Goal: Information Seeking & Learning: Learn about a topic

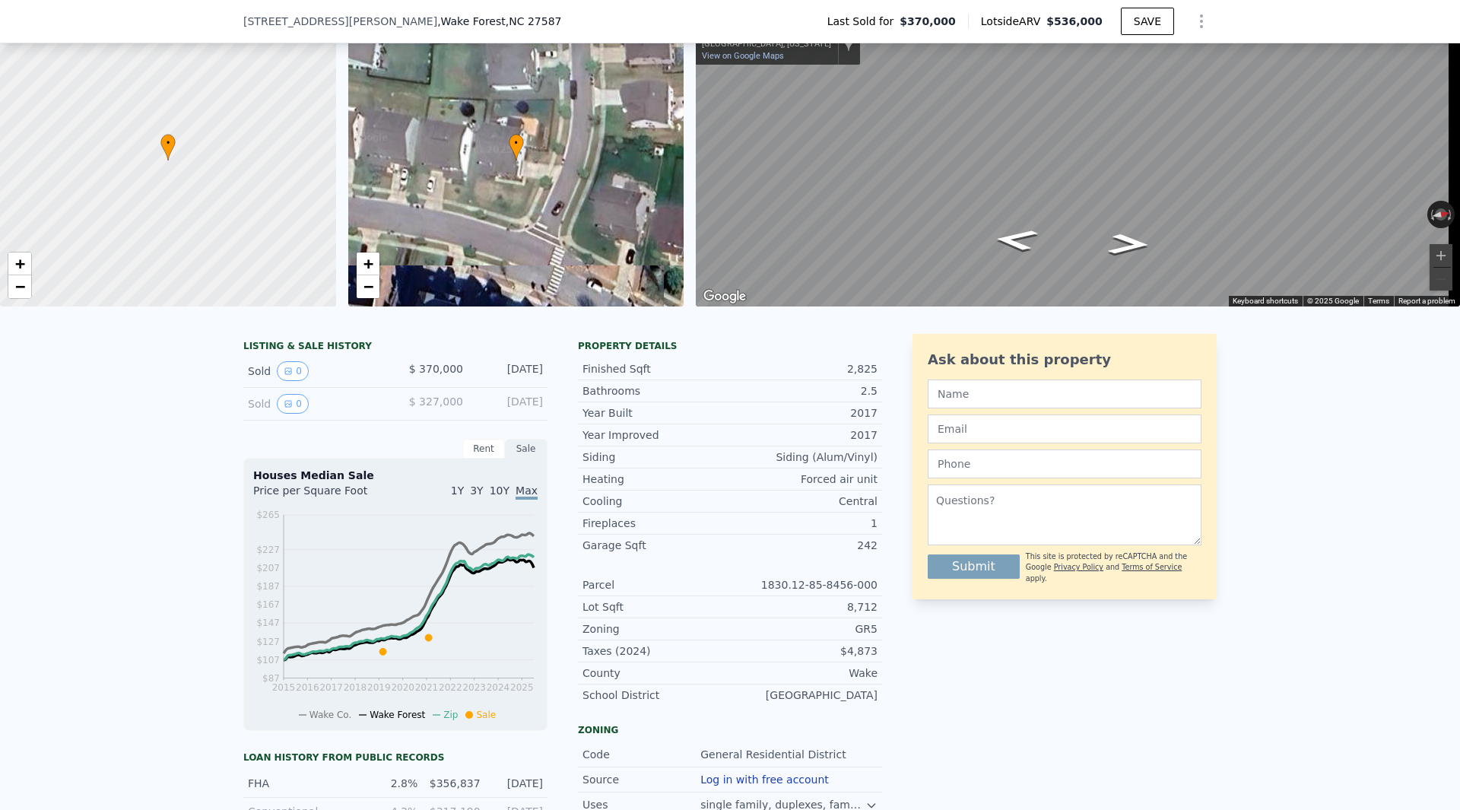
scroll to position [71, 0]
click at [290, 411] on button "0" at bounding box center [293, 405] width 32 height 20
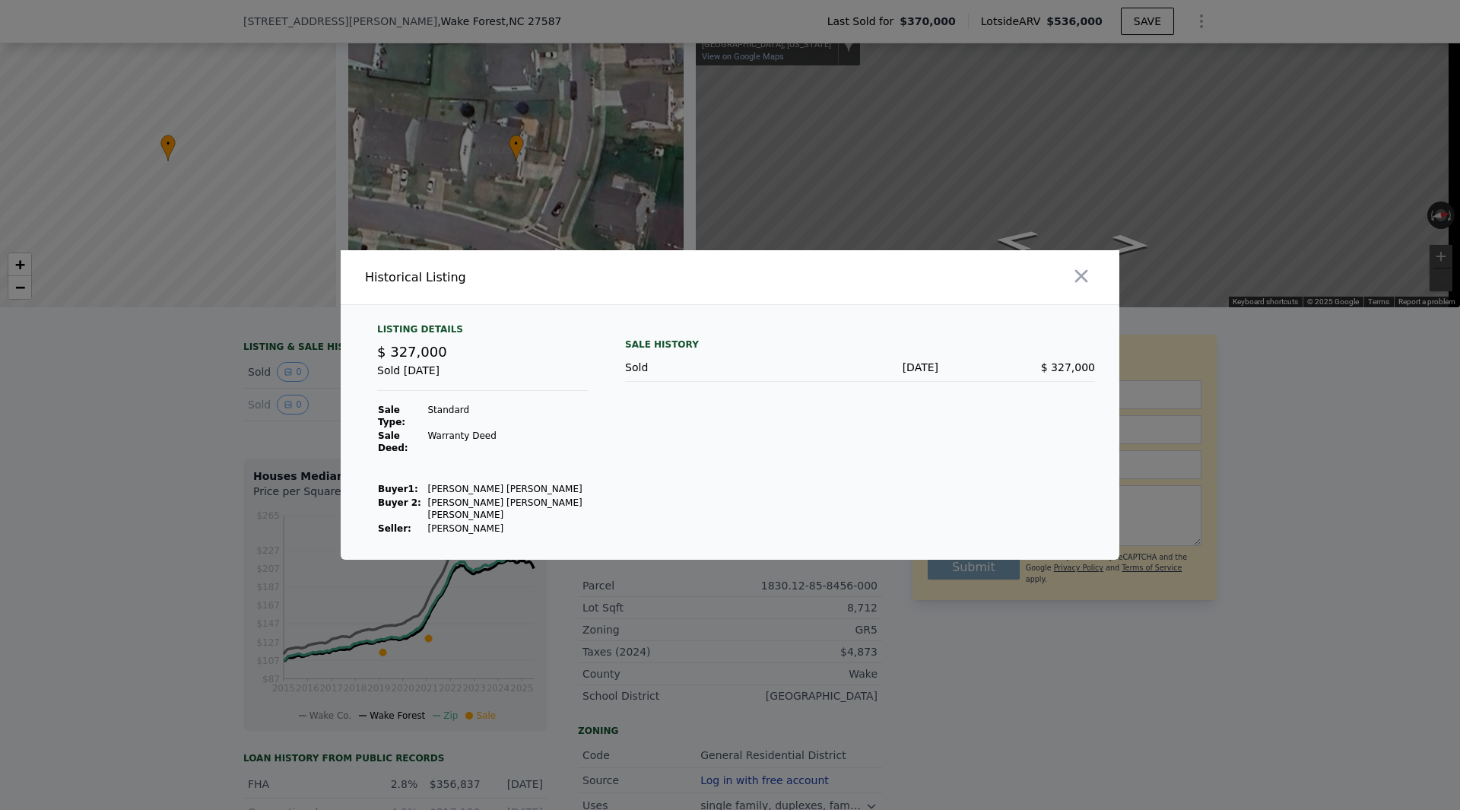
click at [504, 455] on td at bounding box center [508, 462] width 162 height 14
click at [1078, 283] on icon "button" at bounding box center [1081, 276] width 13 height 13
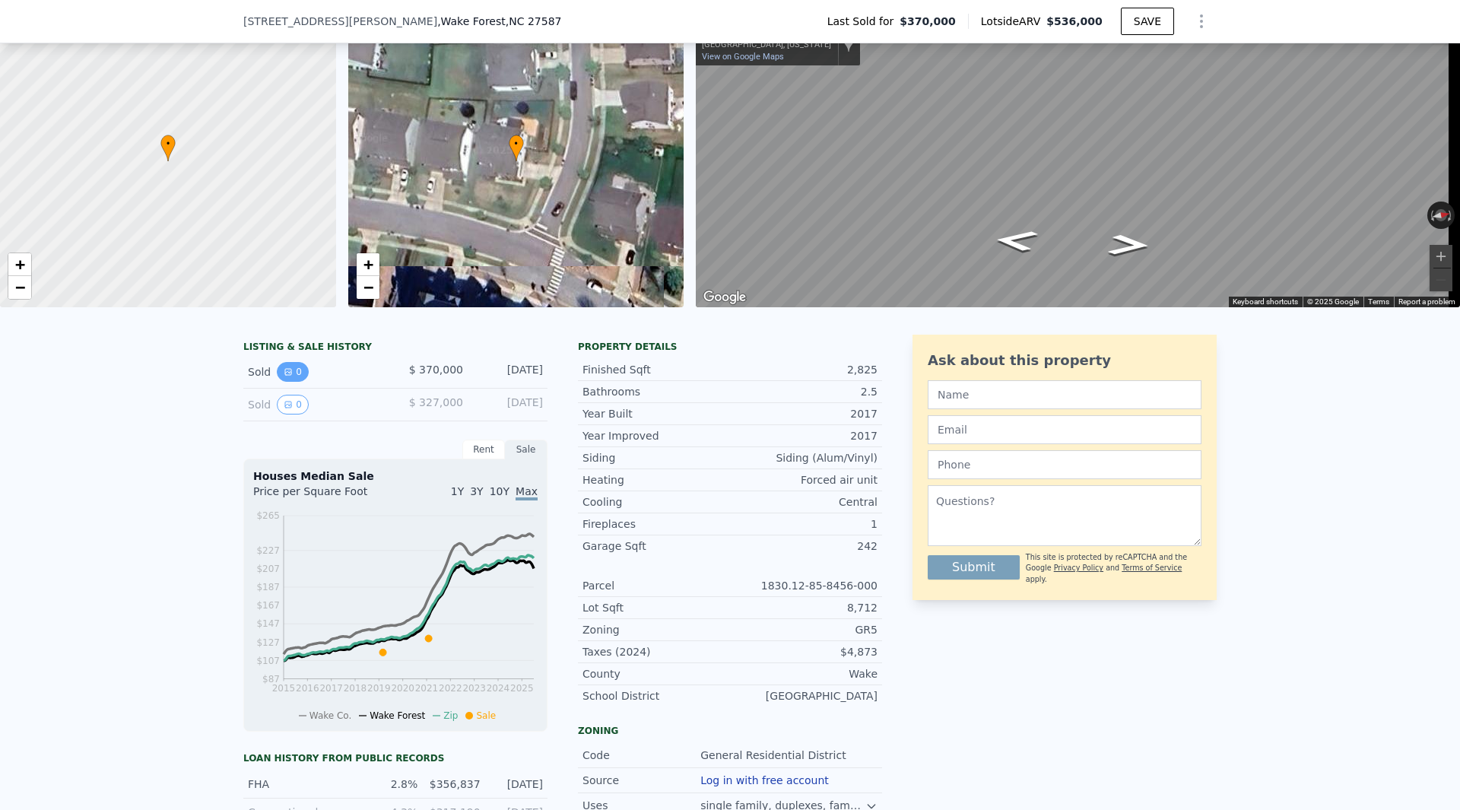
click at [293, 382] on button "0" at bounding box center [293, 372] width 32 height 20
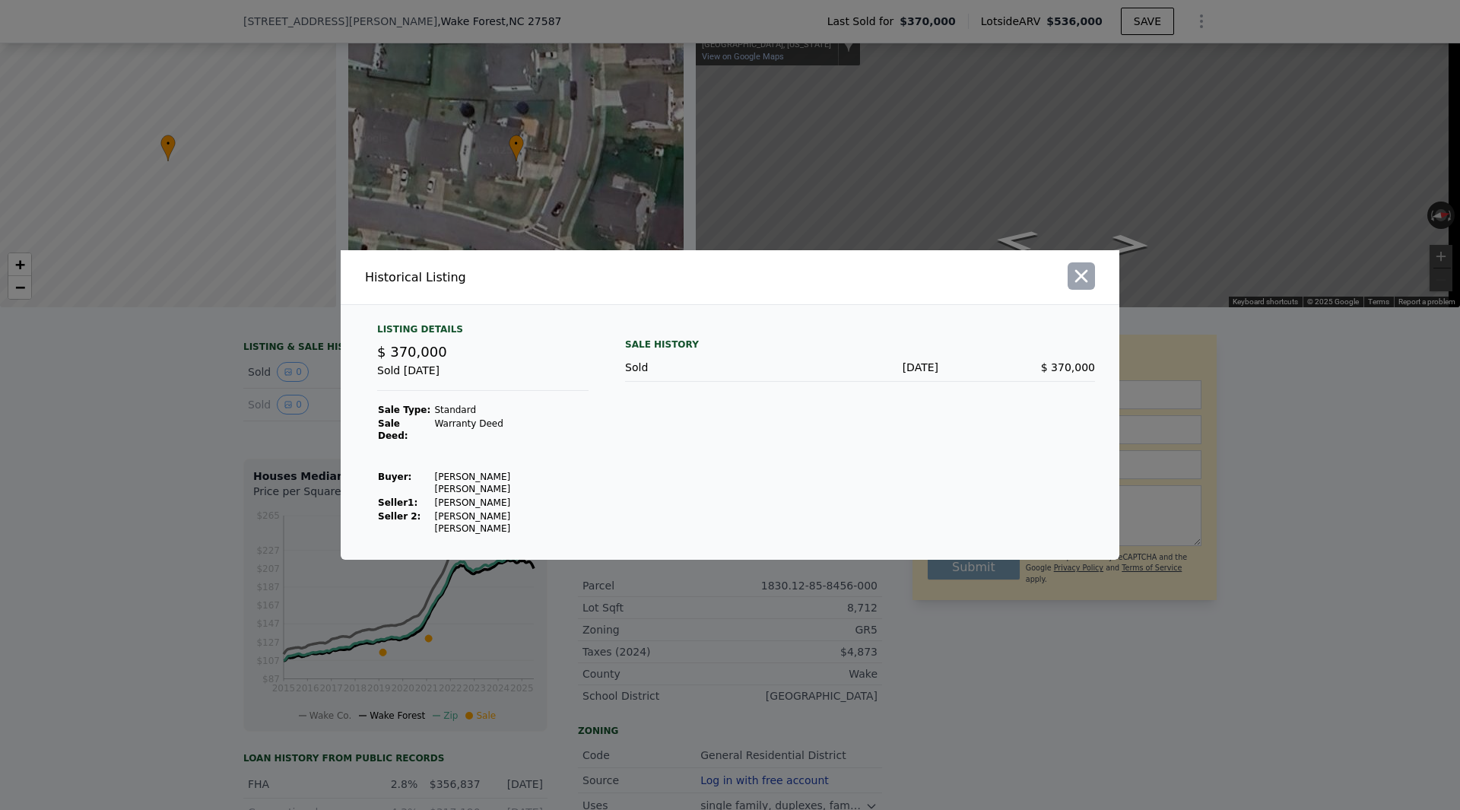
click at [1083, 283] on icon "button" at bounding box center [1081, 276] width 13 height 13
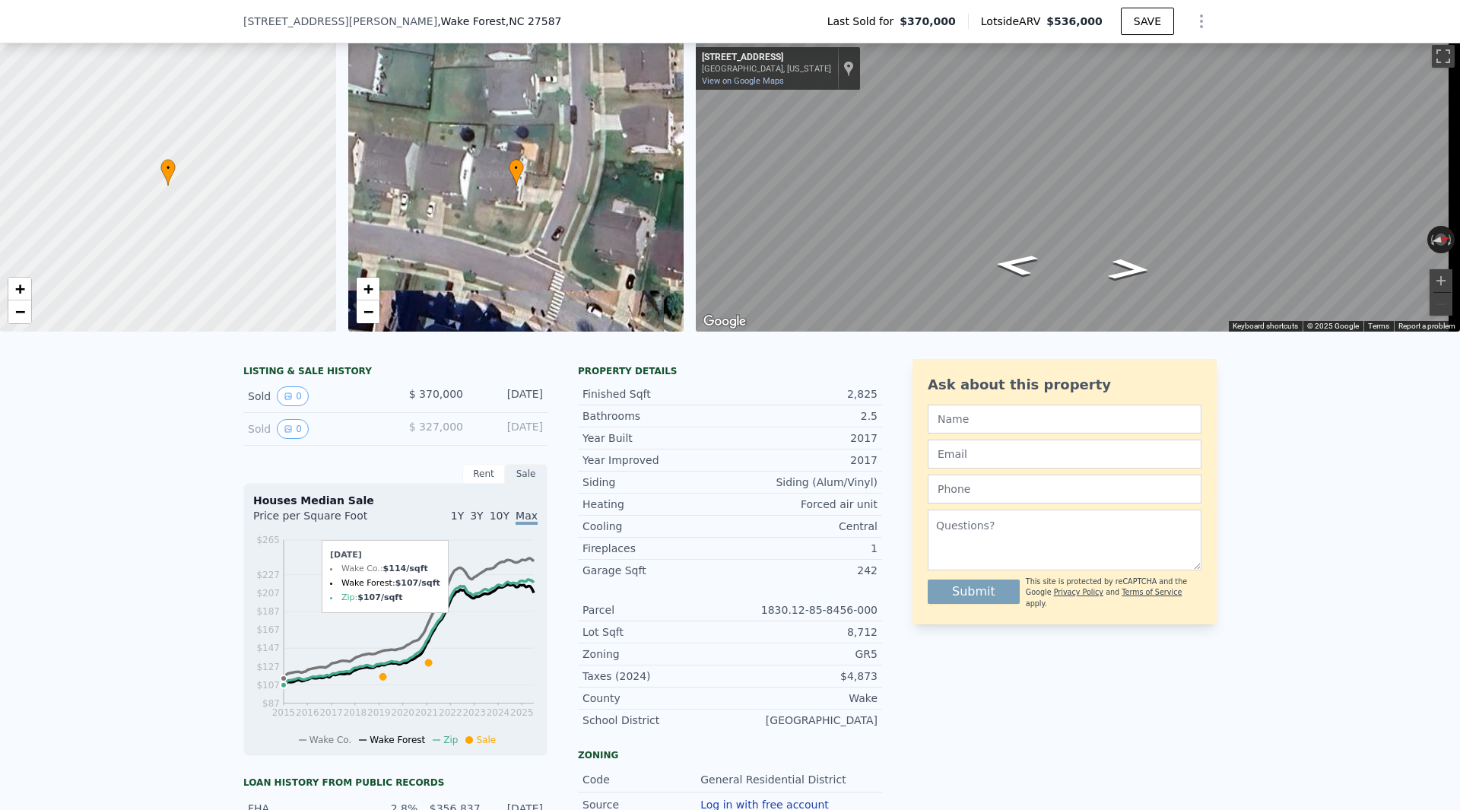
scroll to position [5, 0]
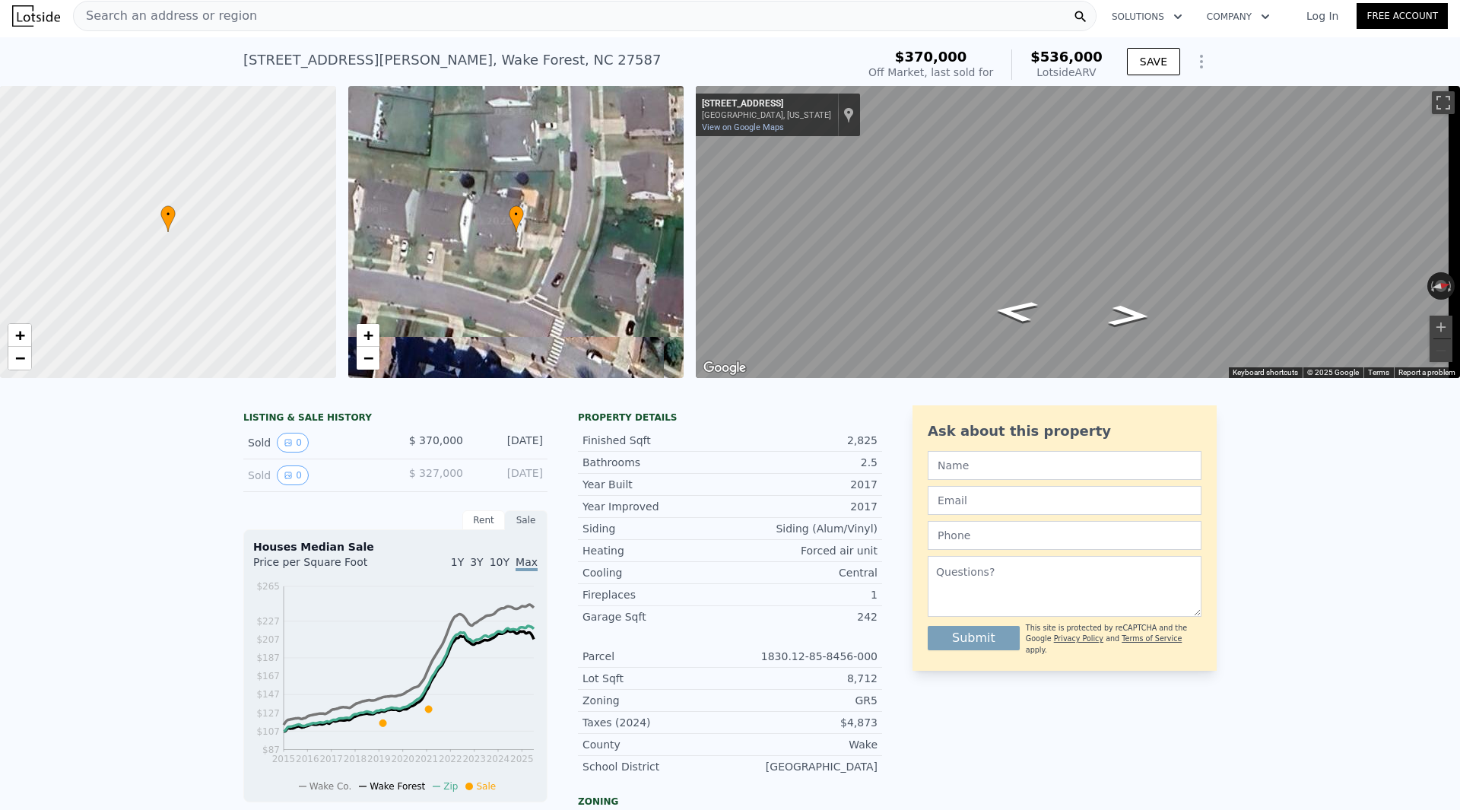
click at [128, 11] on div "Search an address or region" at bounding box center [165, 16] width 183 height 29
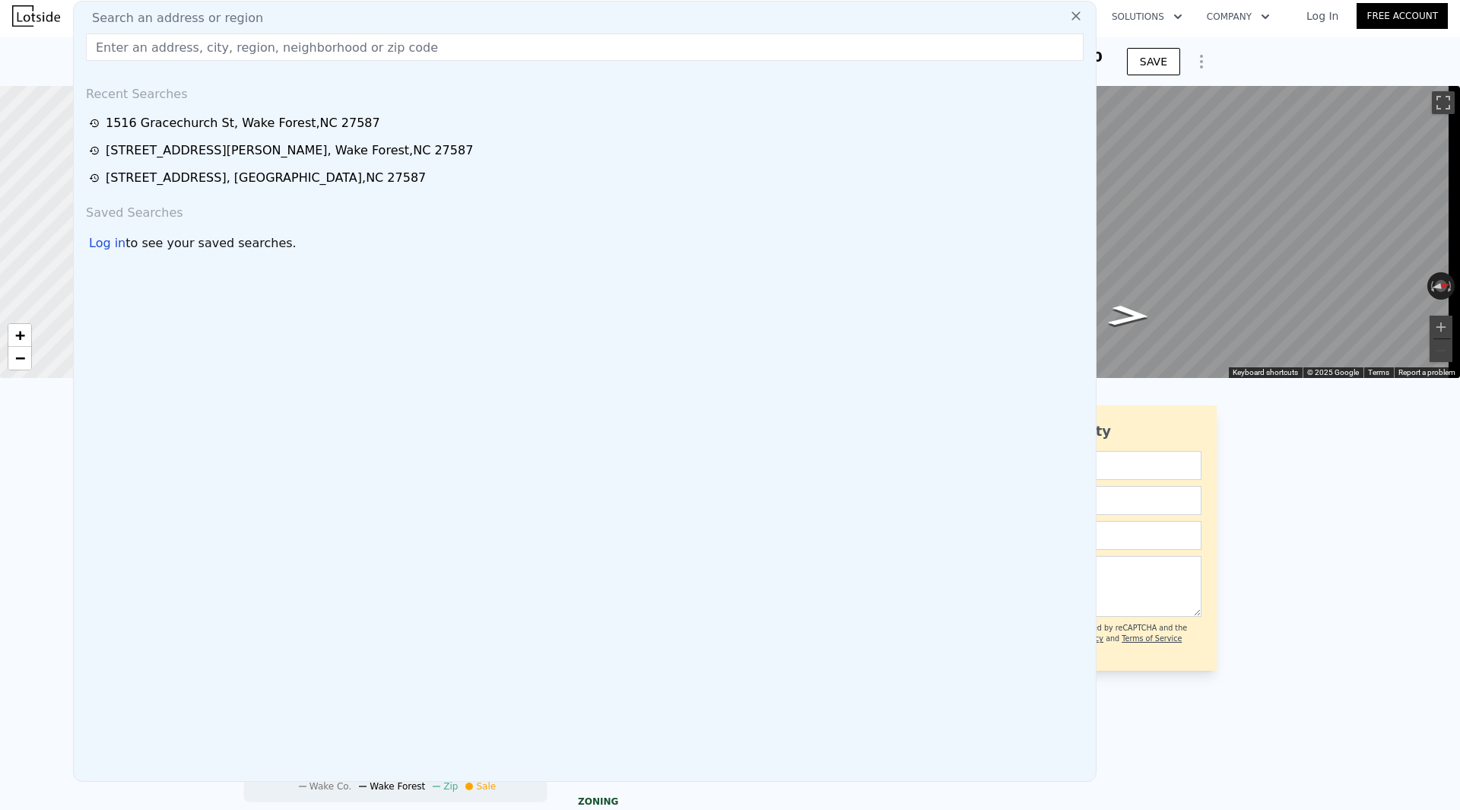
scroll to position [0, 0]
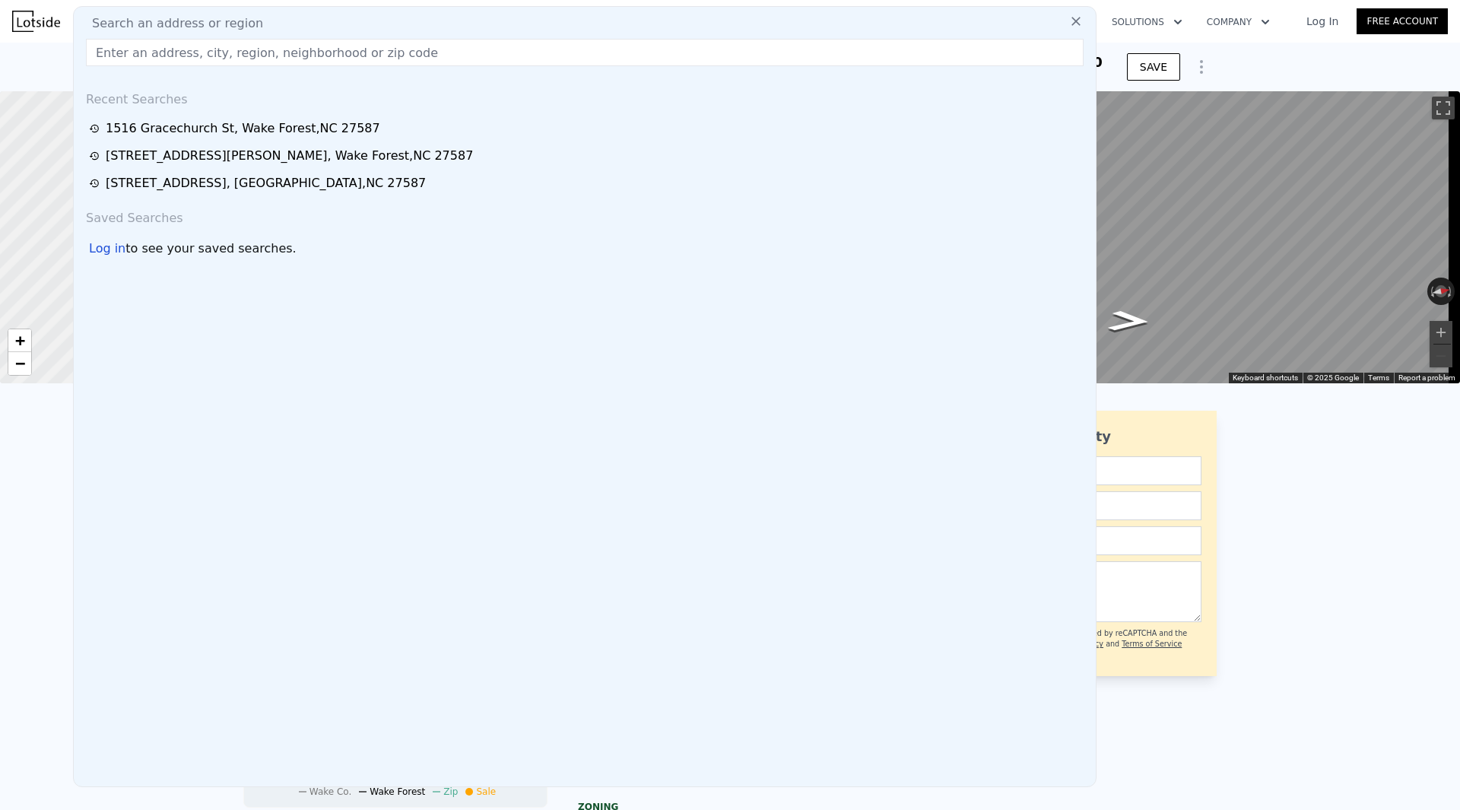
drag, startPoint x: 154, startPoint y: 25, endPoint x: 132, endPoint y: 66, distance: 46.2
click at [132, 66] on div "Search an address or region Recent Searches [STREET_ADDRESS] [STREET_ADDRESS][P…" at bounding box center [584, 396] width 1023 height 781
click at [131, 55] on input "text" at bounding box center [585, 52] width 998 height 27
paste input "[STREET_ADDRESS][PERSON_NAME],"
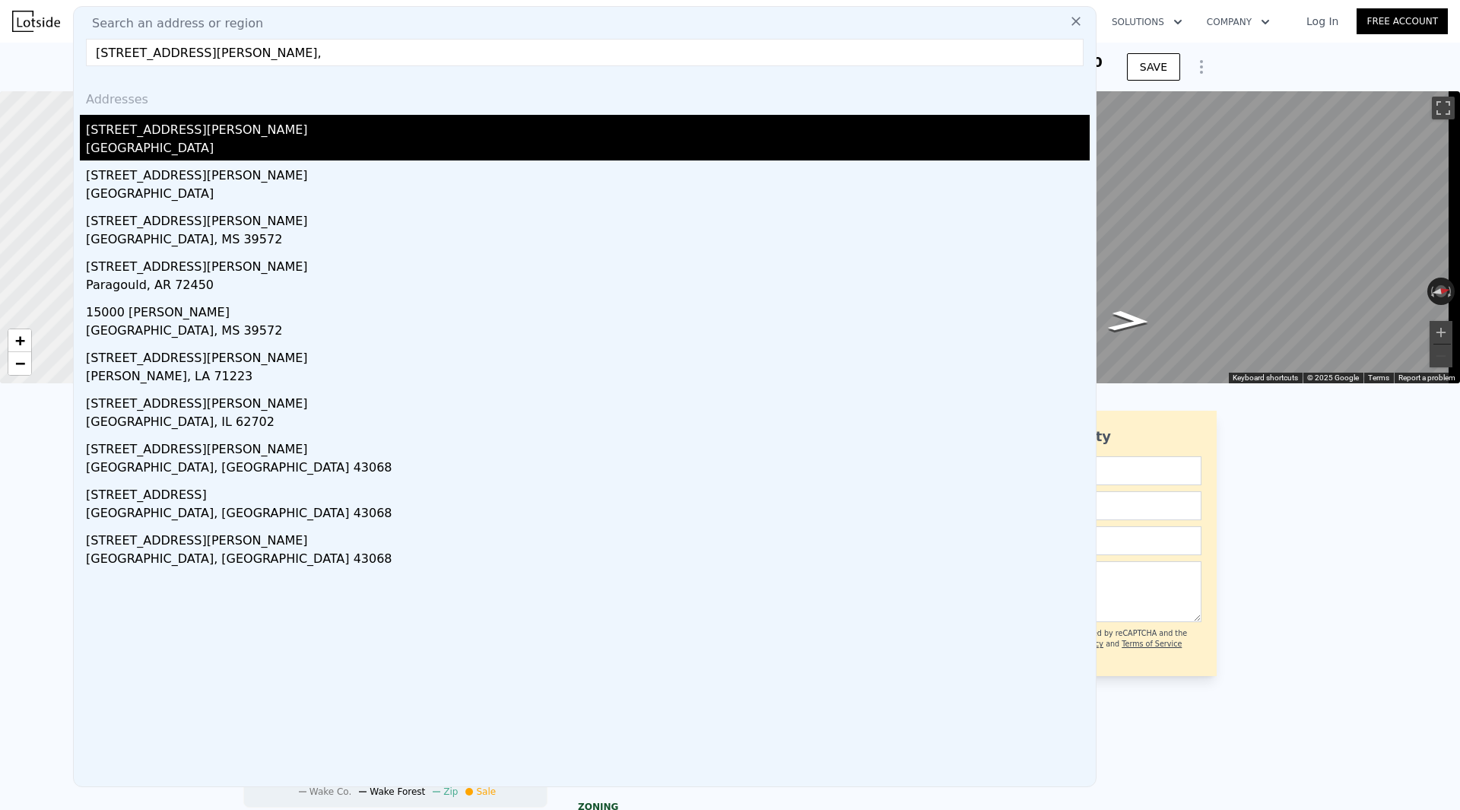
type input "[STREET_ADDRESS][PERSON_NAME],"
click at [217, 140] on div "[GEOGRAPHIC_DATA]" at bounding box center [588, 149] width 1004 height 21
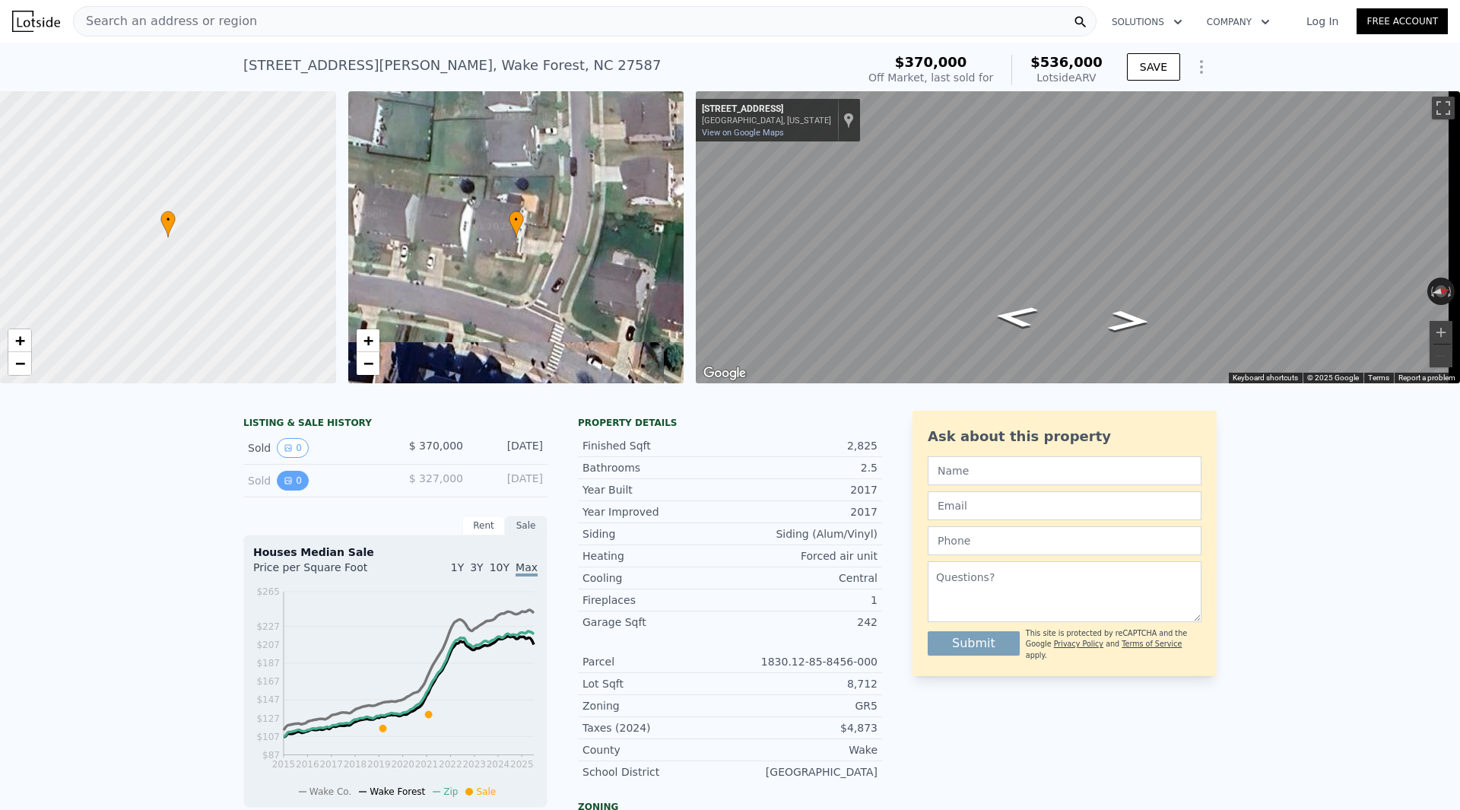
click at [293, 489] on button "0" at bounding box center [293, 481] width 32 height 20
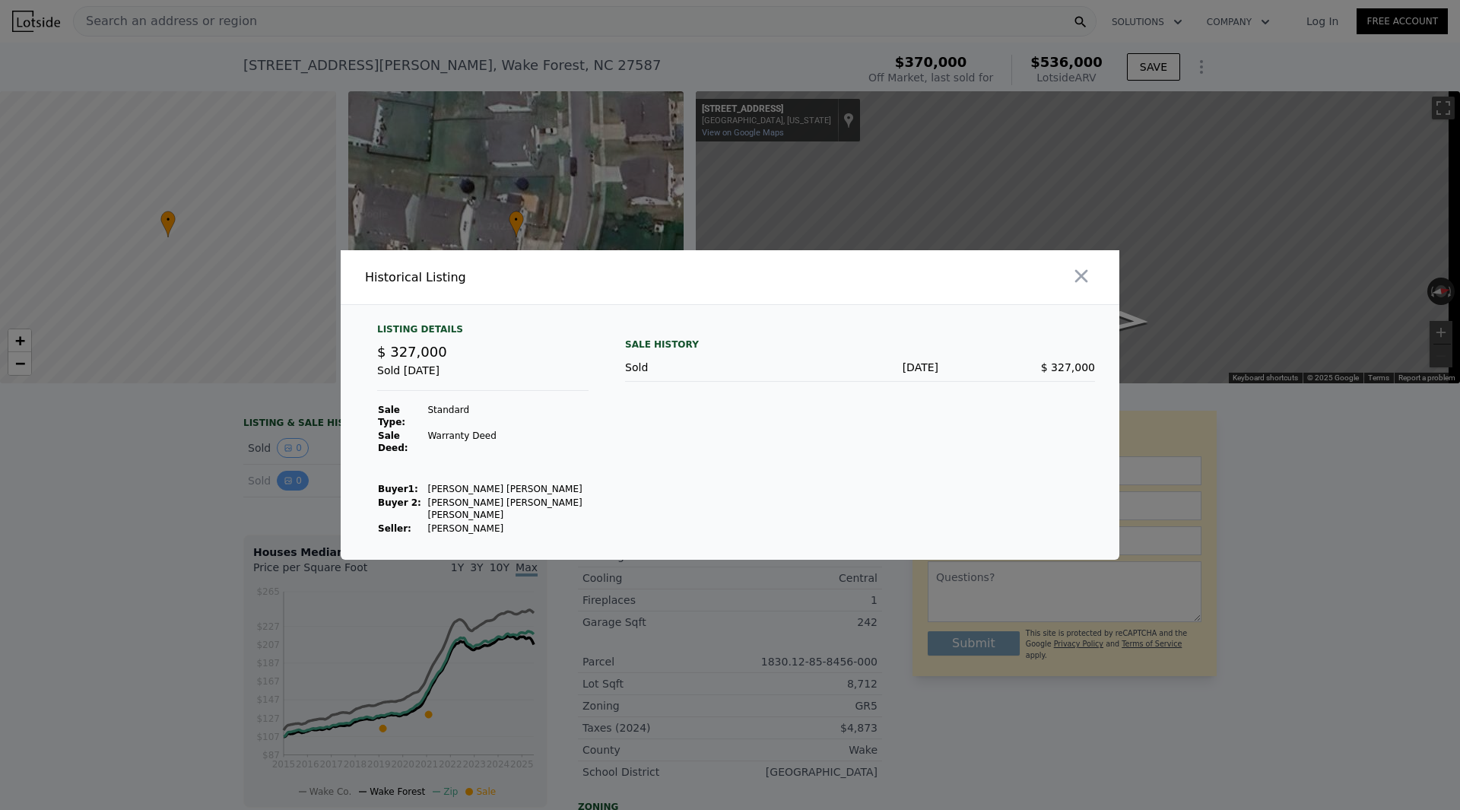
click at [293, 489] on div at bounding box center [730, 405] width 1460 height 810
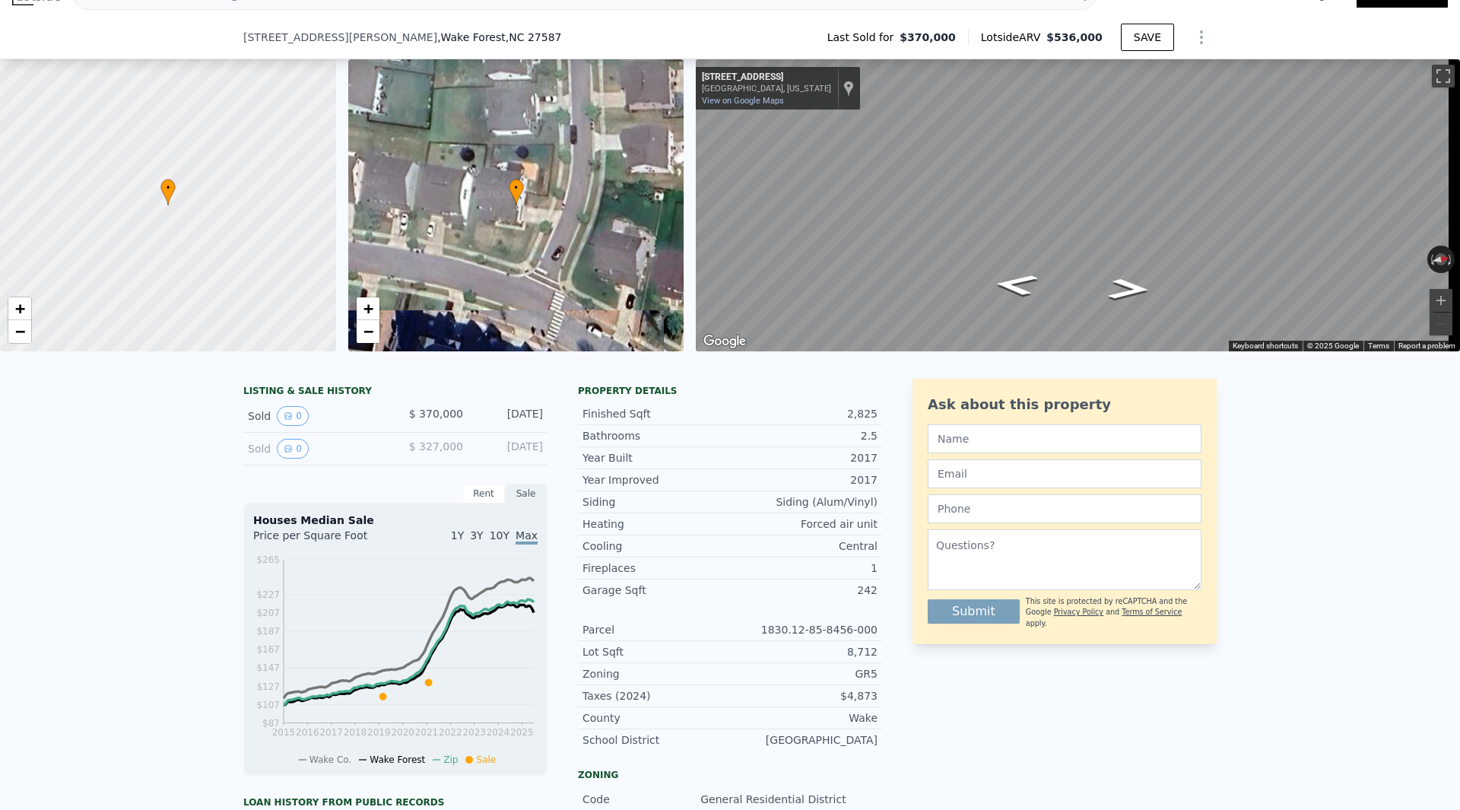
scroll to position [147, 0]
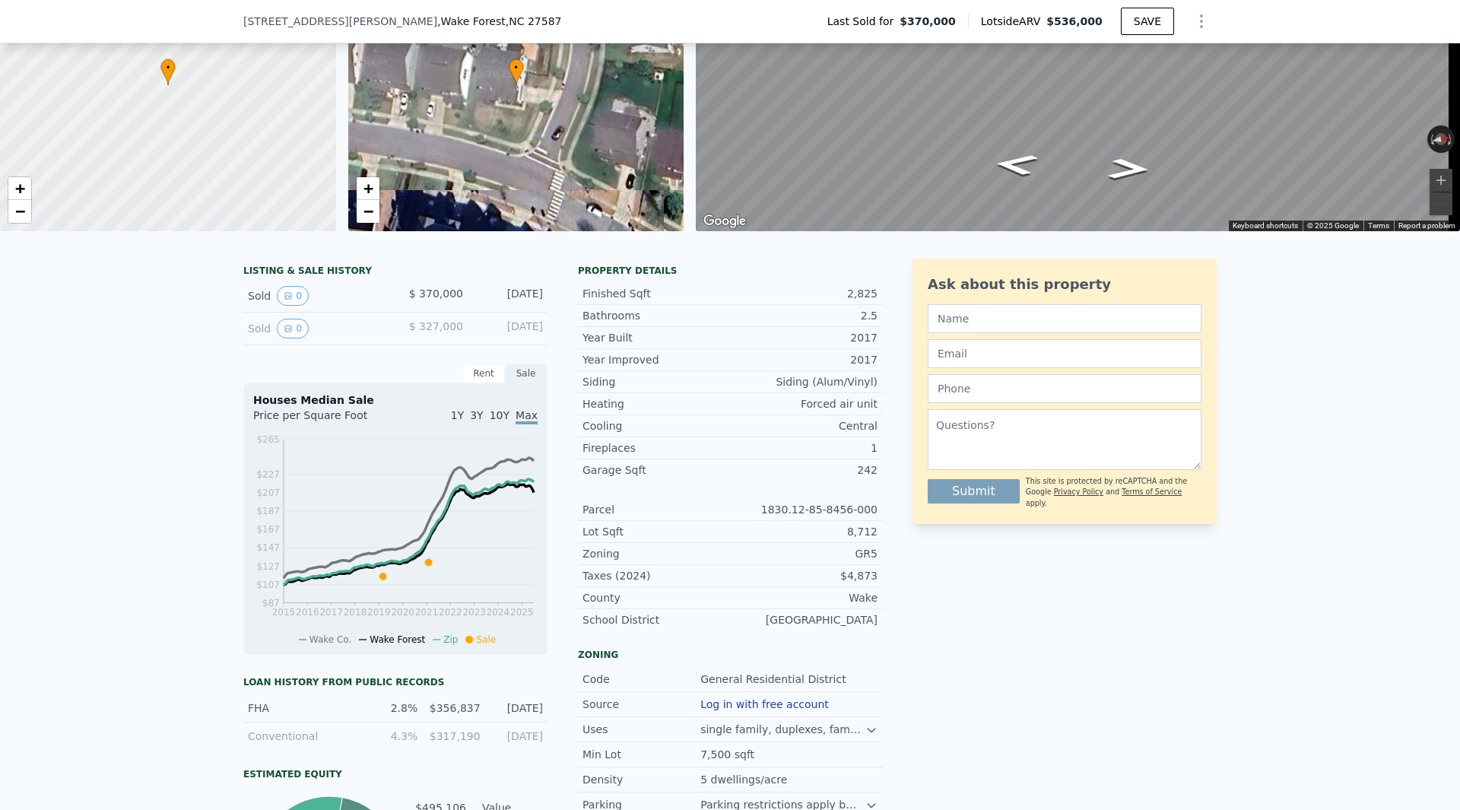
click at [475, 376] on div "Rent" at bounding box center [483, 373] width 43 height 20
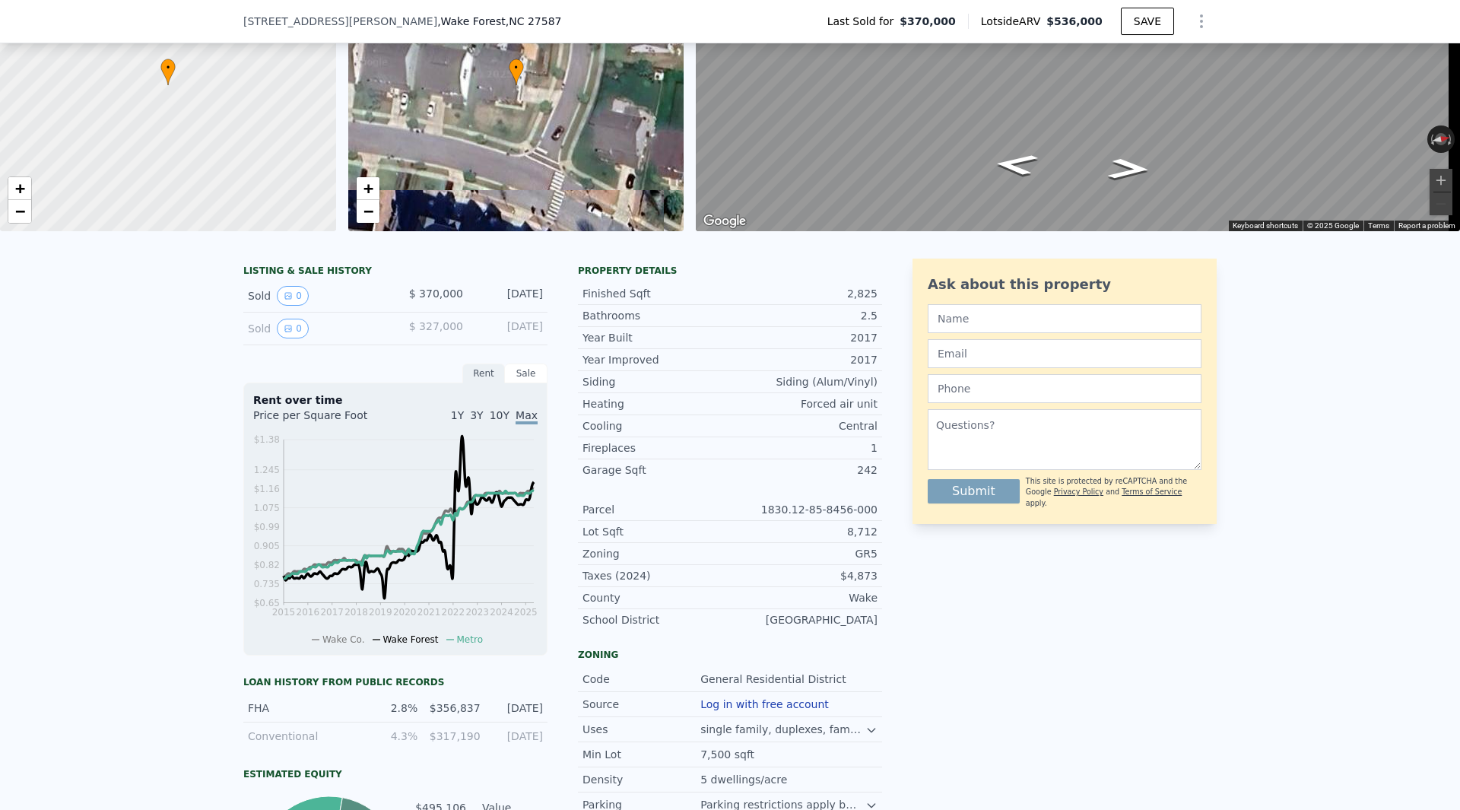
click at [519, 383] on div "Sale" at bounding box center [526, 373] width 43 height 20
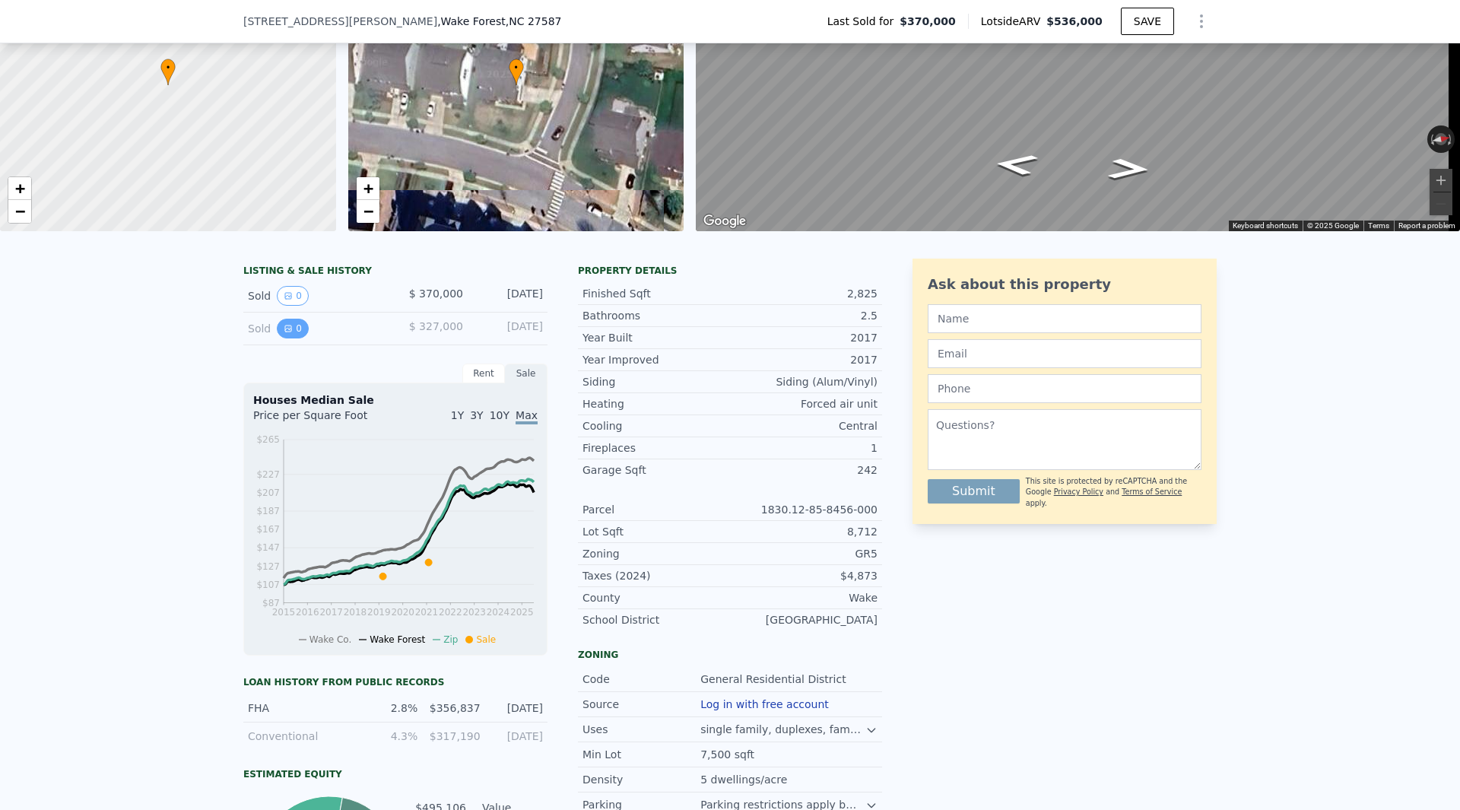
click at [287, 337] on button "0" at bounding box center [293, 329] width 32 height 20
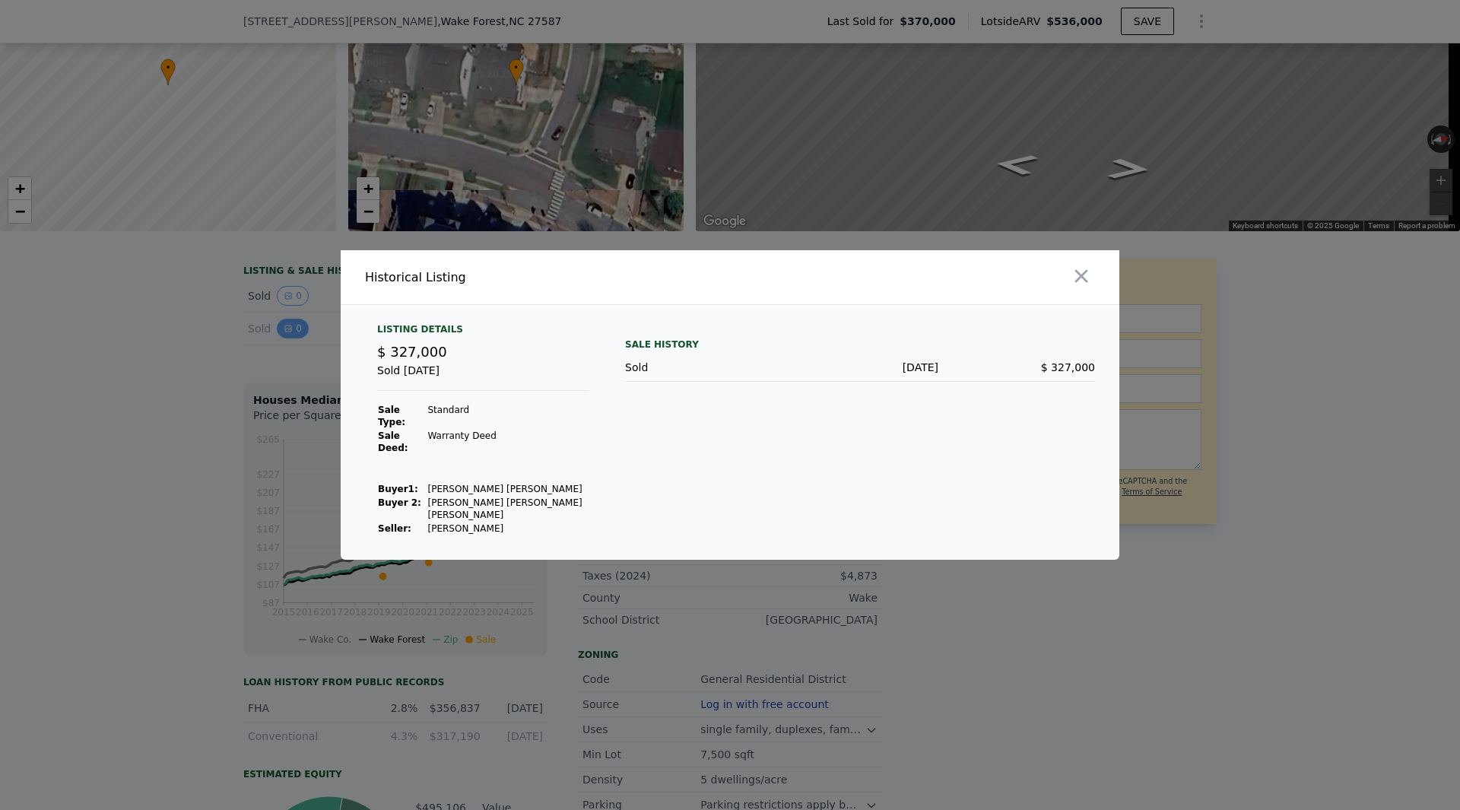
click at [287, 337] on div at bounding box center [730, 405] width 1460 height 810
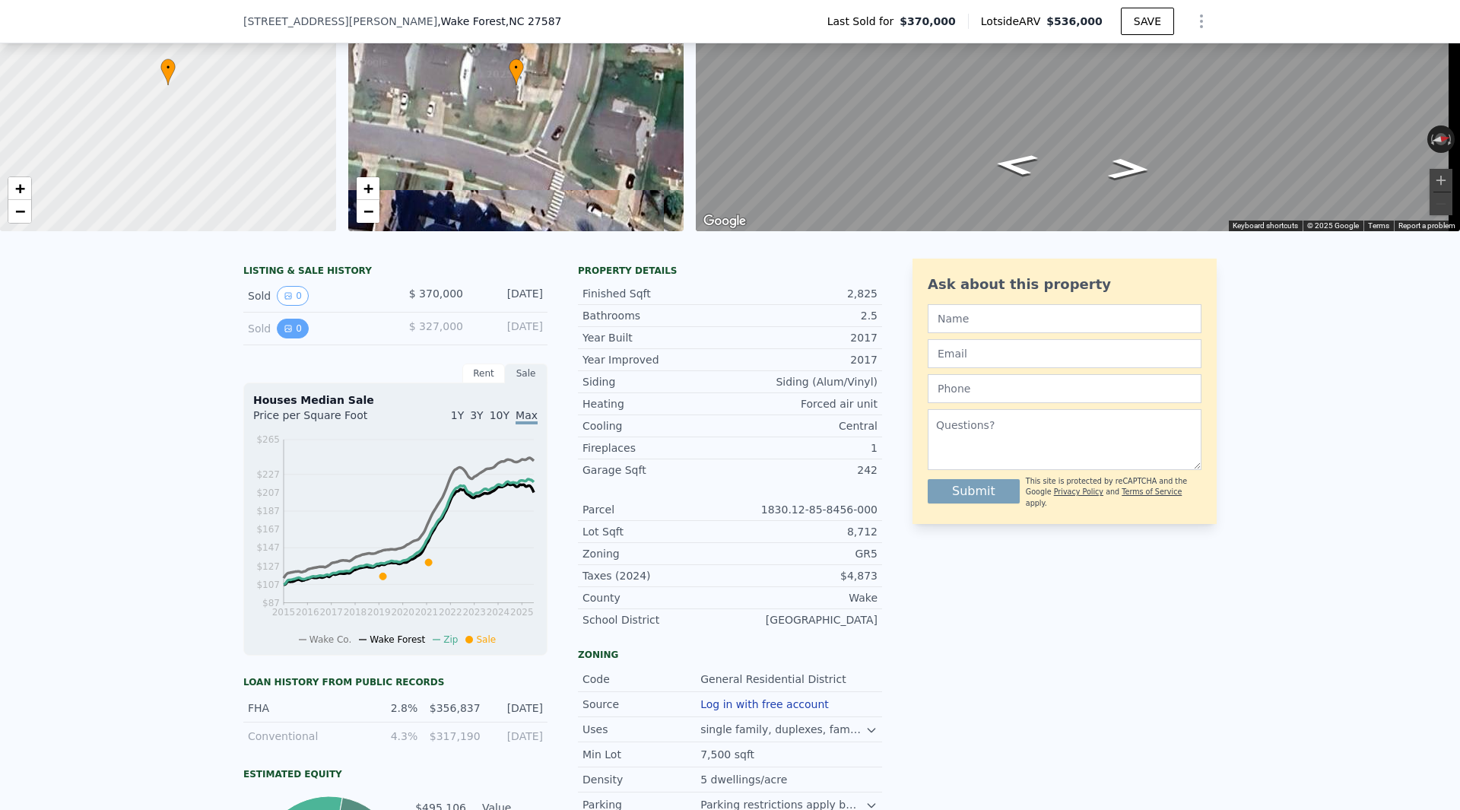
click at [287, 337] on button "0" at bounding box center [293, 329] width 32 height 20
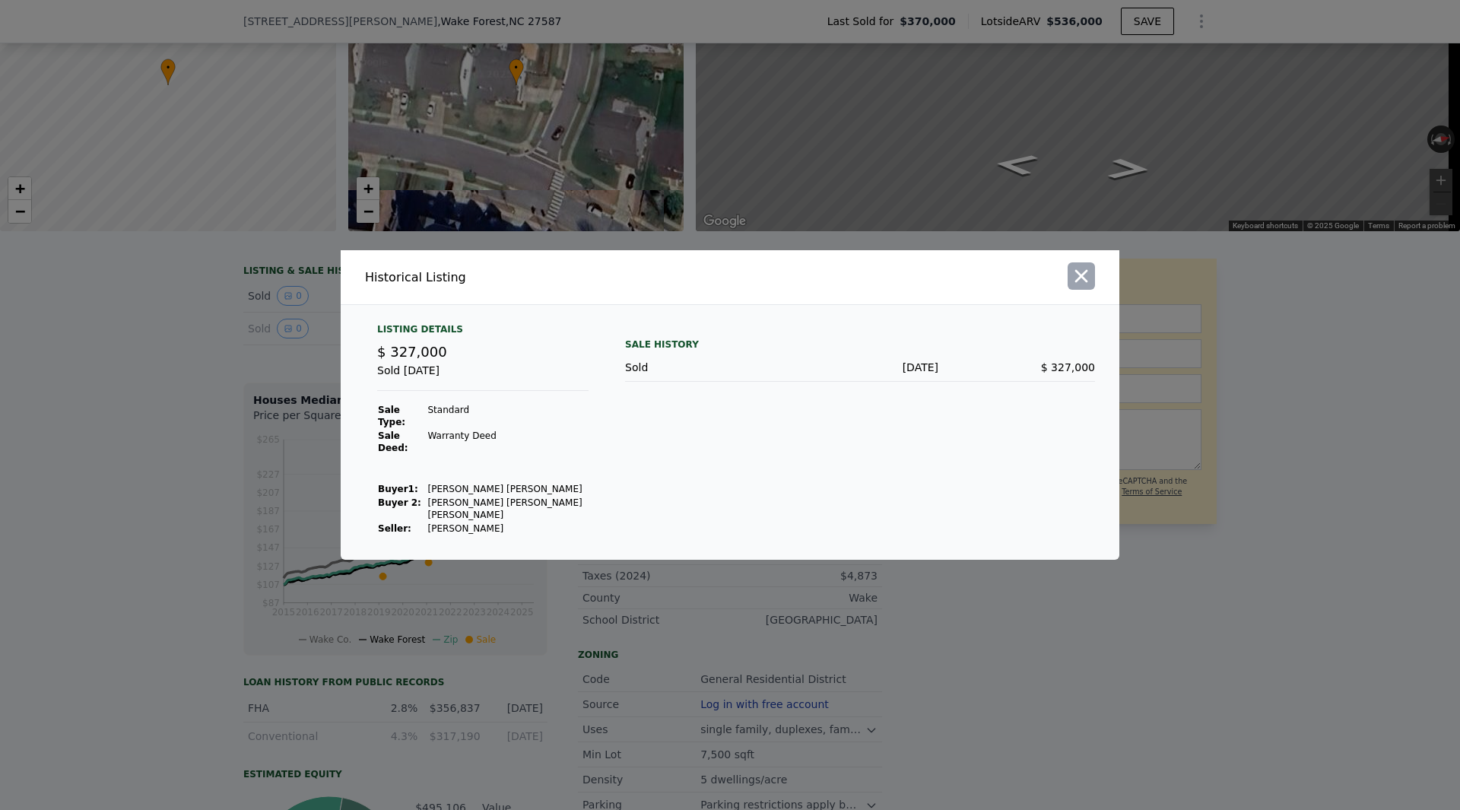
click at [1086, 290] on button "button" at bounding box center [1081, 275] width 27 height 27
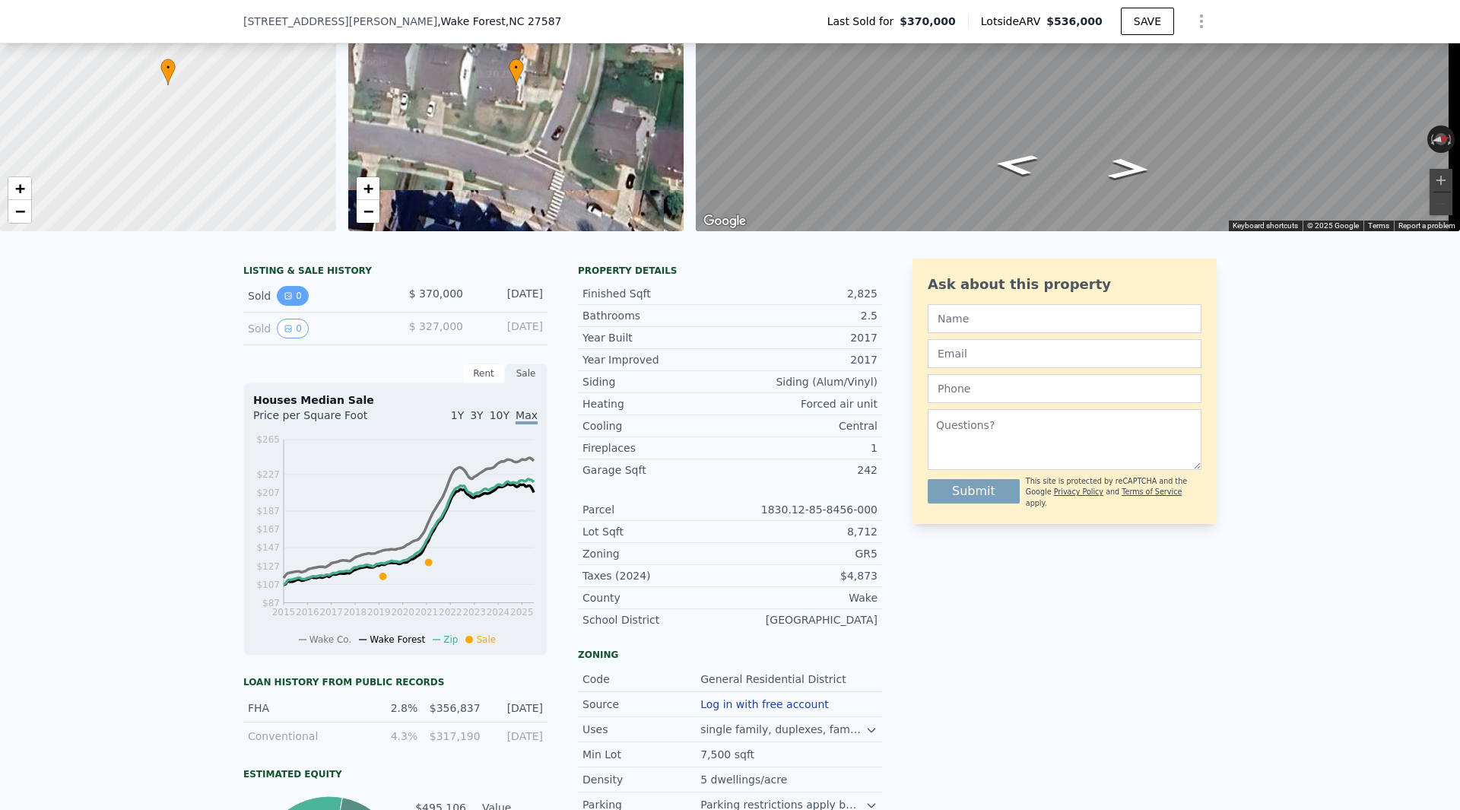
click at [294, 306] on button "0" at bounding box center [293, 296] width 32 height 20
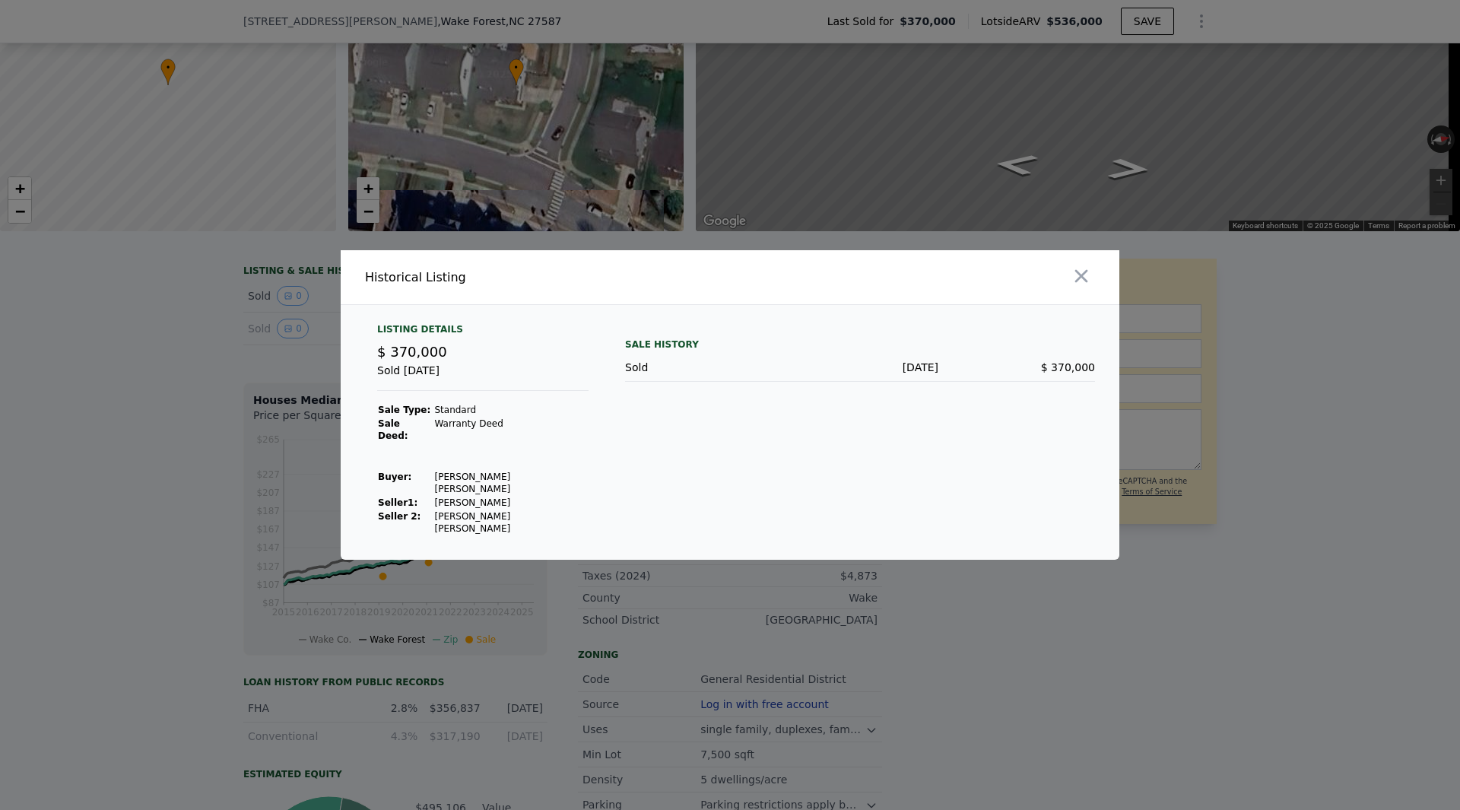
click at [1083, 277] on div at bounding box center [927, 277] width 383 height 54
click at [1084, 283] on icon "button" at bounding box center [1081, 276] width 13 height 13
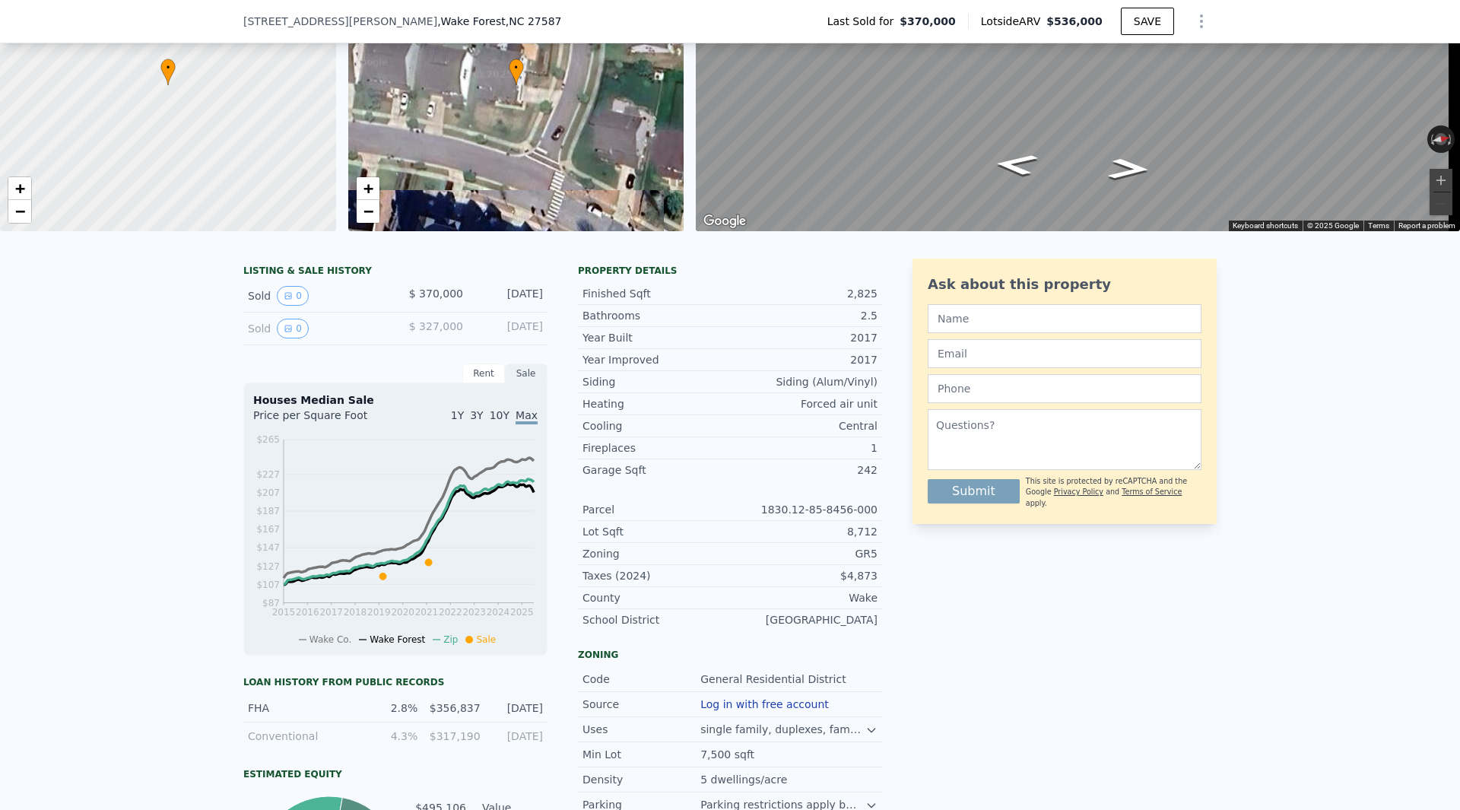
click at [265, 338] on div "Sold 0" at bounding box center [315, 329] width 135 height 20
click at [285, 332] on icon "View historical data" at bounding box center [288, 328] width 6 height 6
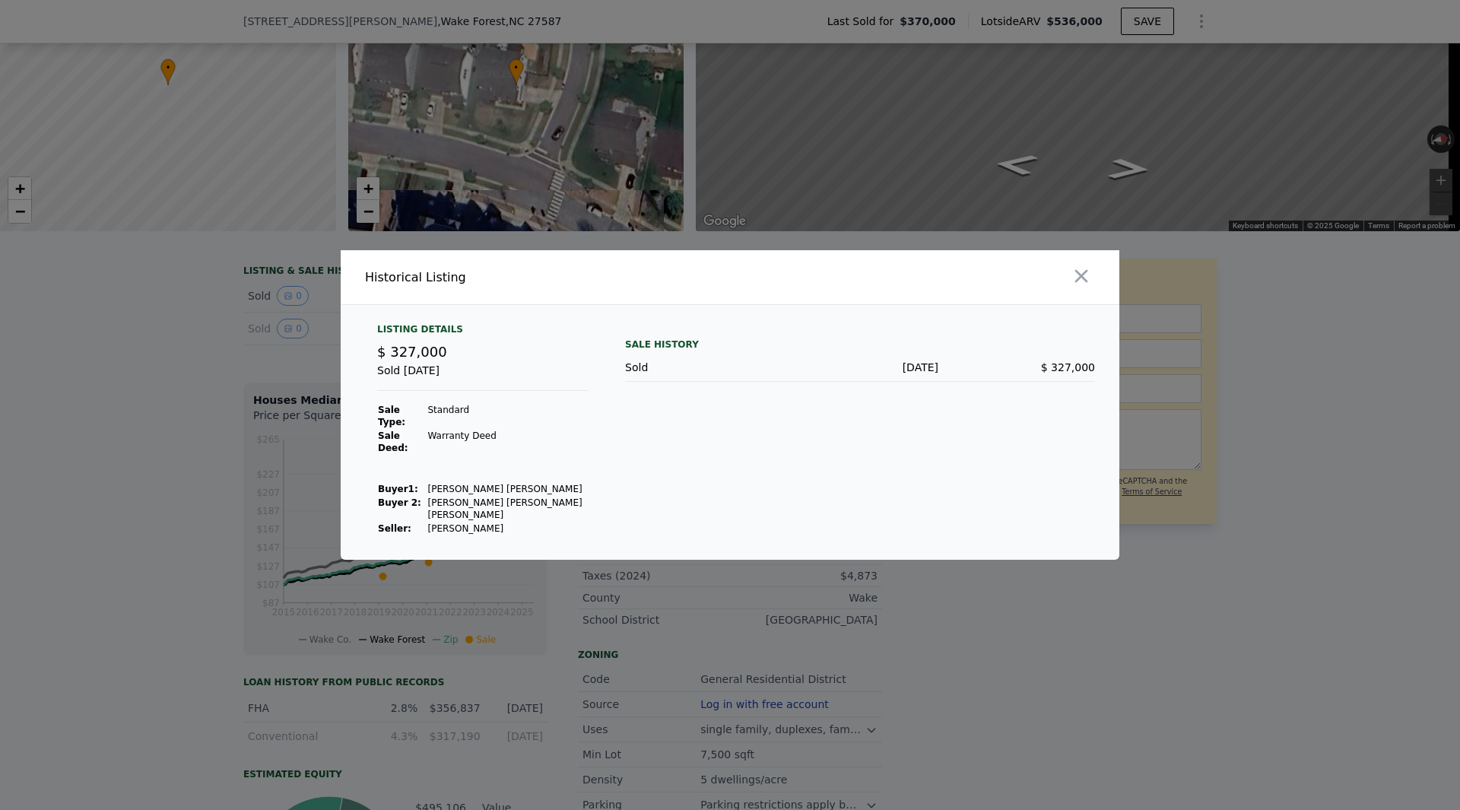
click at [1092, 290] on button "button" at bounding box center [1081, 275] width 27 height 27
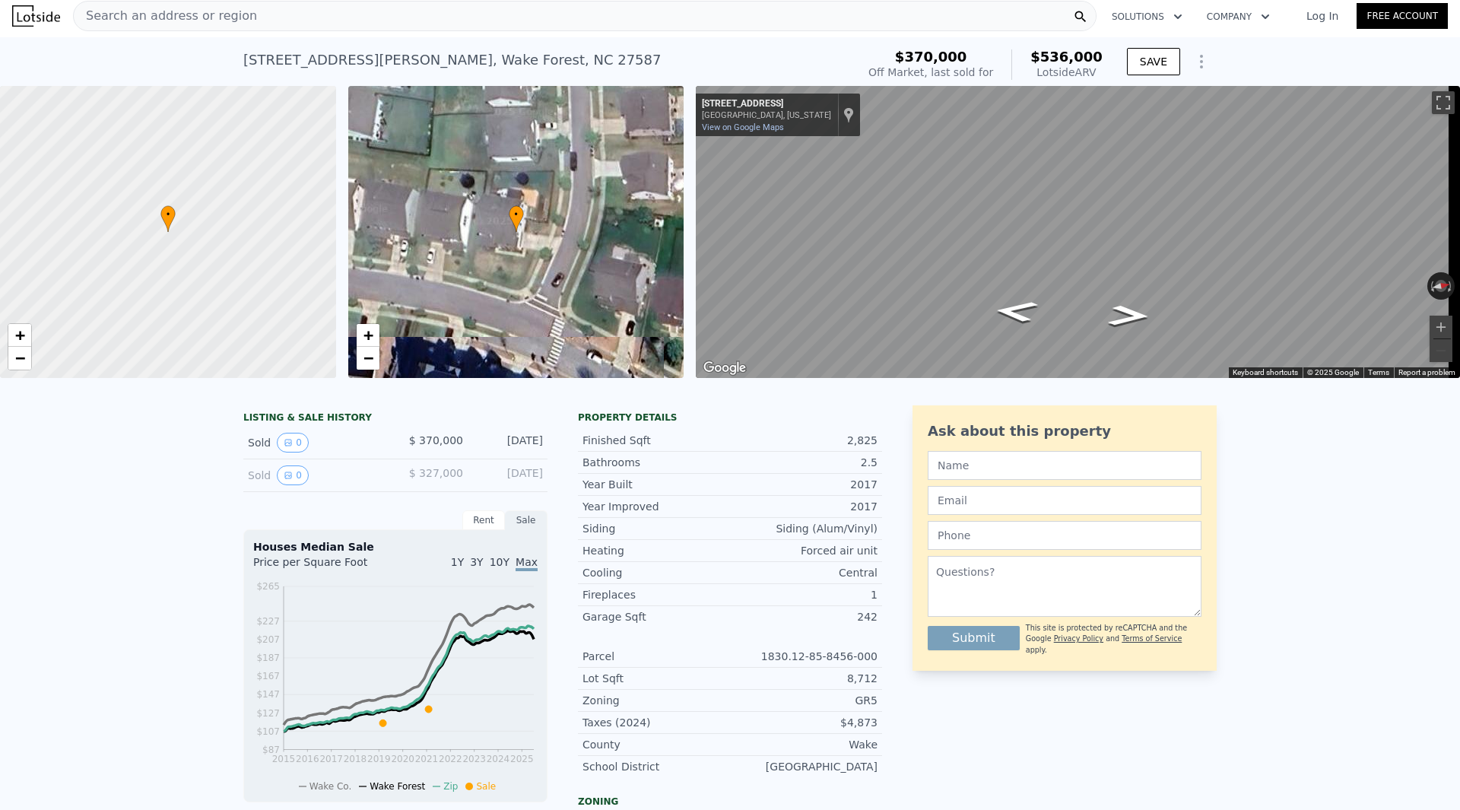
scroll to position [0, 0]
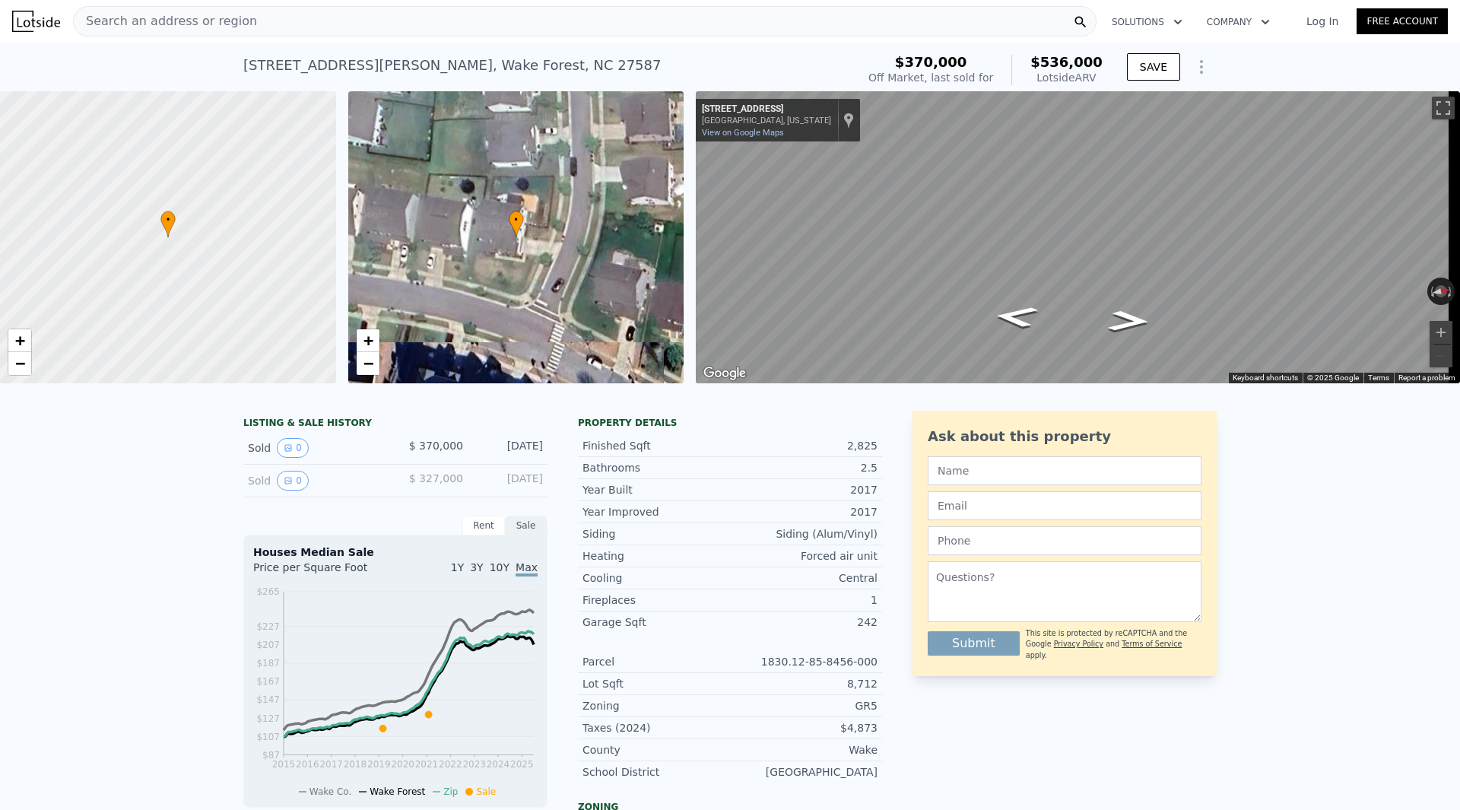
click at [46, 28] on img at bounding box center [36, 21] width 48 height 21
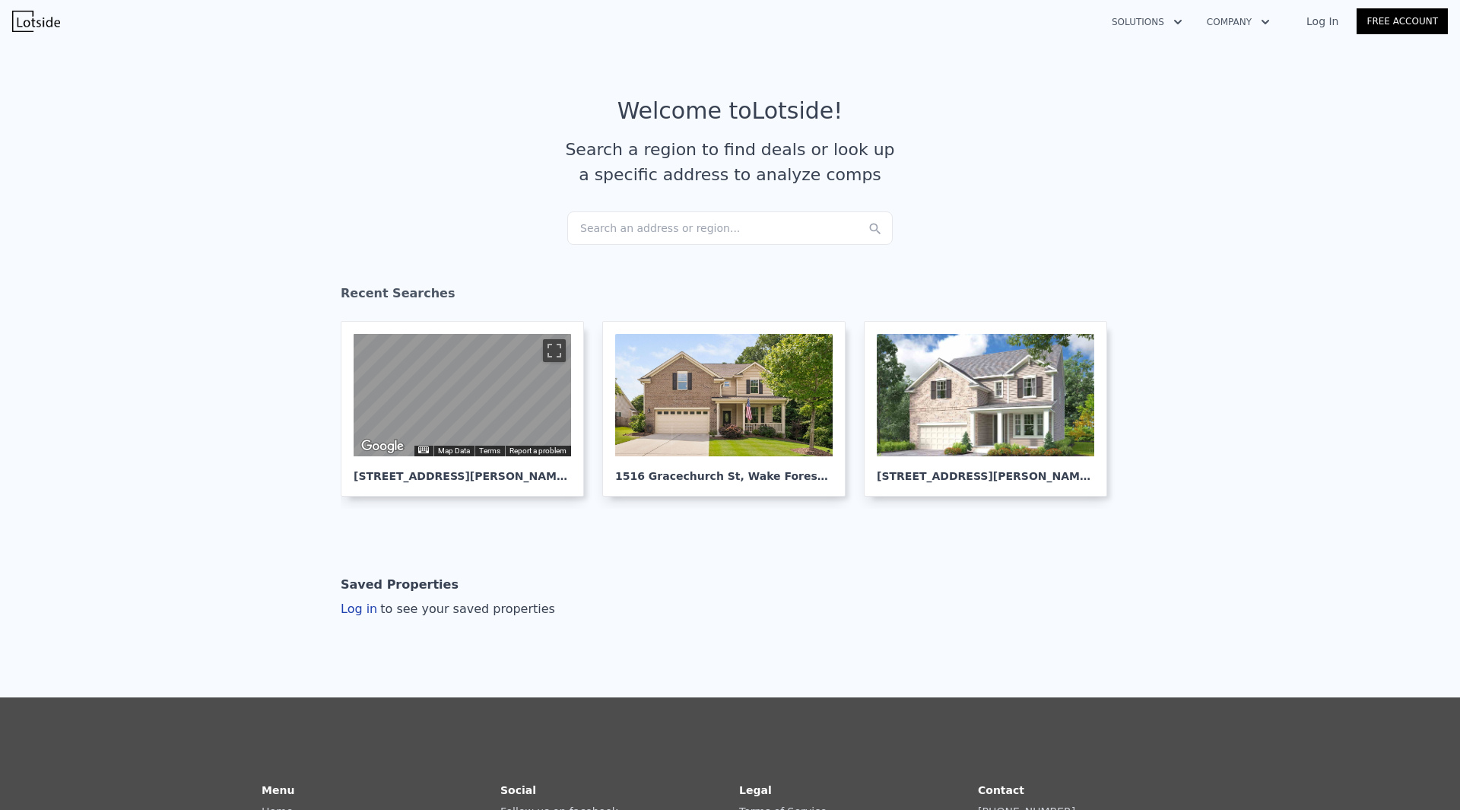
click at [577, 229] on div "Search an address or region..." at bounding box center [729, 227] width 325 height 33
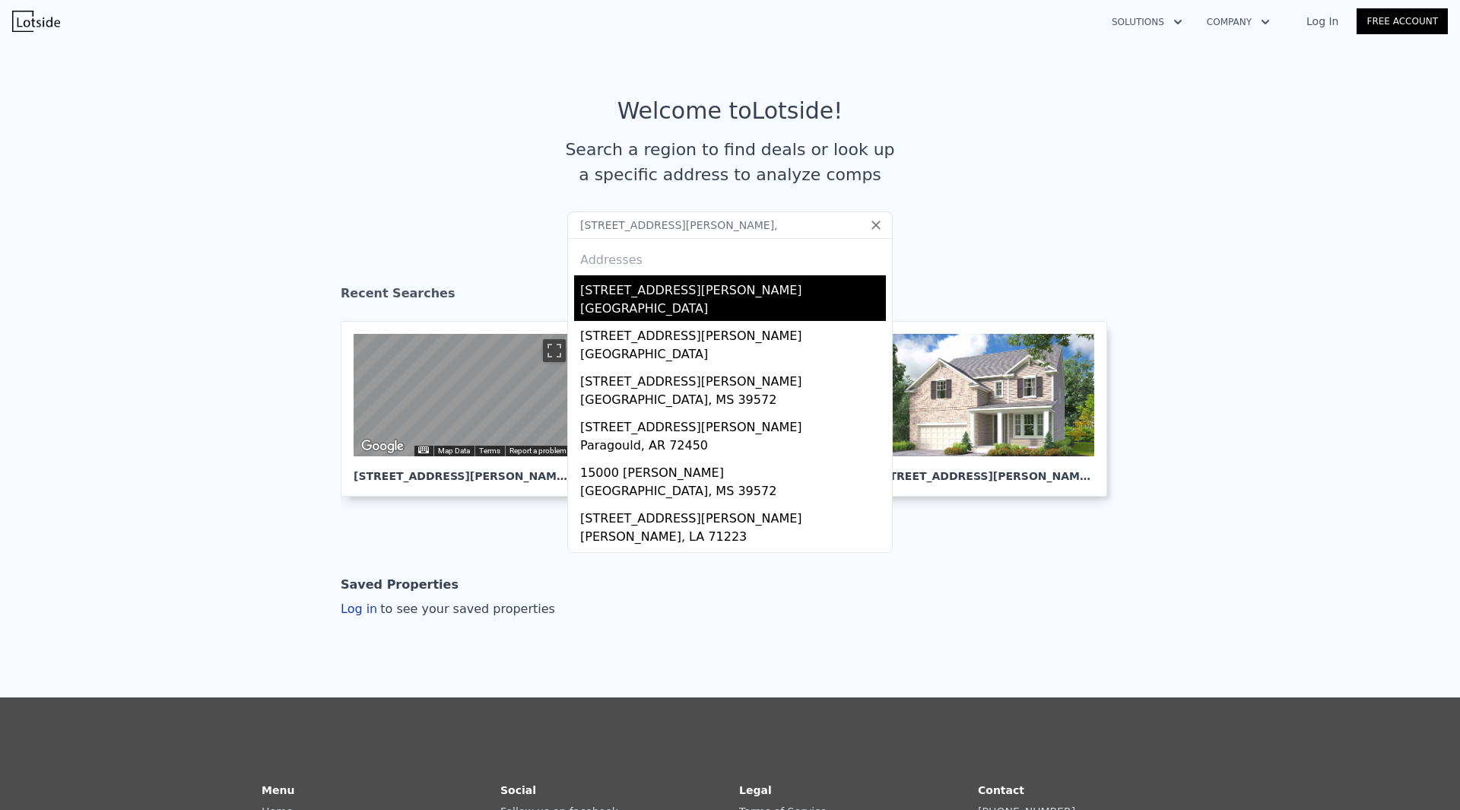
type input "[STREET_ADDRESS][PERSON_NAME],"
click at [669, 302] on div "[GEOGRAPHIC_DATA]" at bounding box center [733, 310] width 306 height 21
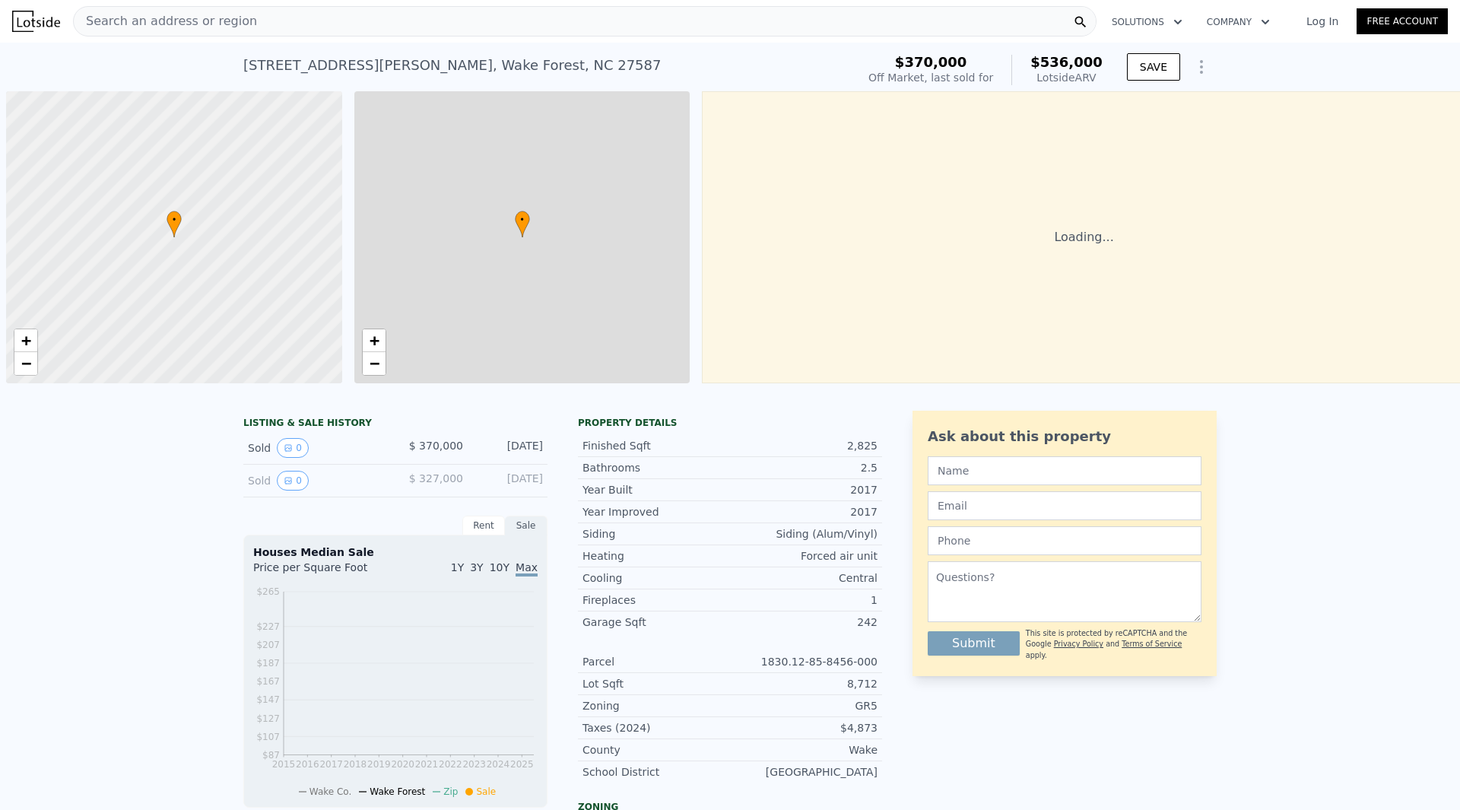
scroll to position [0, 6]
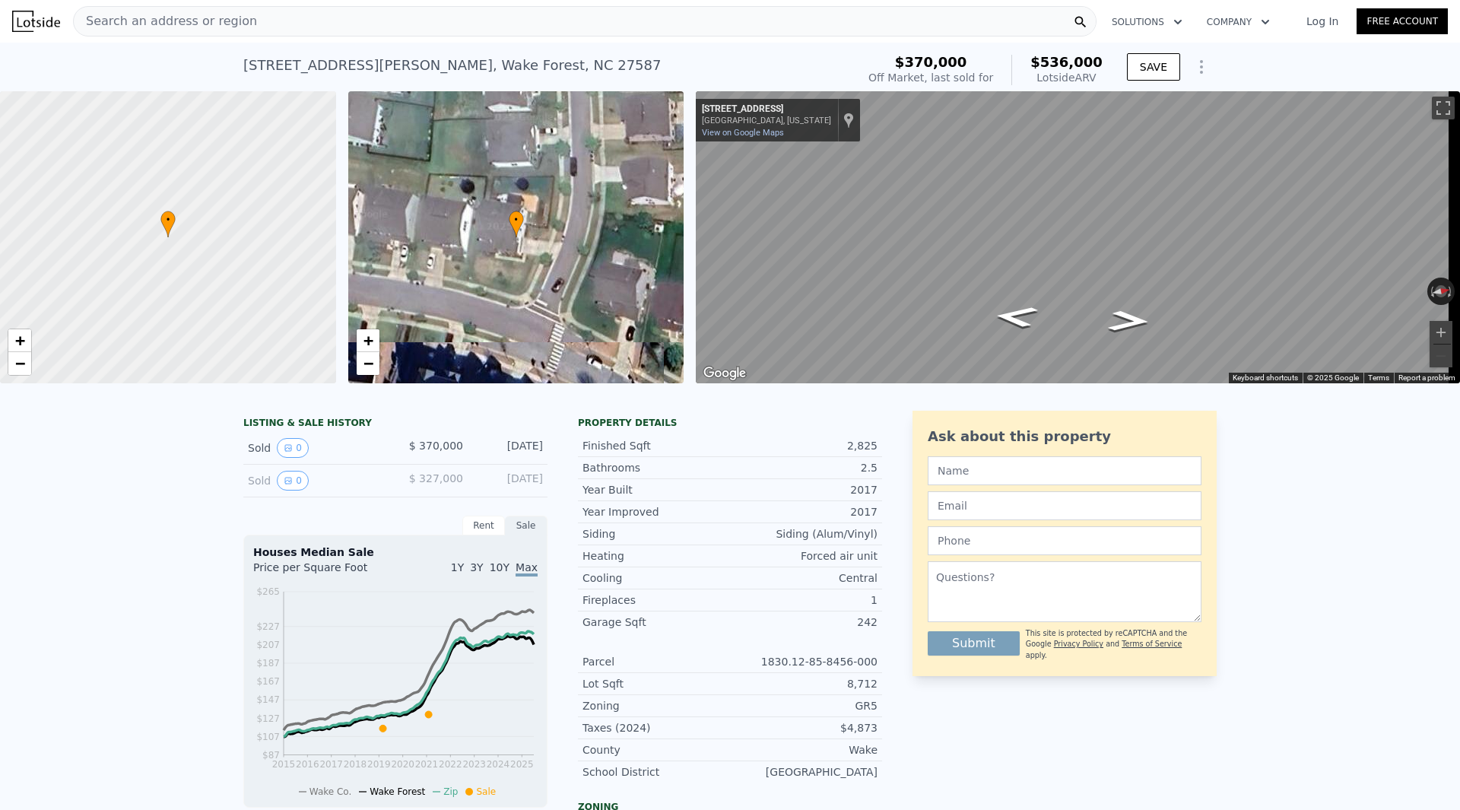
drag, startPoint x: 335, startPoint y: 21, endPoint x: 312, endPoint y: 14, distance: 23.6
click at [312, 14] on div "Search an address or region" at bounding box center [584, 21] width 1023 height 30
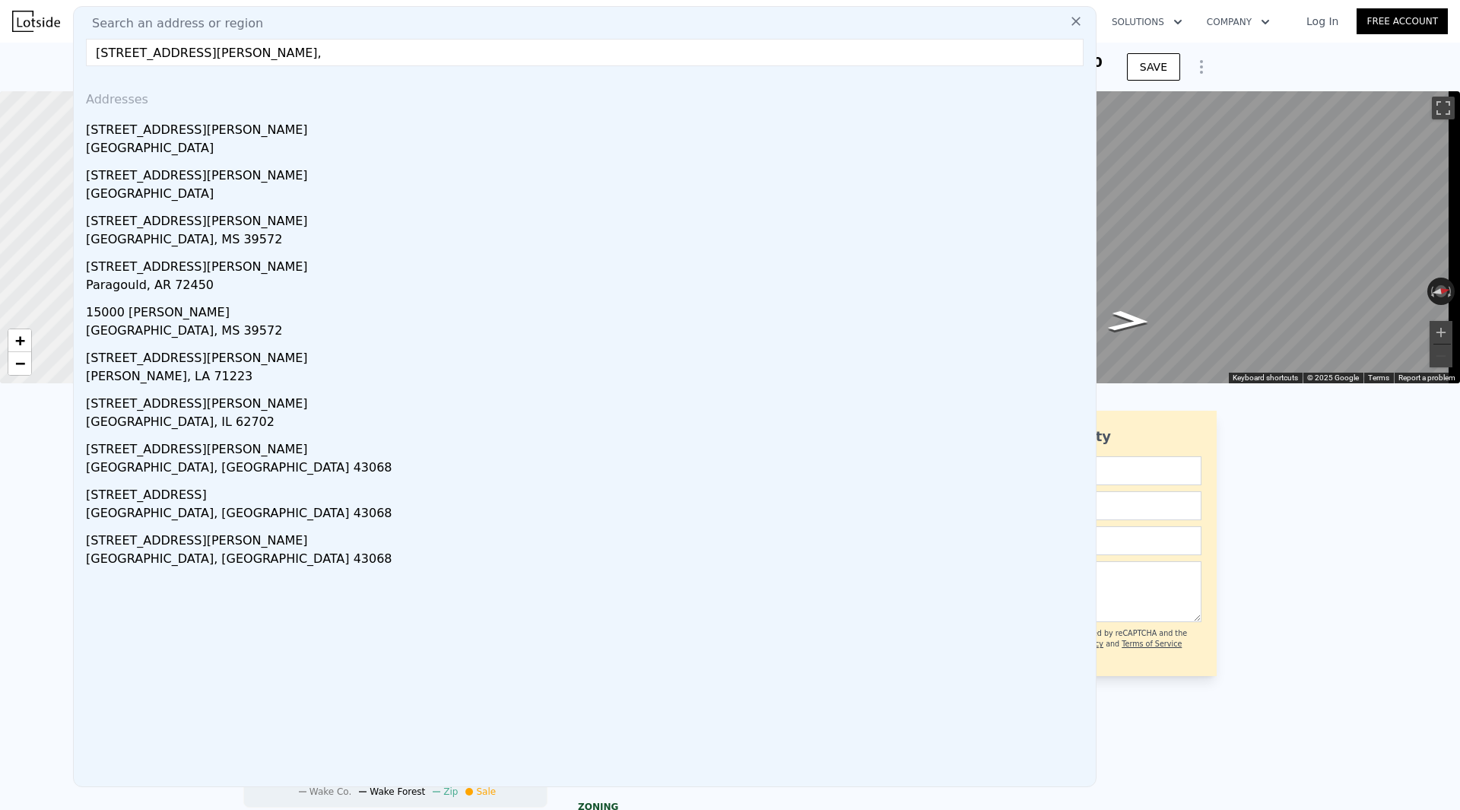
drag, startPoint x: 198, startPoint y: 49, endPoint x: 233, endPoint y: 49, distance: 35.7
click at [233, 49] on input "[STREET_ADDRESS][PERSON_NAME]," at bounding box center [585, 52] width 998 height 27
type input "[STREET_ADDRESS][PERSON_NAME]"
click at [1348, 553] on div "LISTING & SALE HISTORY Sold 0 $ 370,000 [DATE] Sold 0 $ 327,000 [DATE] Rent Sal…" at bounding box center [730, 780] width 1460 height 765
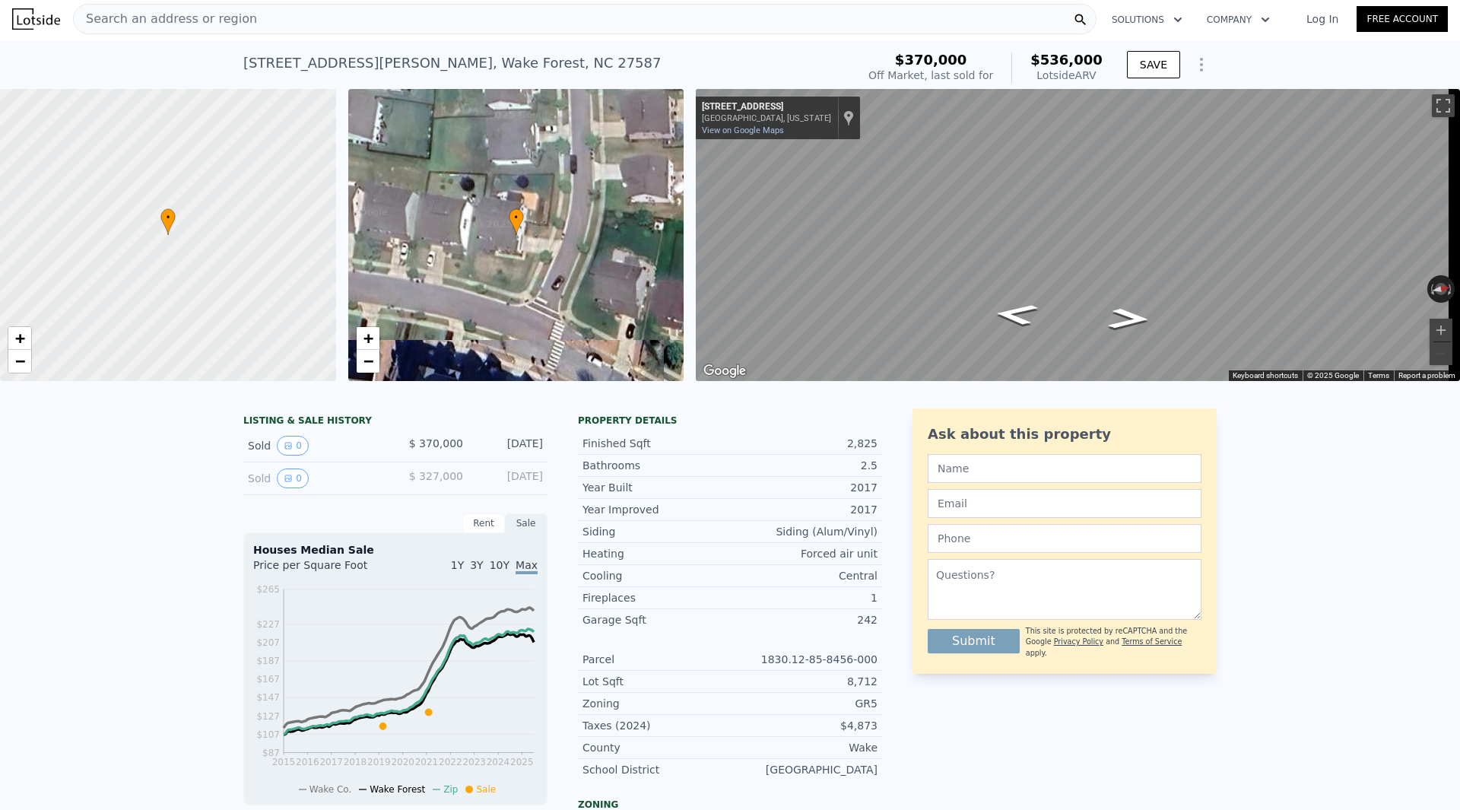
scroll to position [0, 0]
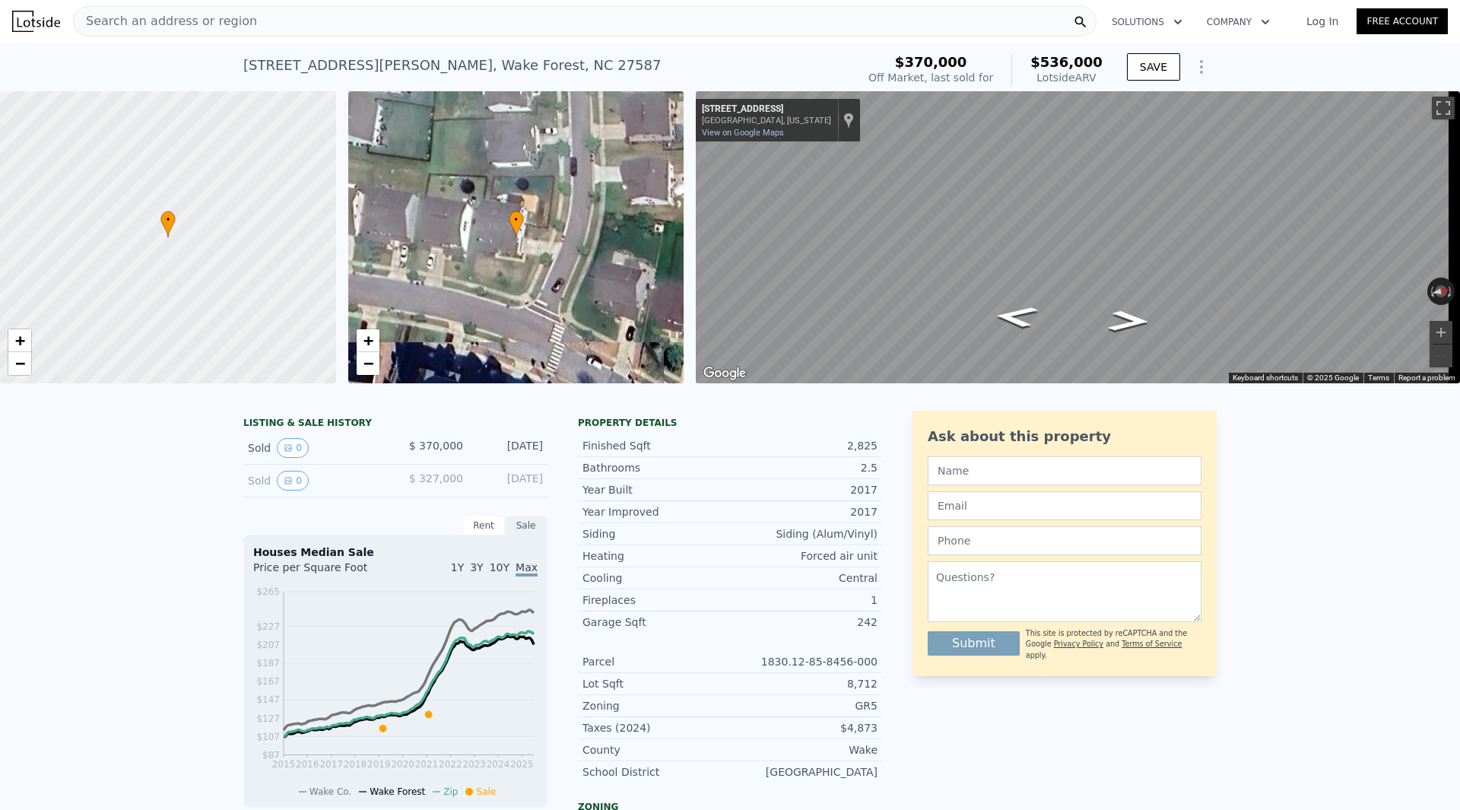
click at [189, 32] on div "Search an address or region" at bounding box center [165, 21] width 183 height 29
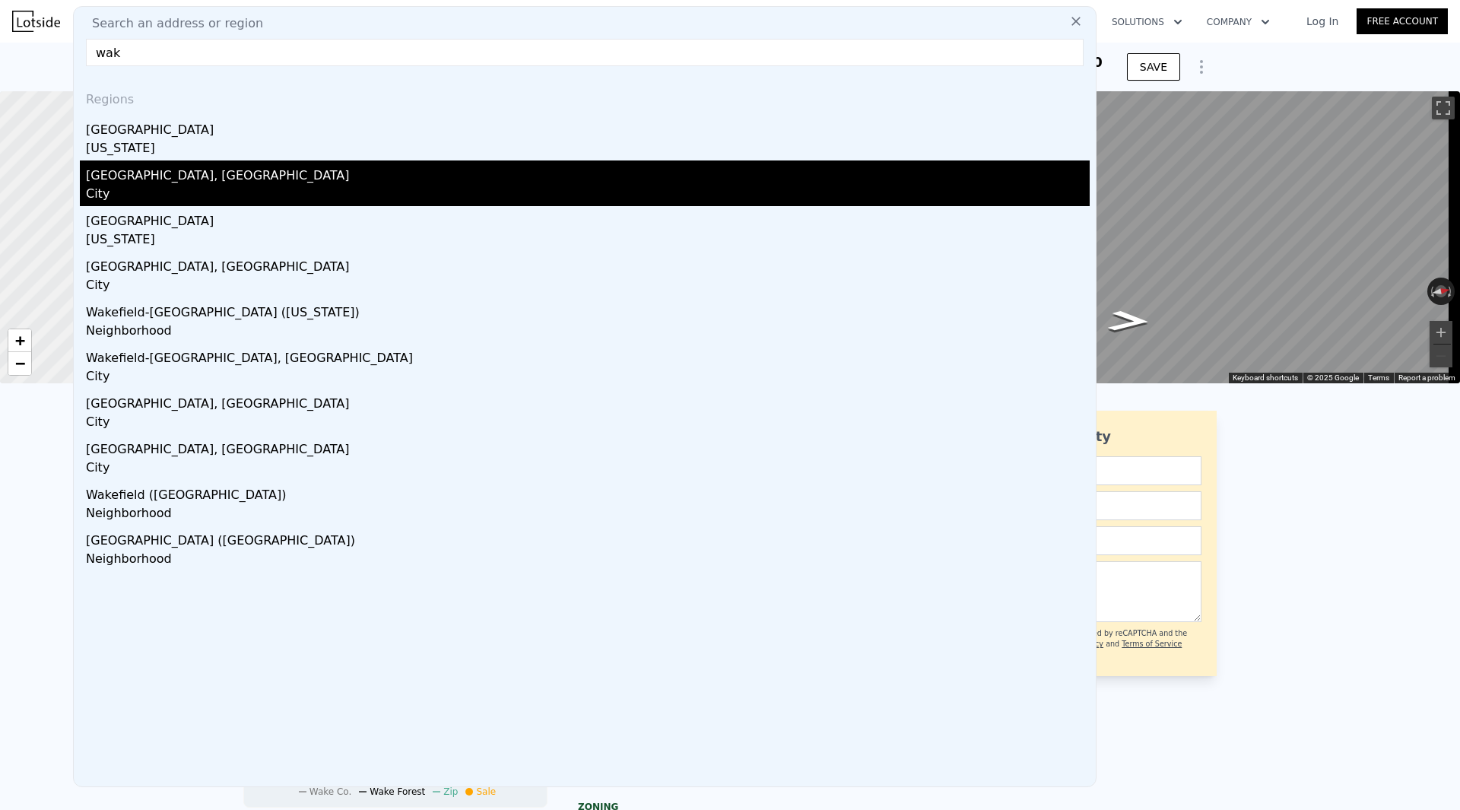
type input "wak"
click at [166, 167] on div "[GEOGRAPHIC_DATA], [GEOGRAPHIC_DATA]" at bounding box center [588, 172] width 1004 height 24
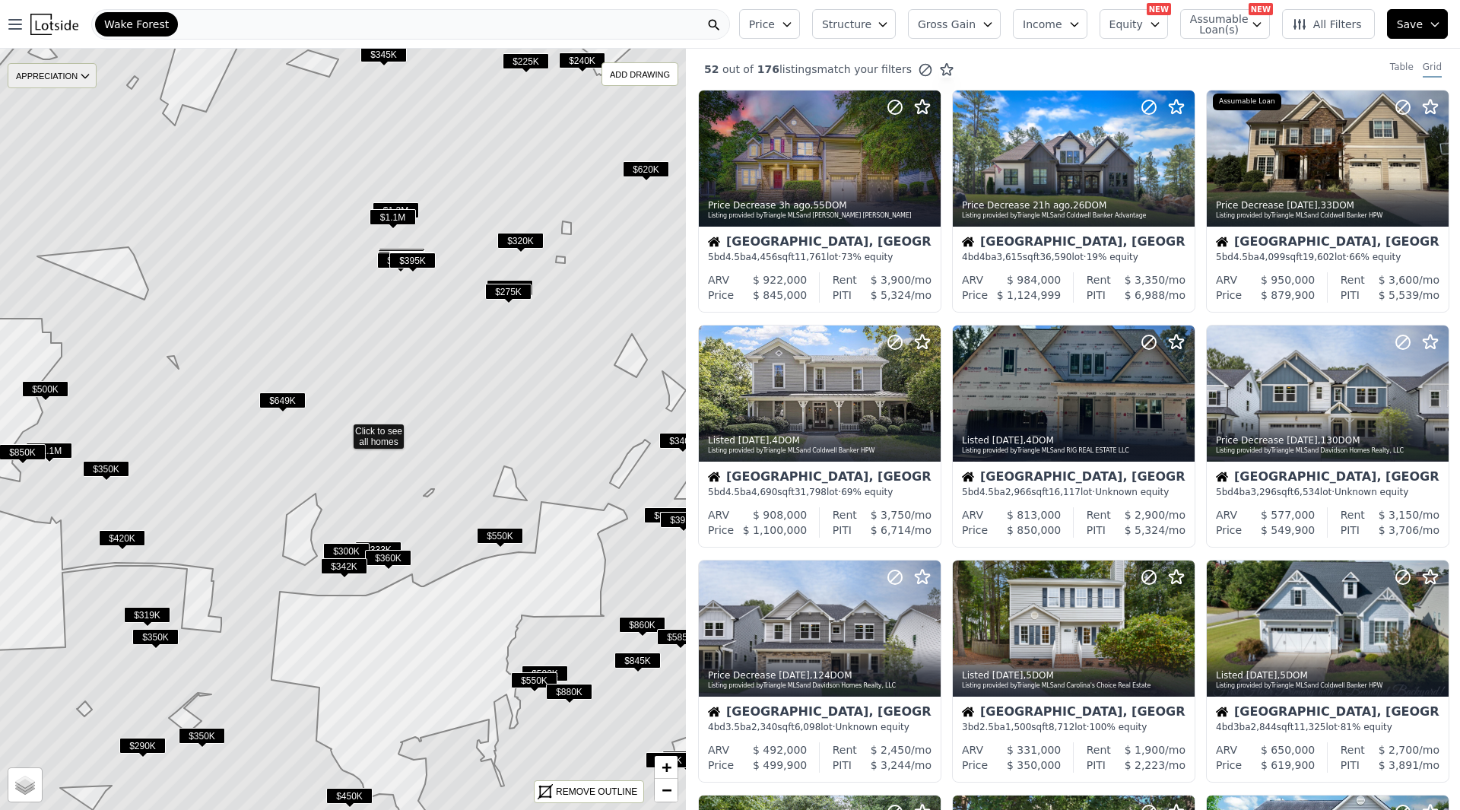
click at [59, 70] on div "APPRECIATION" at bounding box center [52, 75] width 89 height 25
click at [800, 31] on button "Price" at bounding box center [769, 24] width 61 height 30
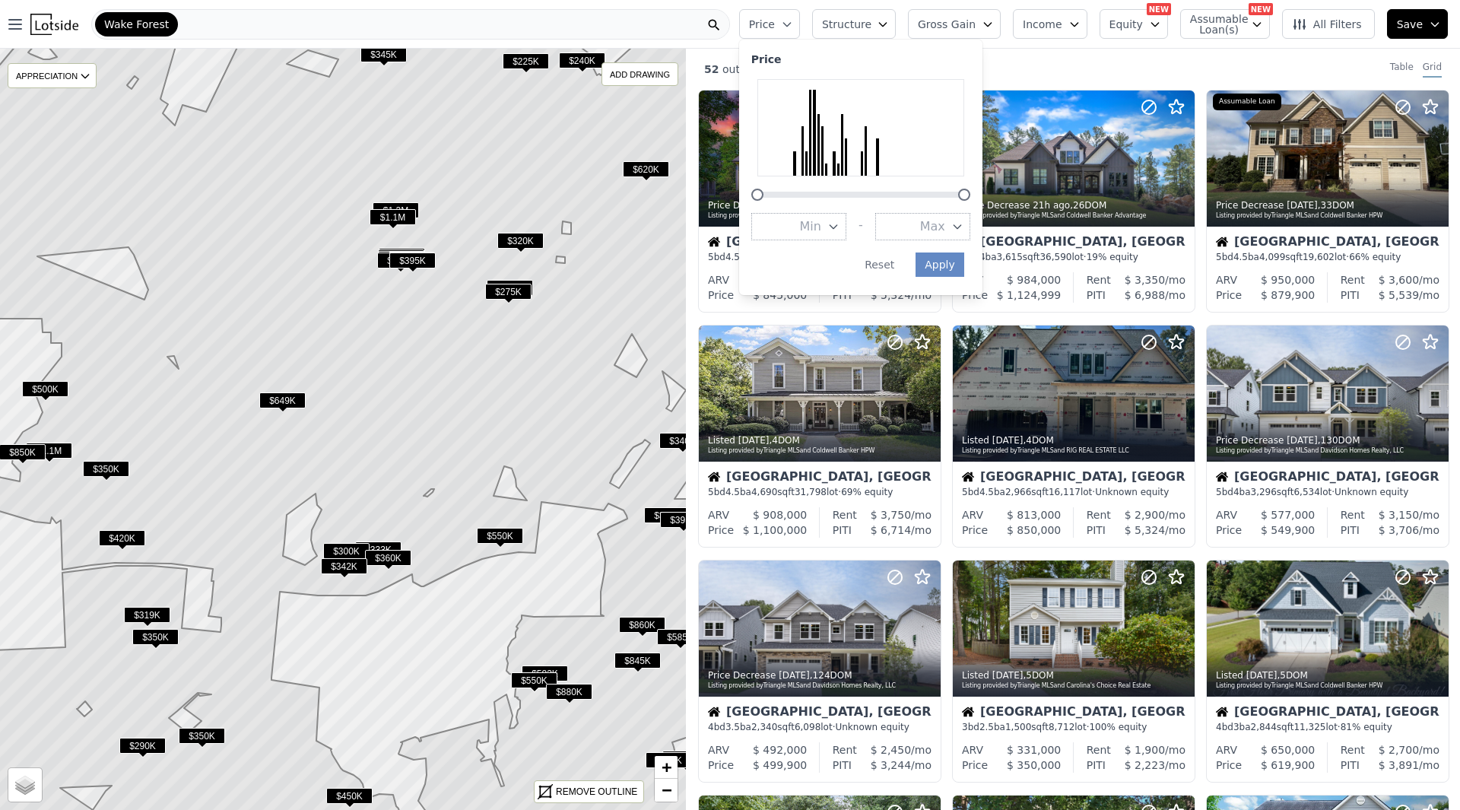
click at [793, 28] on icon "button" at bounding box center [787, 24] width 12 height 12
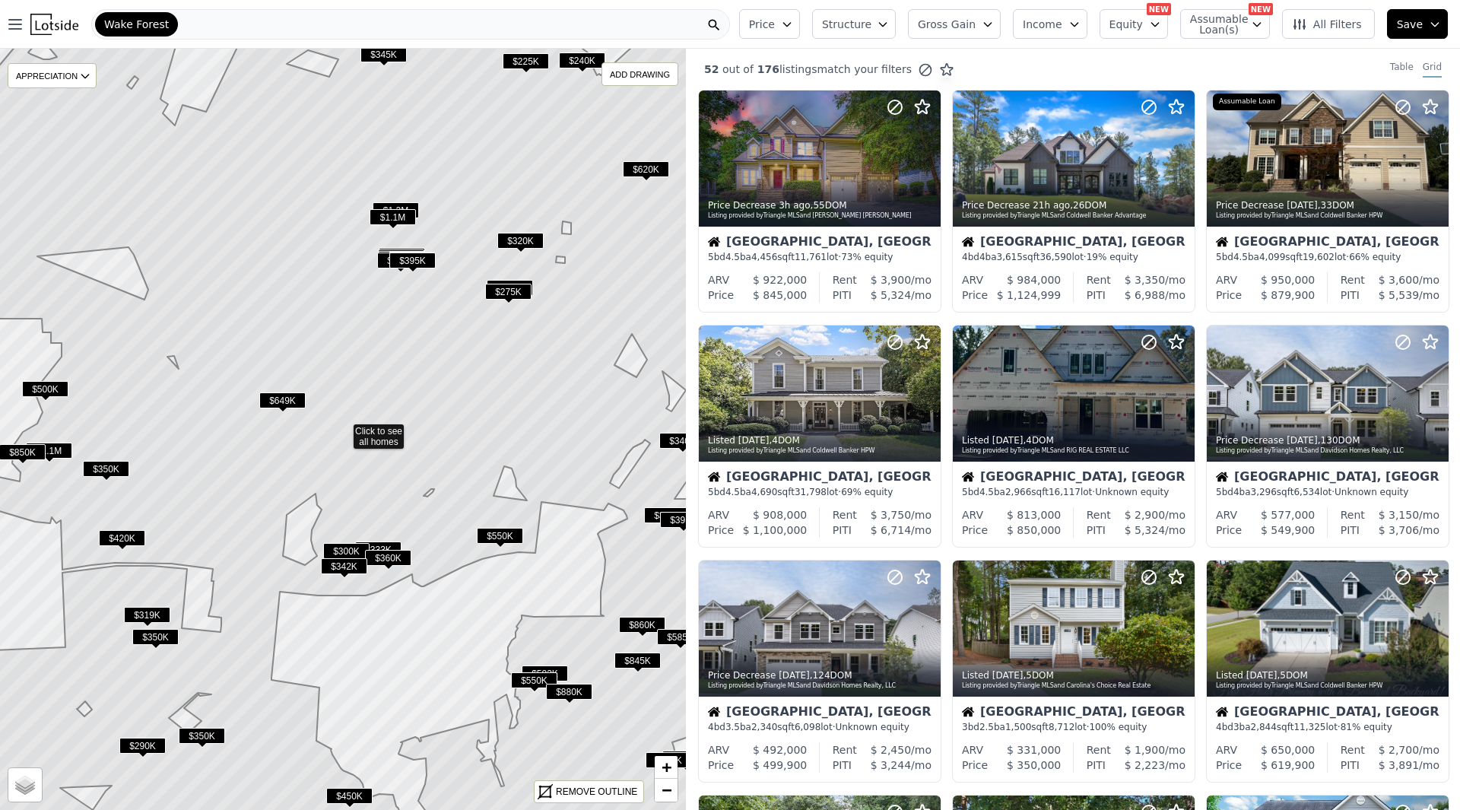
click at [871, 27] on span "Structure" at bounding box center [846, 24] width 49 height 15
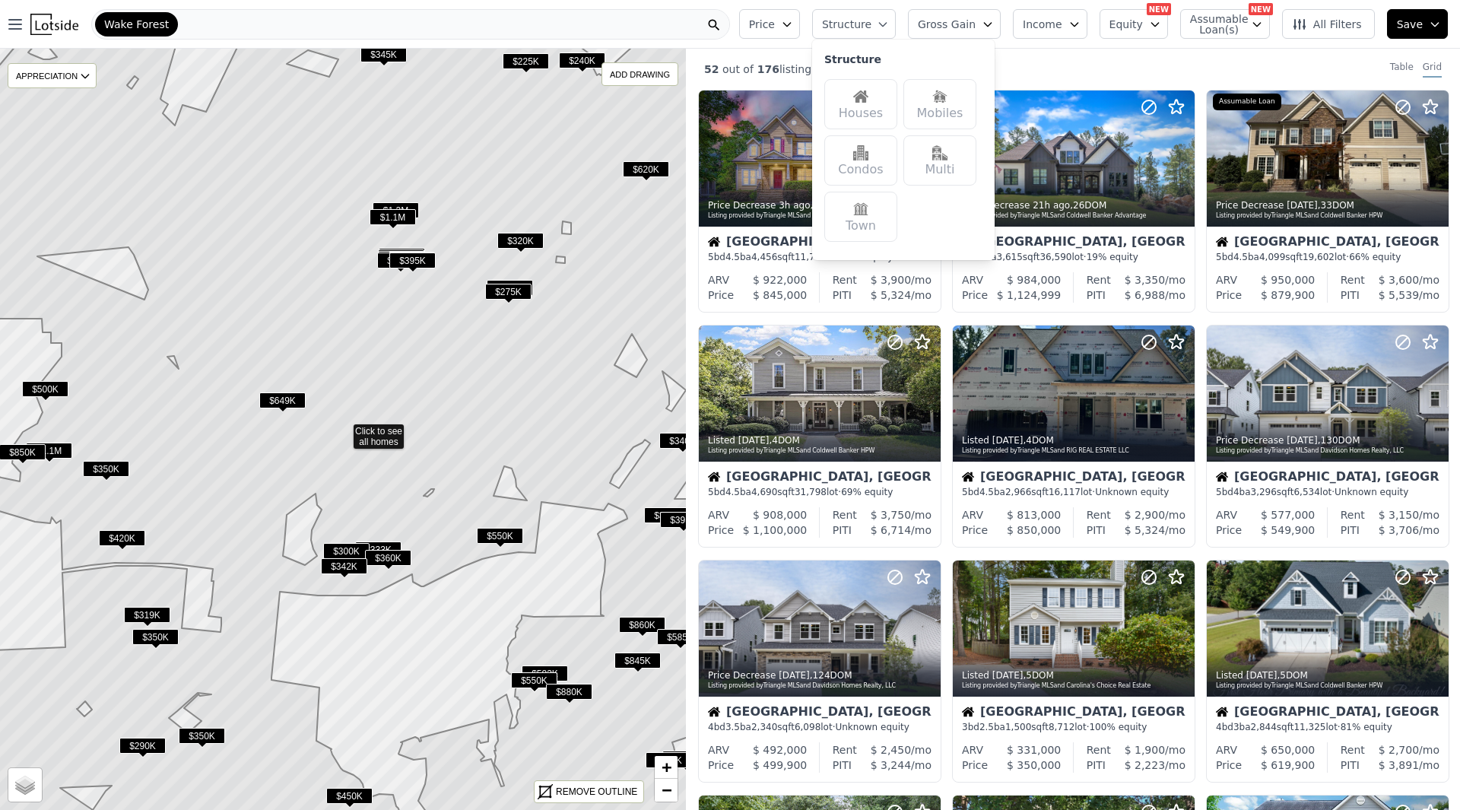
click at [871, 27] on span "Structure" at bounding box center [846, 24] width 49 height 15
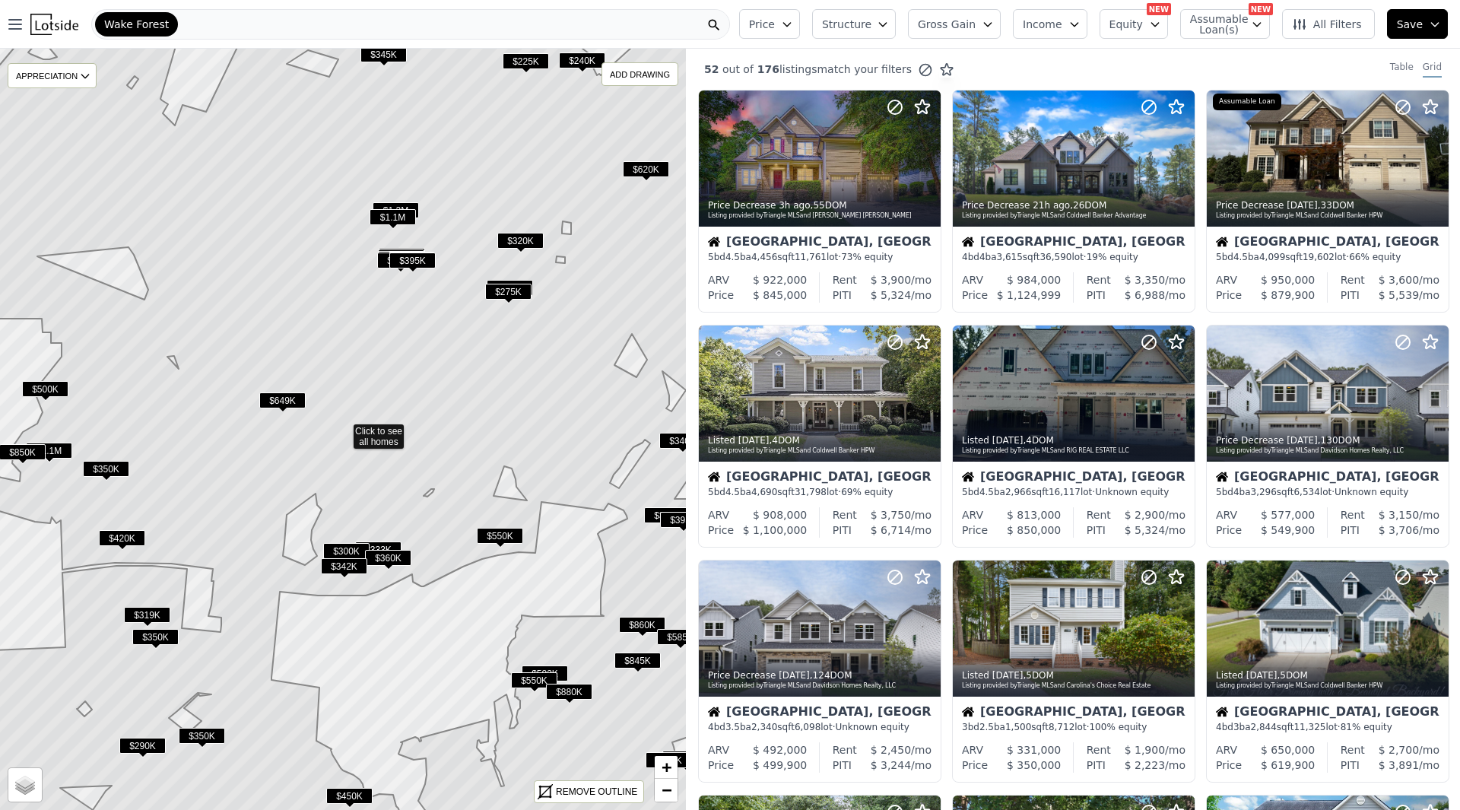
click at [964, 23] on span "Gross Gain" at bounding box center [947, 24] width 58 height 15
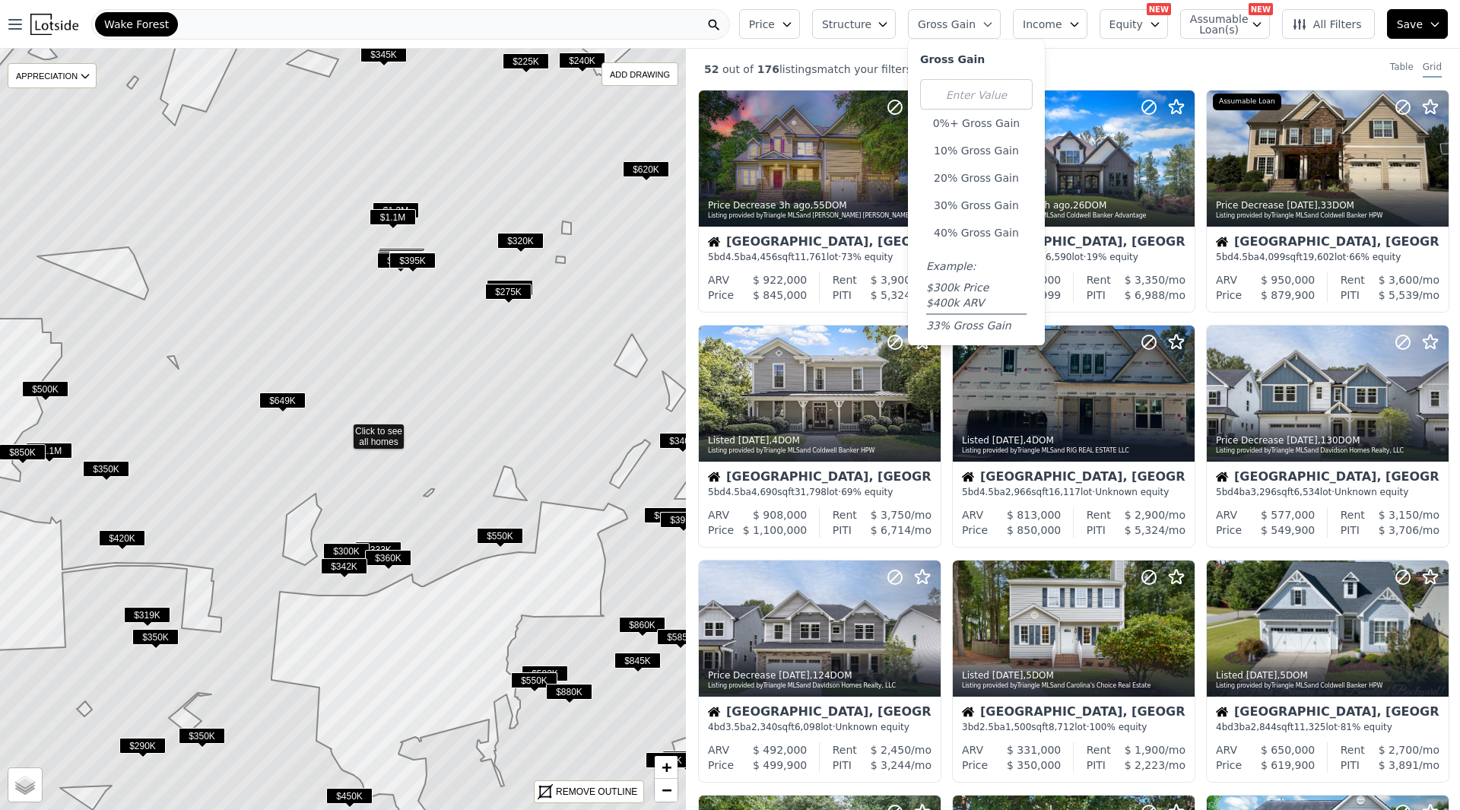
click at [968, 22] on span "Gross Gain" at bounding box center [947, 24] width 58 height 15
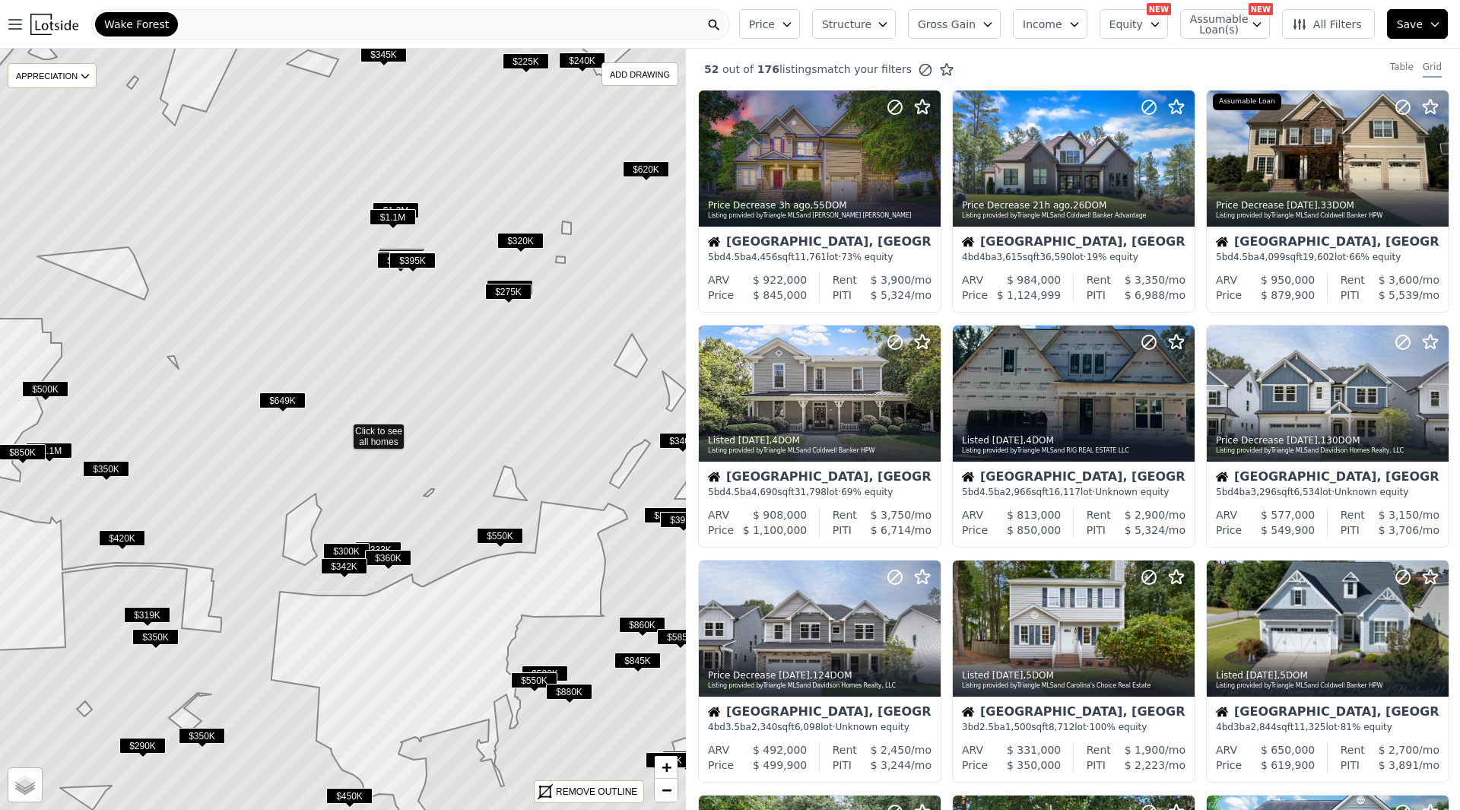
click at [1060, 26] on span "Income" at bounding box center [1043, 24] width 40 height 15
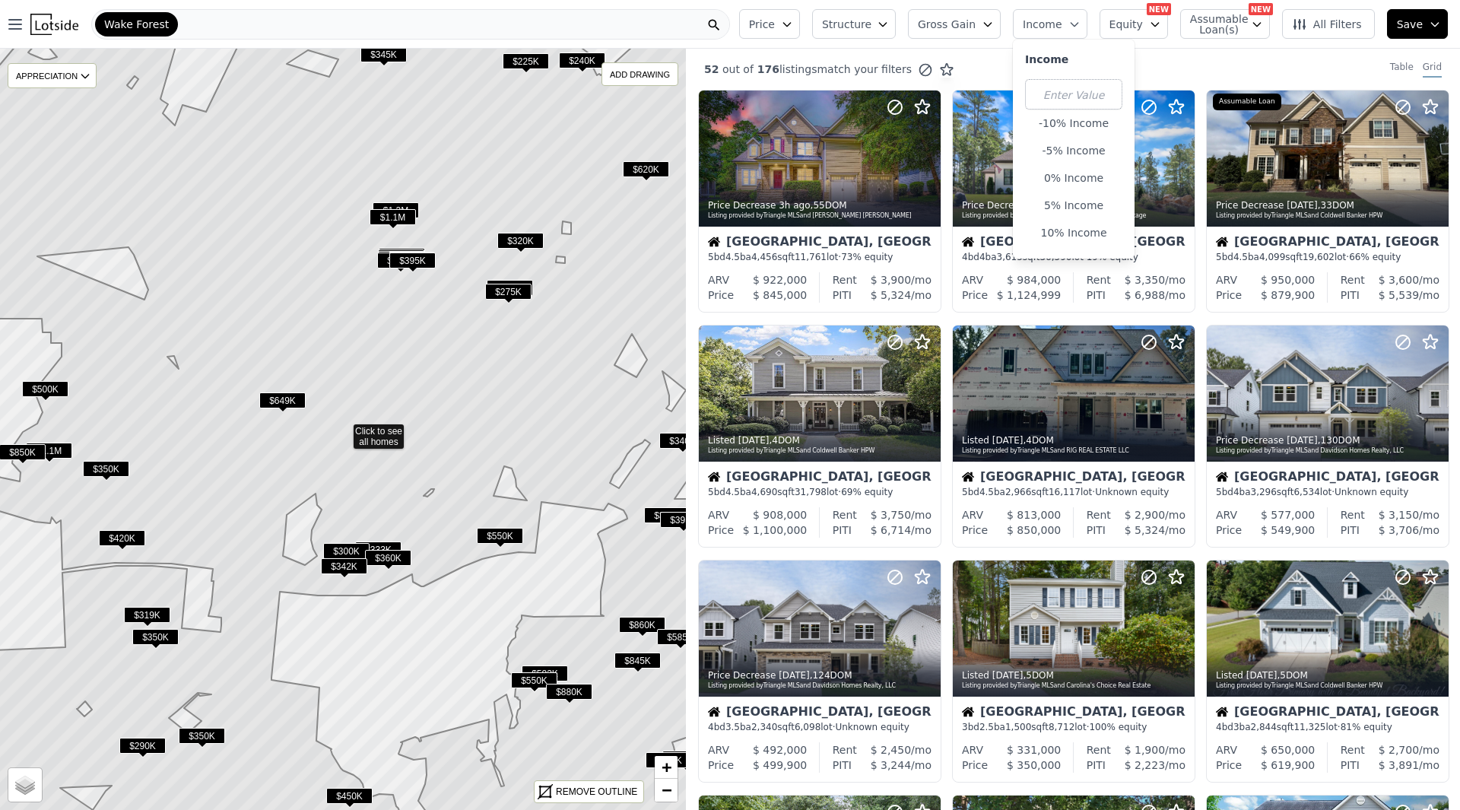
drag, startPoint x: 1060, startPoint y: 26, endPoint x: 1068, endPoint y: 30, distance: 8.9
click at [1060, 27] on span "Income" at bounding box center [1043, 24] width 40 height 15
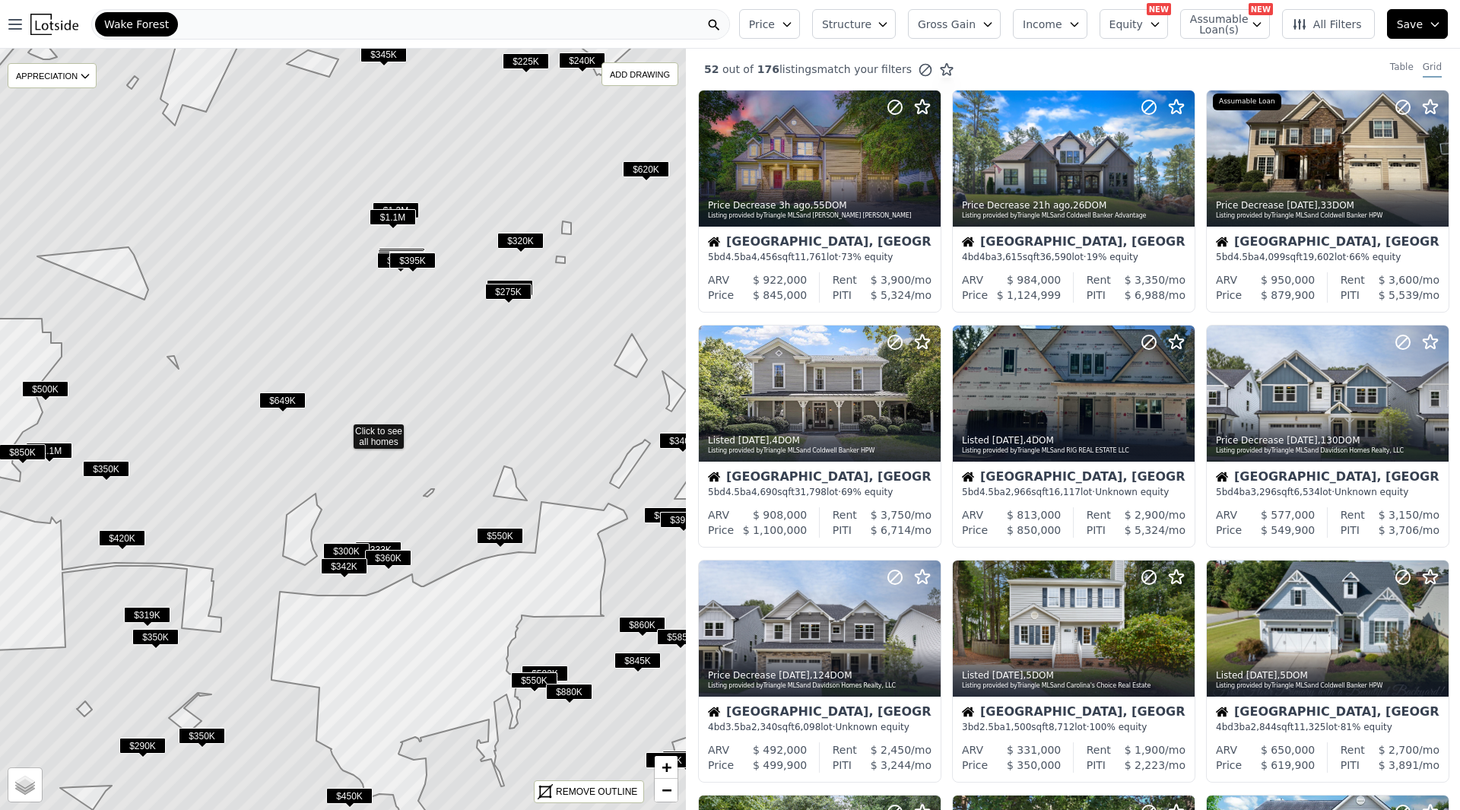
click at [1151, 33] on button "Equity" at bounding box center [1133, 24] width 68 height 30
click at [1219, 35] on span "Assumable Loan(s)" at bounding box center [1214, 24] width 49 height 21
click at [1310, 37] on button "All Filters" at bounding box center [1328, 24] width 93 height 30
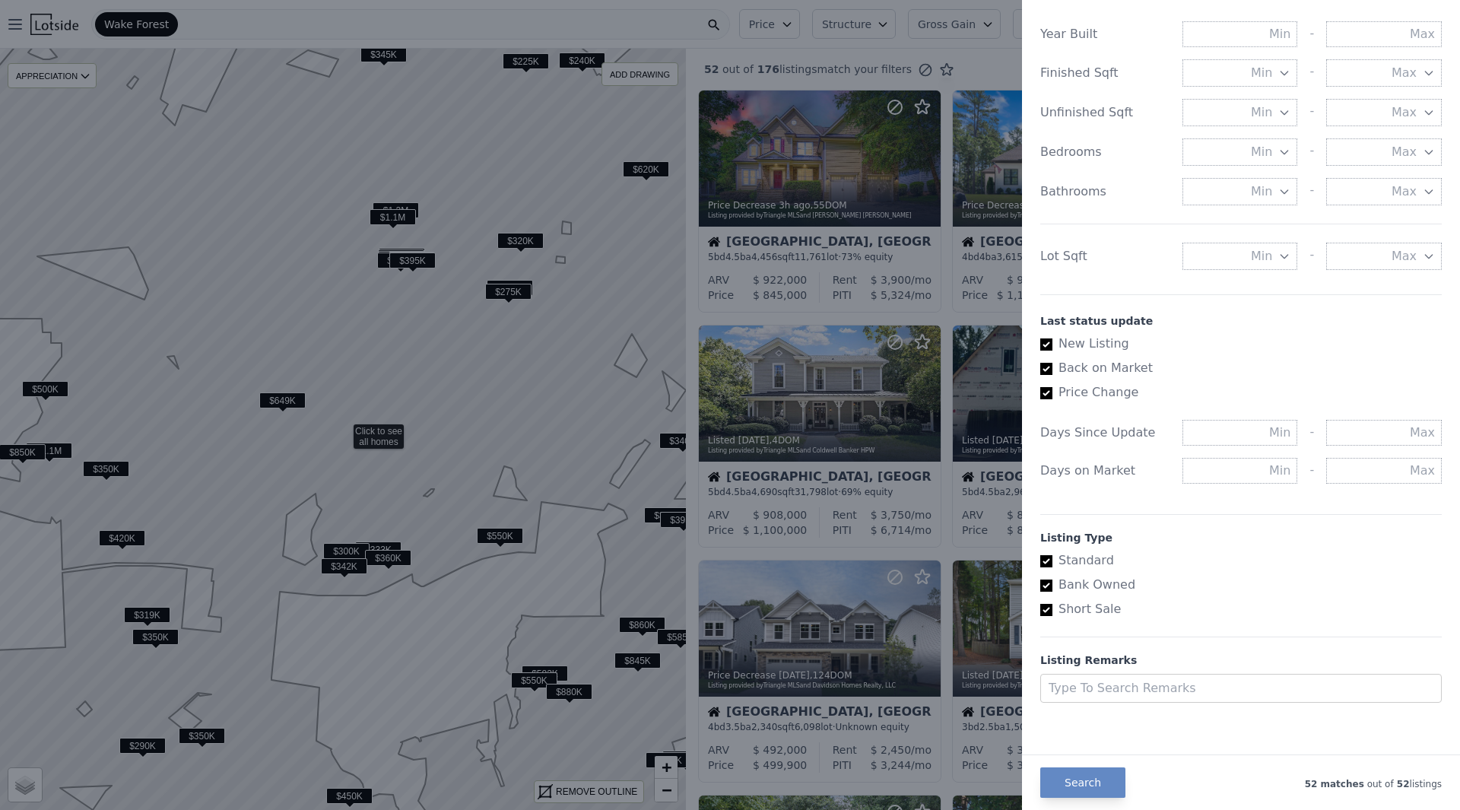
scroll to position [578, 0]
drag, startPoint x: 1074, startPoint y: 367, endPoint x: 1070, endPoint y: 378, distance: 11.3
click at [1070, 378] on div "List Price Price Min - [PERSON_NAME] Gain Min - Max Income Min - Max Loan New f…" at bounding box center [1241, 88] width 414 height 1238
click at [1096, 364] on label "Back on Market" at bounding box center [1234, 366] width 389 height 18
click at [1052, 364] on input "Back on Market" at bounding box center [1046, 366] width 12 height 12
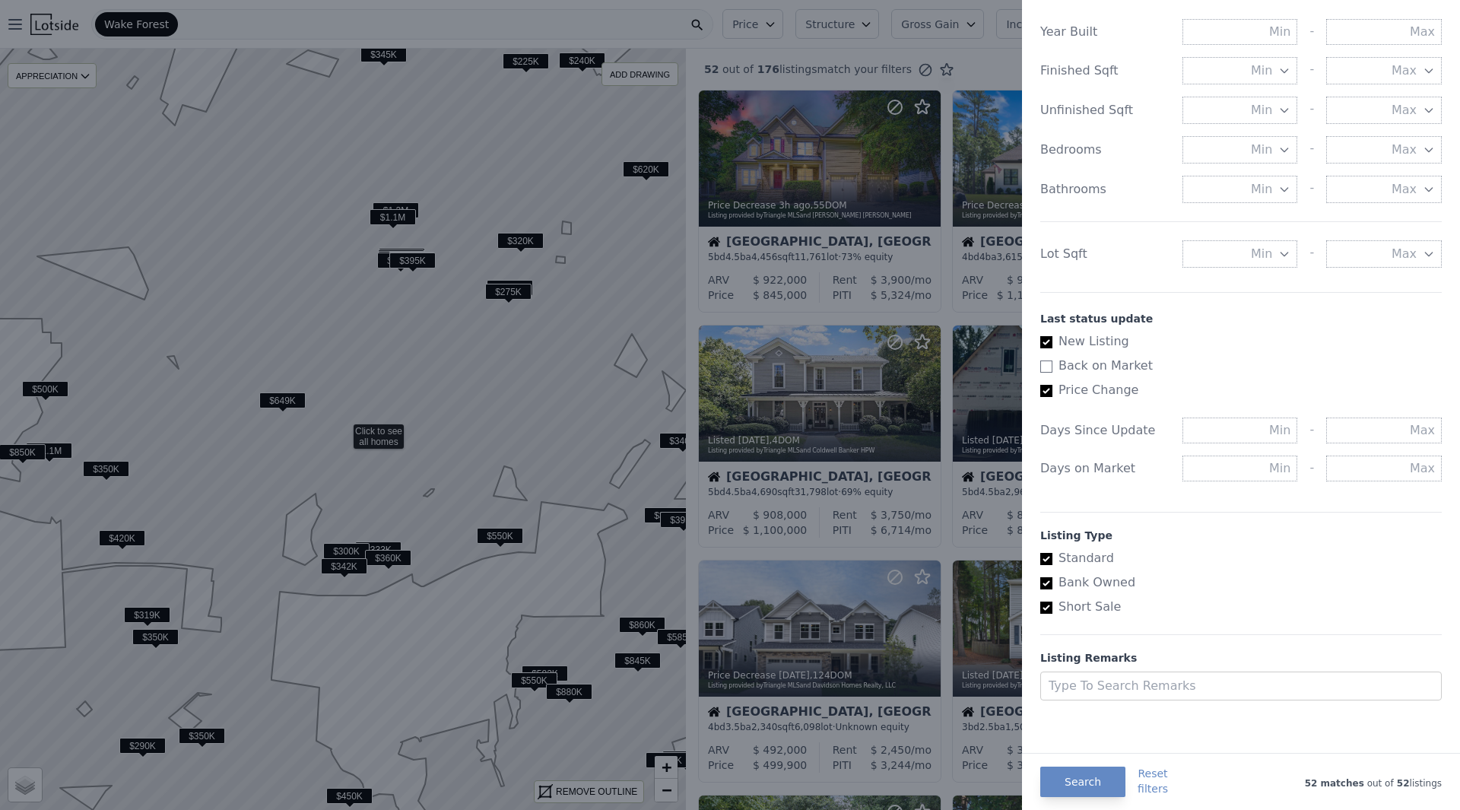
click at [1081, 360] on label "Back on Market" at bounding box center [1234, 366] width 389 height 18
click at [1052, 360] on input "Back on Market" at bounding box center [1046, 366] width 12 height 12
checkbox input "true"
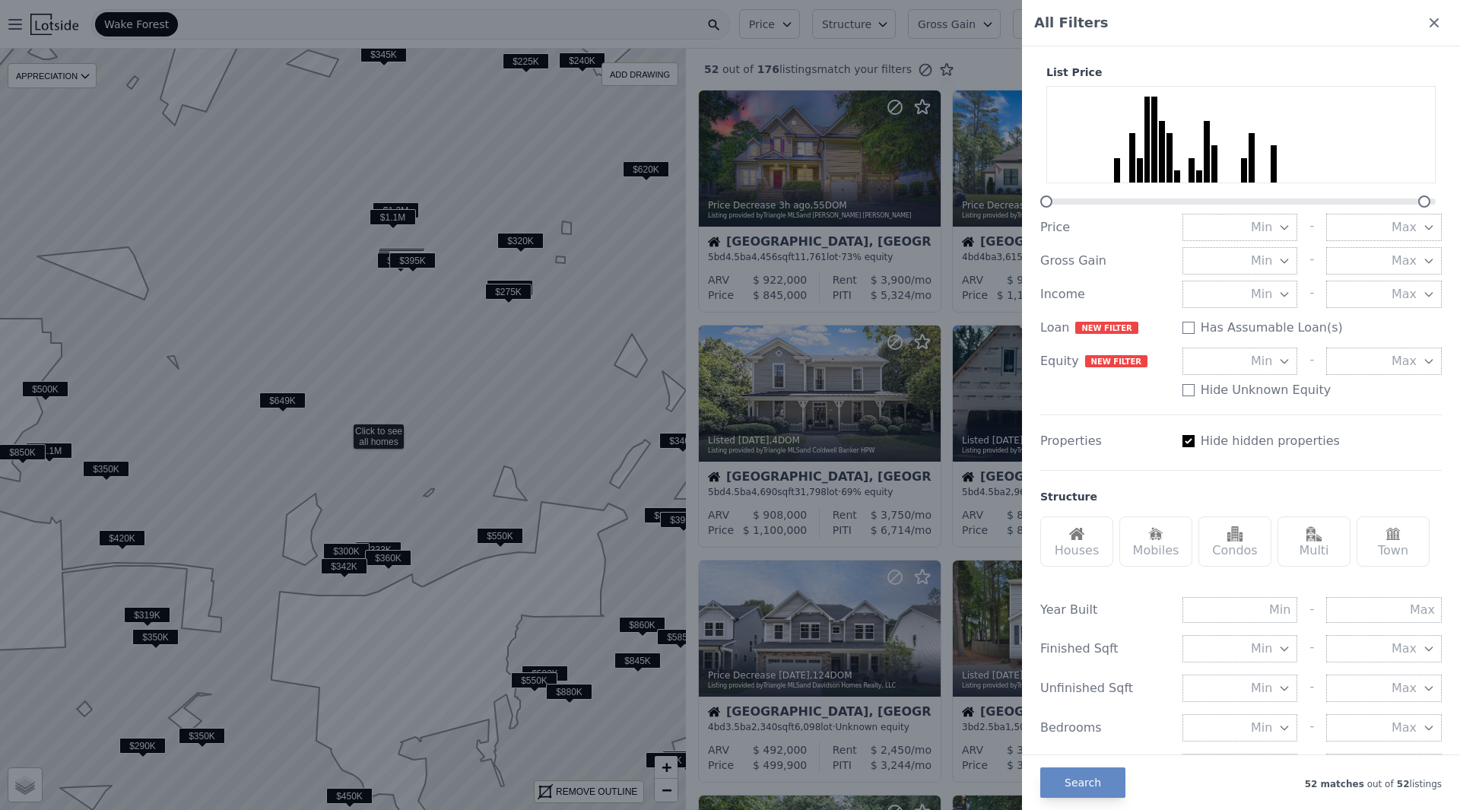
click at [1201, 433] on label "Hide hidden properties" at bounding box center [1270, 441] width 139 height 18
click at [1194, 334] on input "Has Assumable Loan(s)" at bounding box center [1188, 328] width 12 height 12
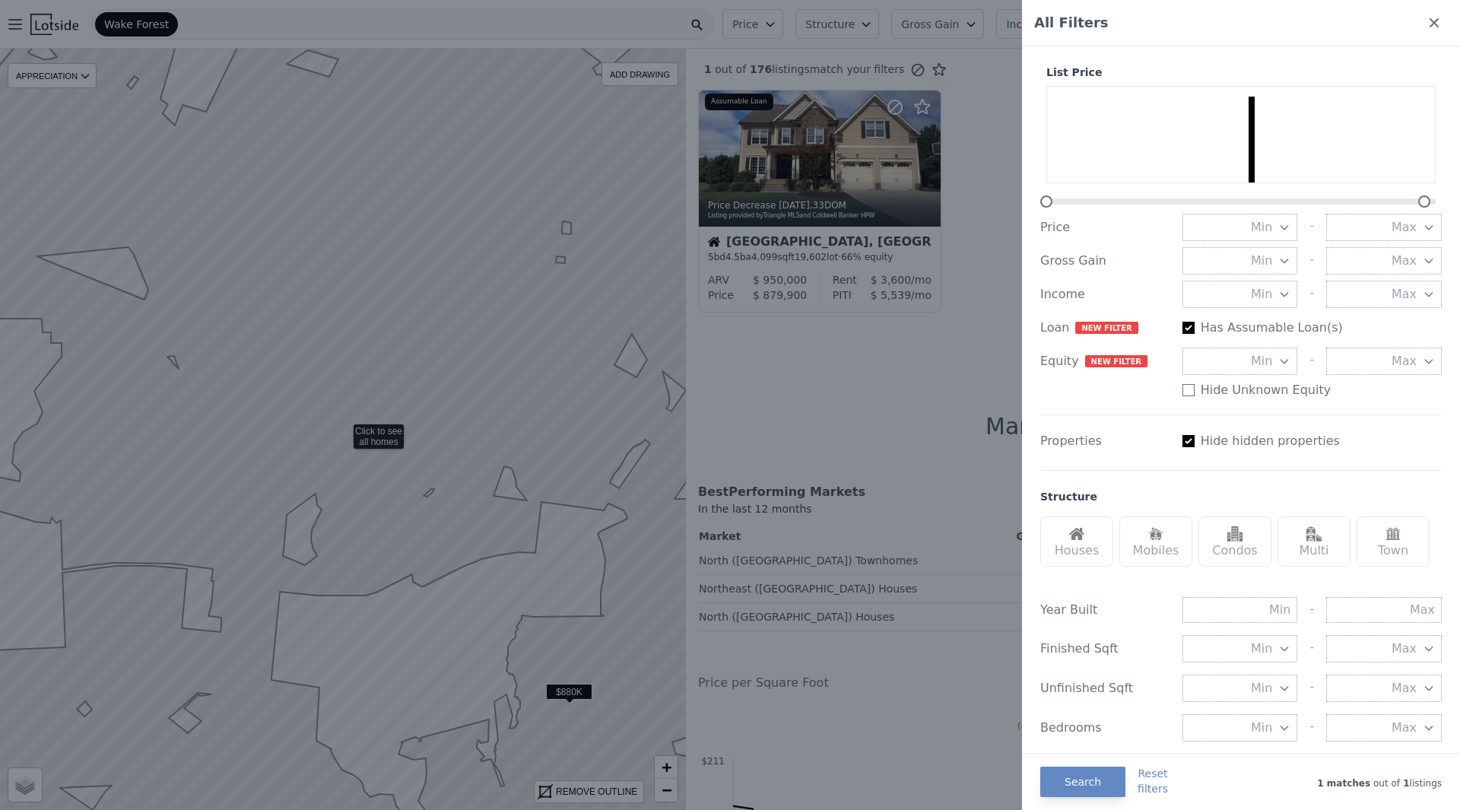
click at [1206, 330] on label "Has Assumable Loan(s)" at bounding box center [1272, 328] width 142 height 18
click at [1194, 330] on input "Has Assumable Loan(s)" at bounding box center [1188, 328] width 12 height 12
checkbox input "false"
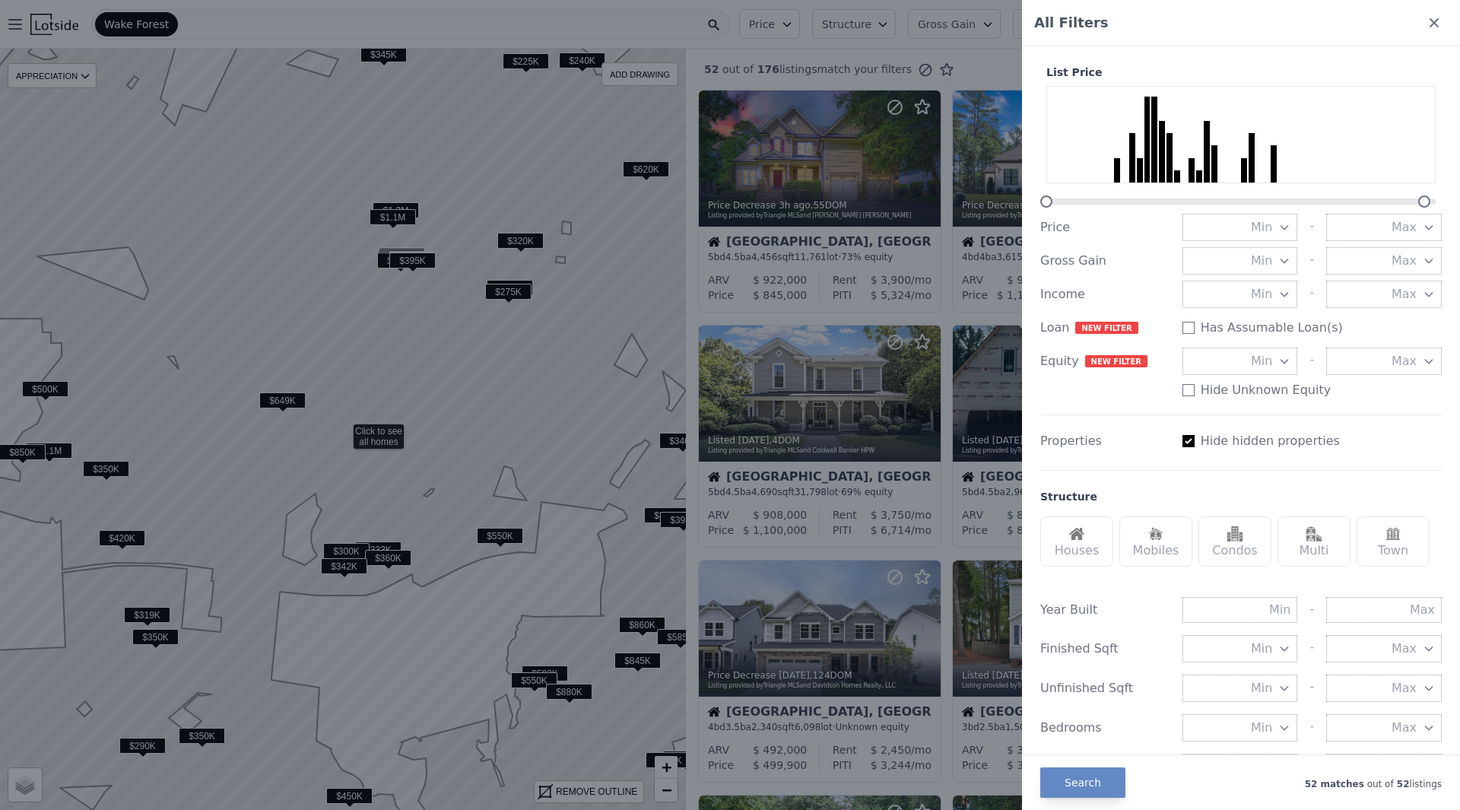
click at [1175, 446] on div "Properties Hide hidden properties" at bounding box center [1240, 440] width 401 height 27
click at [1182, 443] on input "Has Assumable Loan(s)" at bounding box center [1188, 441] width 12 height 12
checkbox input "true"
click at [1412, 19] on div "All Filters" at bounding box center [1241, 23] width 438 height 46
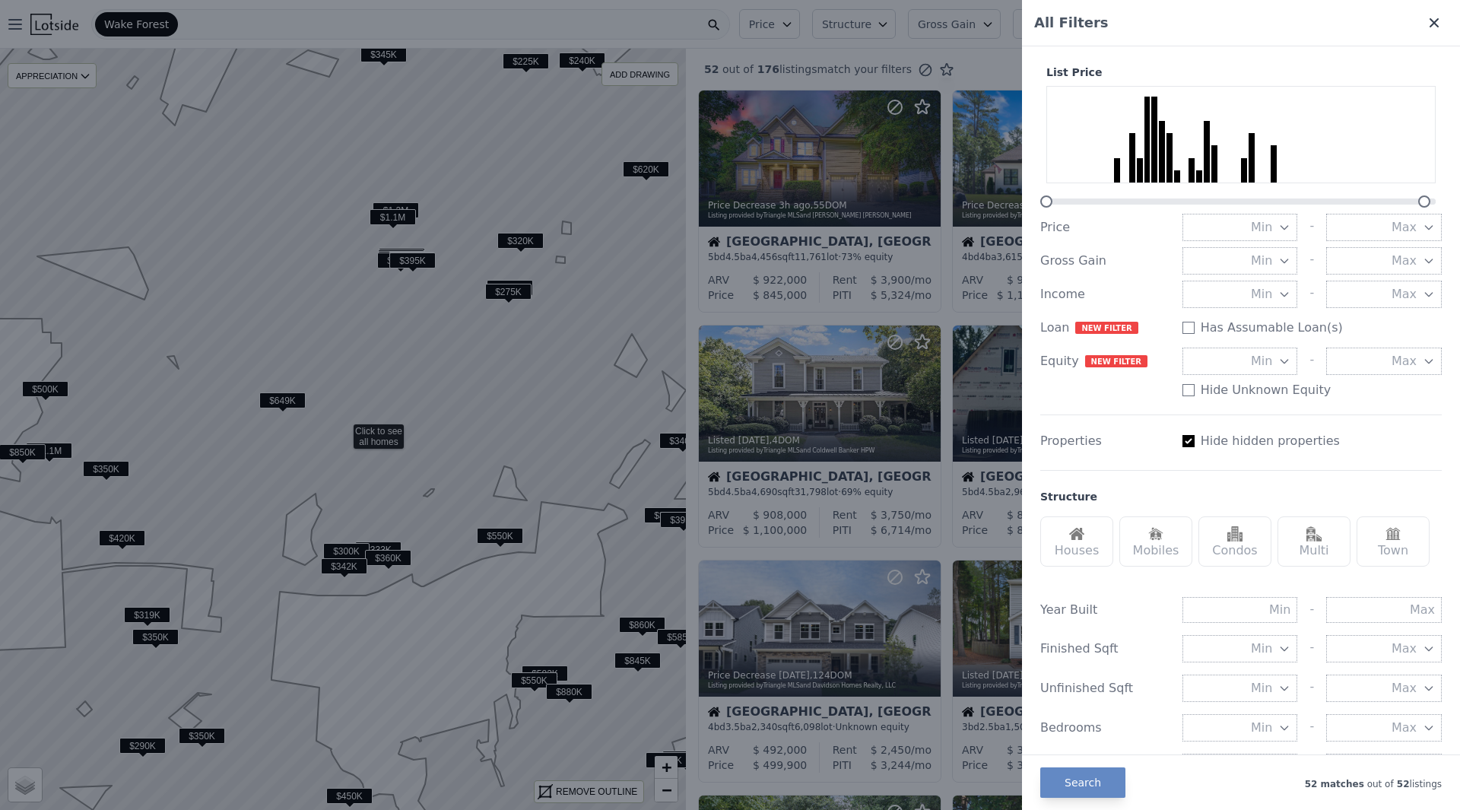
click at [1426, 22] on icon at bounding box center [1433, 22] width 15 height 15
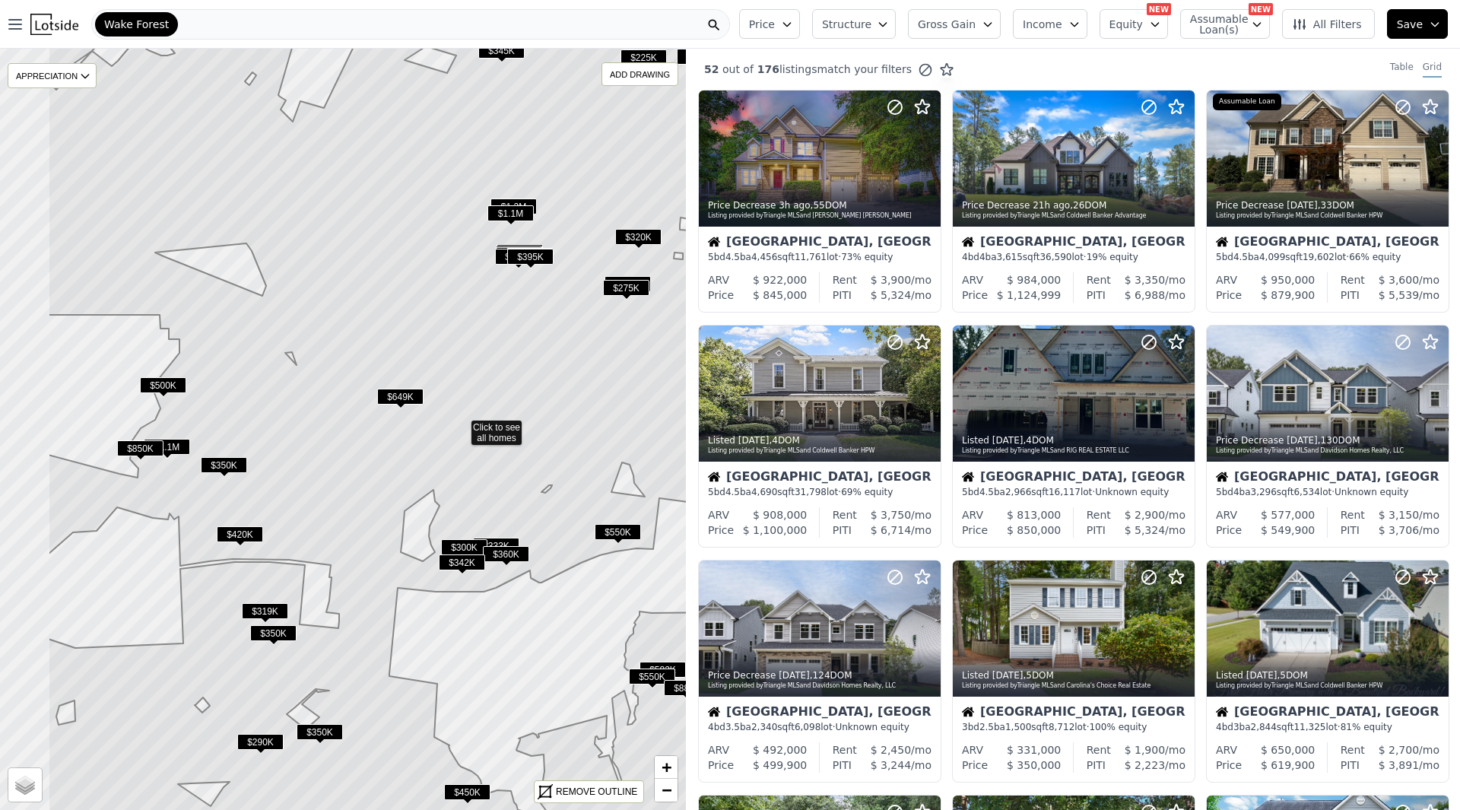
drag, startPoint x: 217, startPoint y: 306, endPoint x: 346, endPoint y: 304, distance: 129.3
click at [346, 304] on icon at bounding box center [461, 425] width 826 height 916
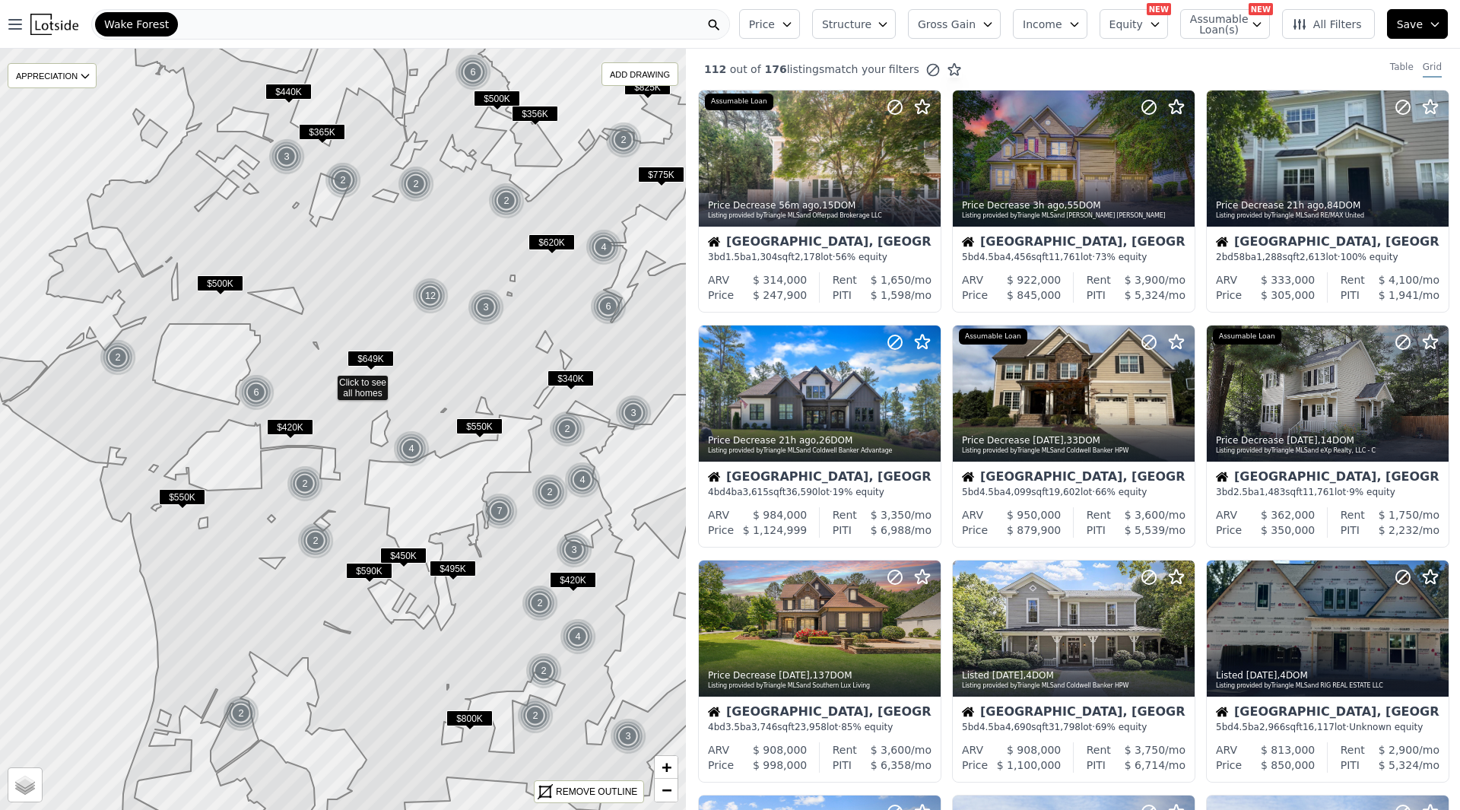
click at [389, 401] on icon at bounding box center [361, 386] width 758 height 906
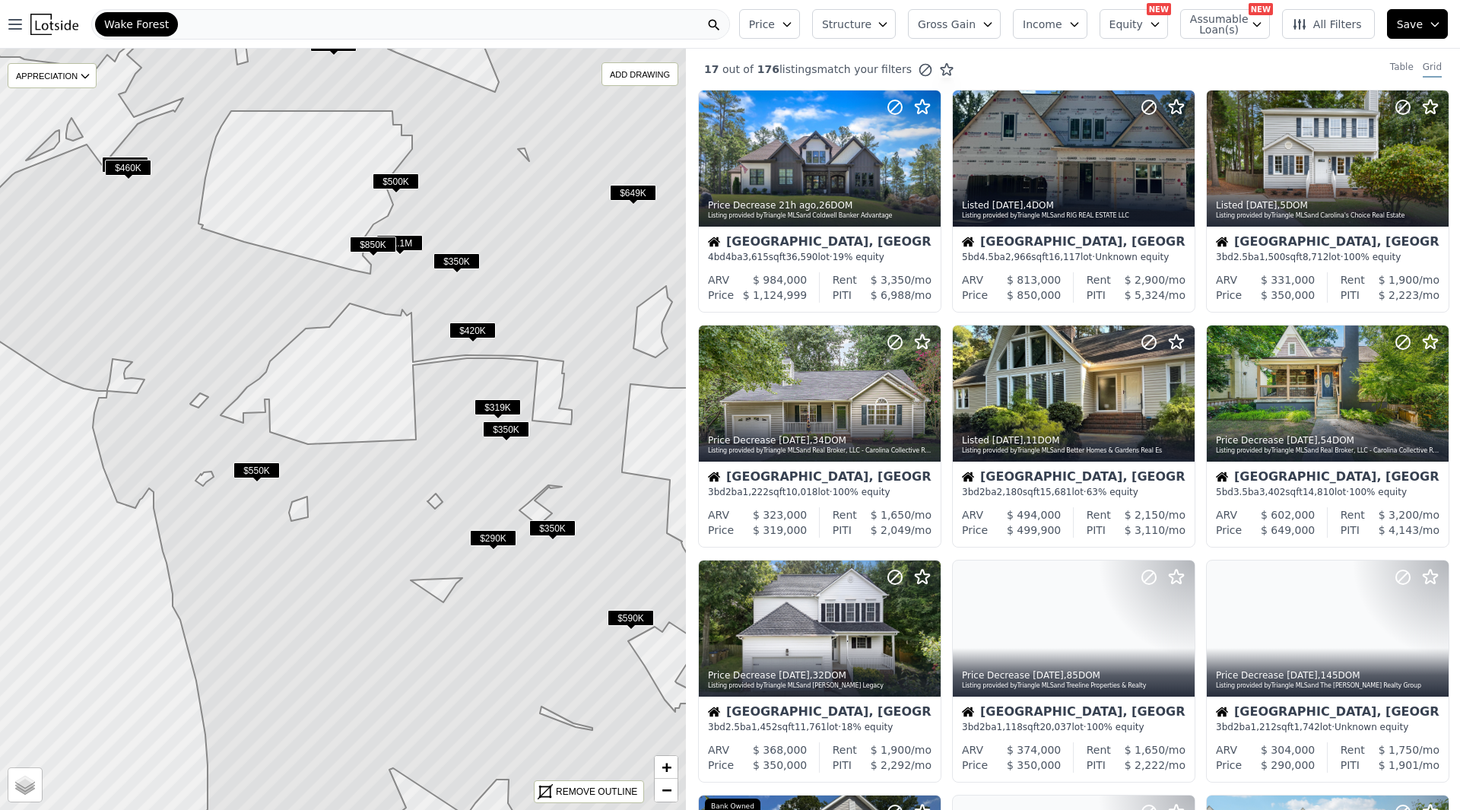
click at [184, 416] on icon at bounding box center [343, 429] width 826 height 916
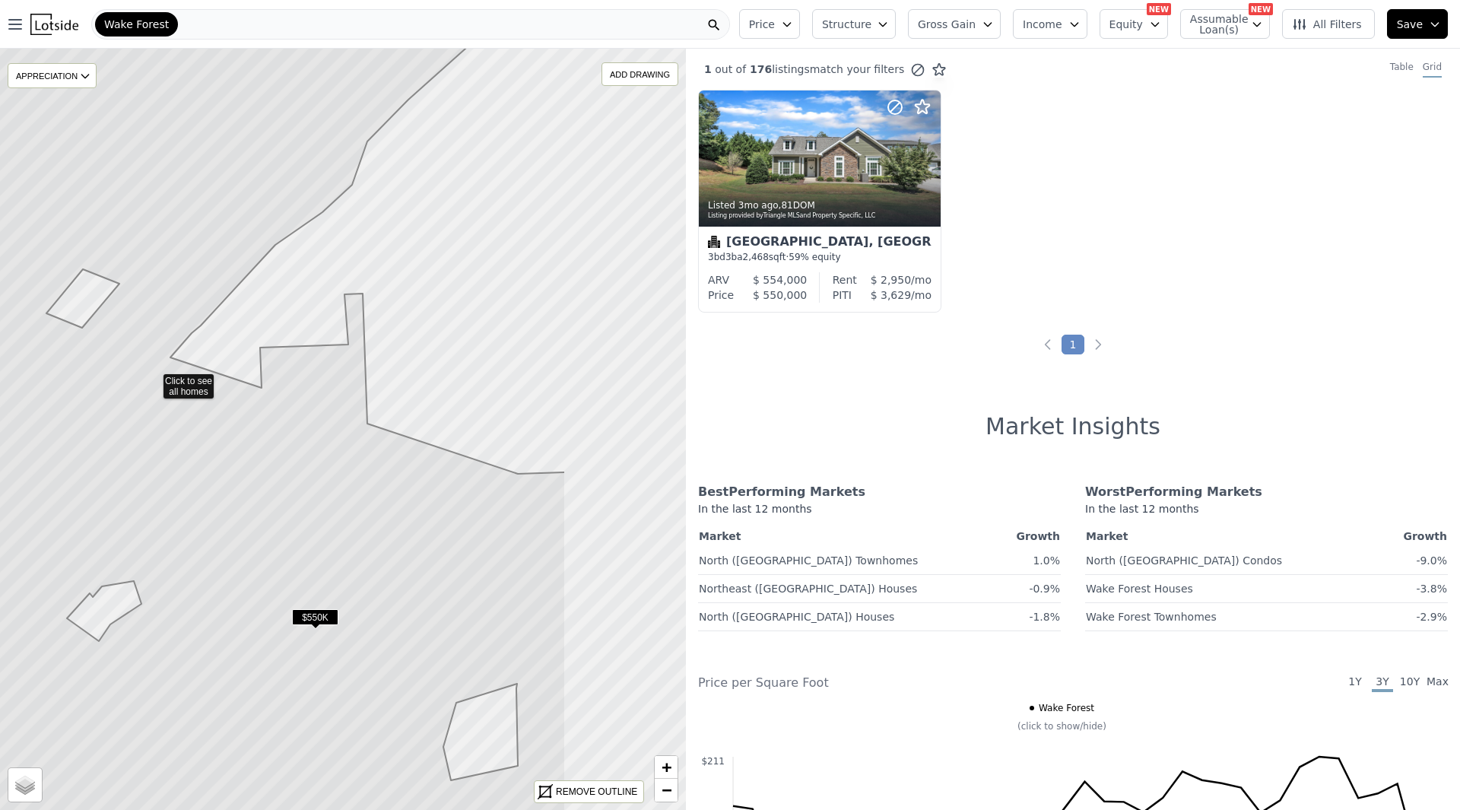
drag, startPoint x: 506, startPoint y: 409, endPoint x: 205, endPoint y: 331, distance: 311.8
click at [206, 332] on icon at bounding box center [153, 379] width 826 height 916
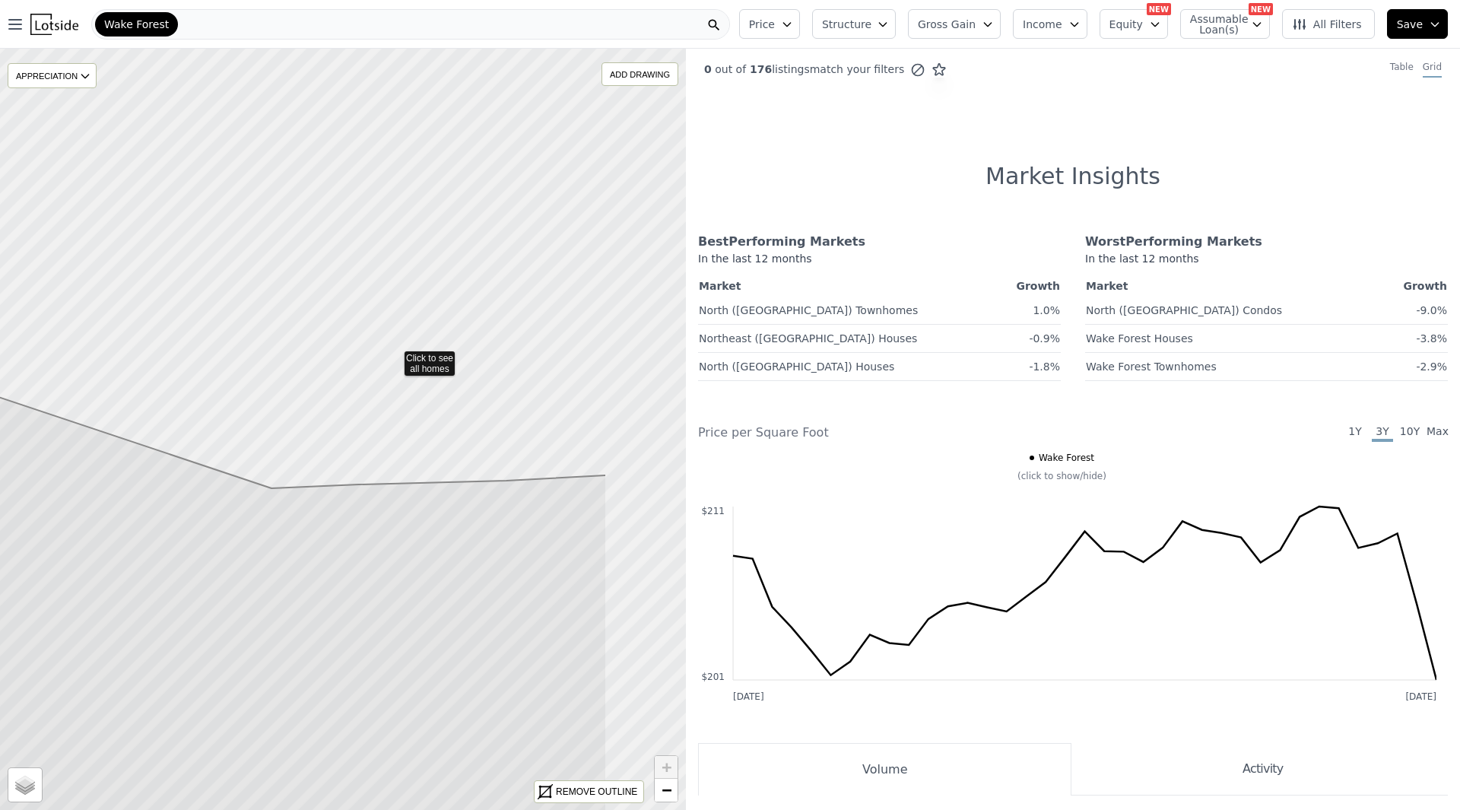
drag, startPoint x: 505, startPoint y: 395, endPoint x: 181, endPoint y: 281, distance: 343.4
click at [199, 285] on icon at bounding box center [193, 382] width 827 height 918
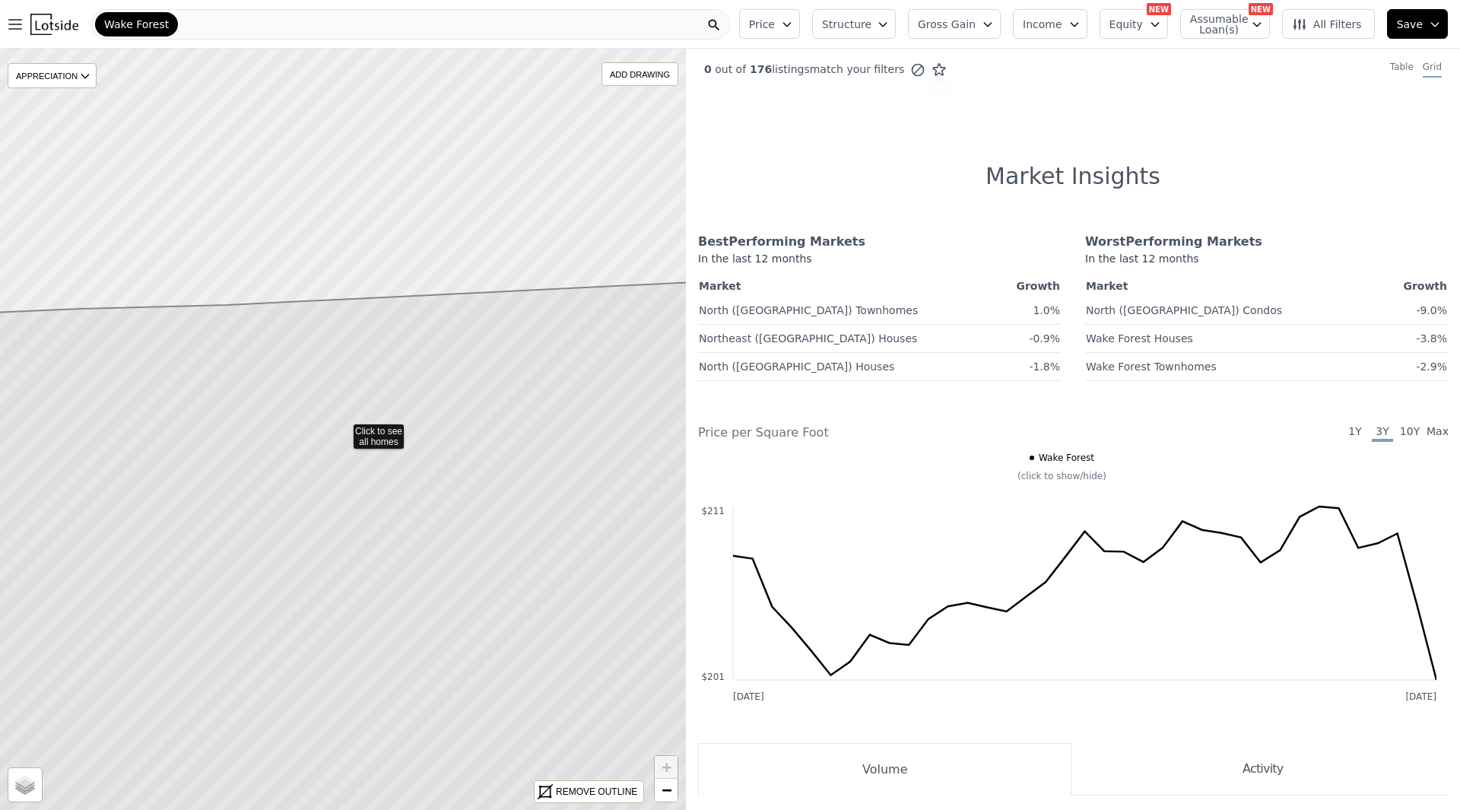
click at [382, 435] on icon at bounding box center [343, 429] width 826 height 916
click at [1350, 38] on button "All Filters" at bounding box center [1328, 24] width 93 height 30
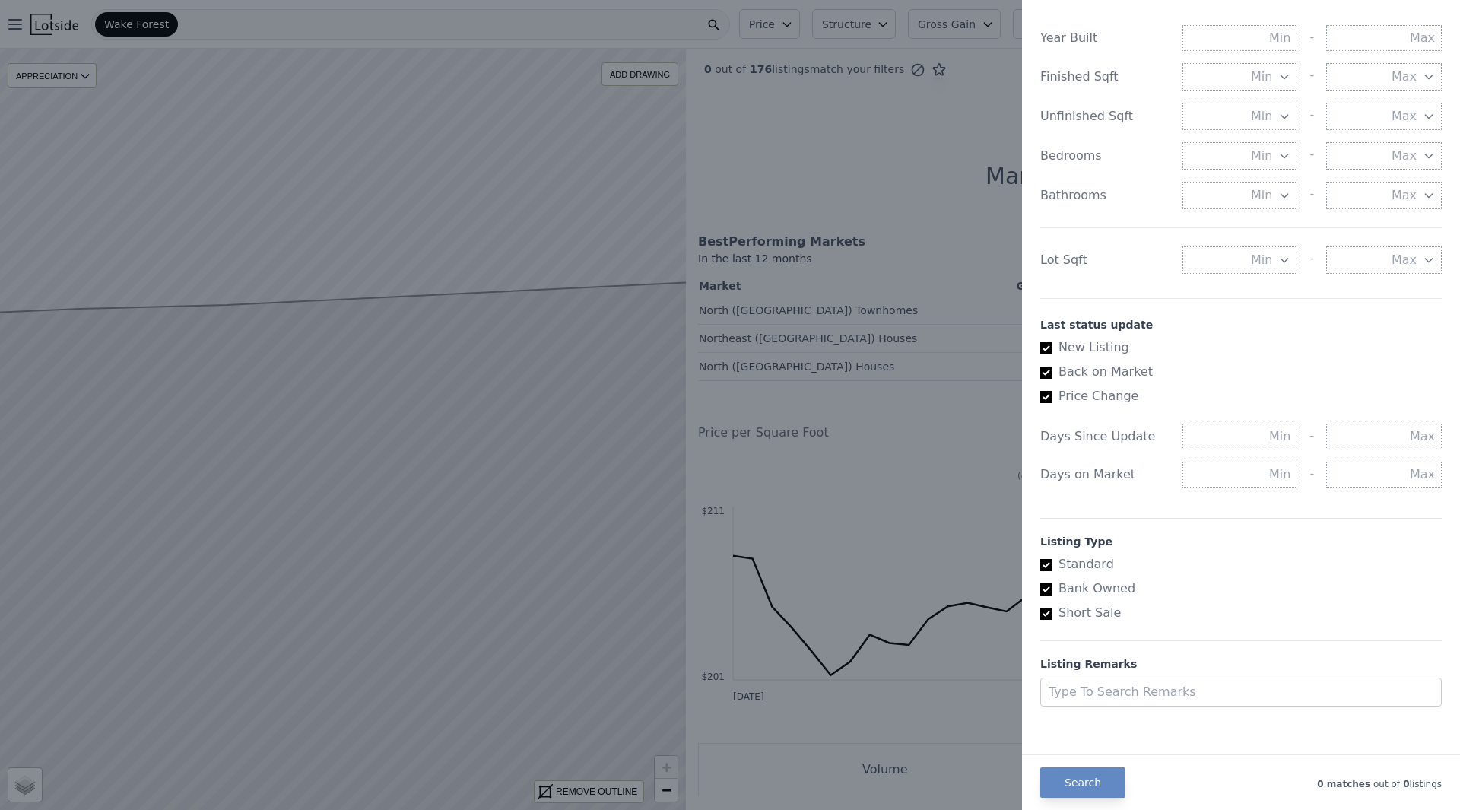
scroll to position [578, 0]
click at [1086, 347] on label "New Listing" at bounding box center [1234, 341] width 389 height 18
click at [1052, 347] on input "New Listing" at bounding box center [1046, 342] width 12 height 12
checkbox input "false"
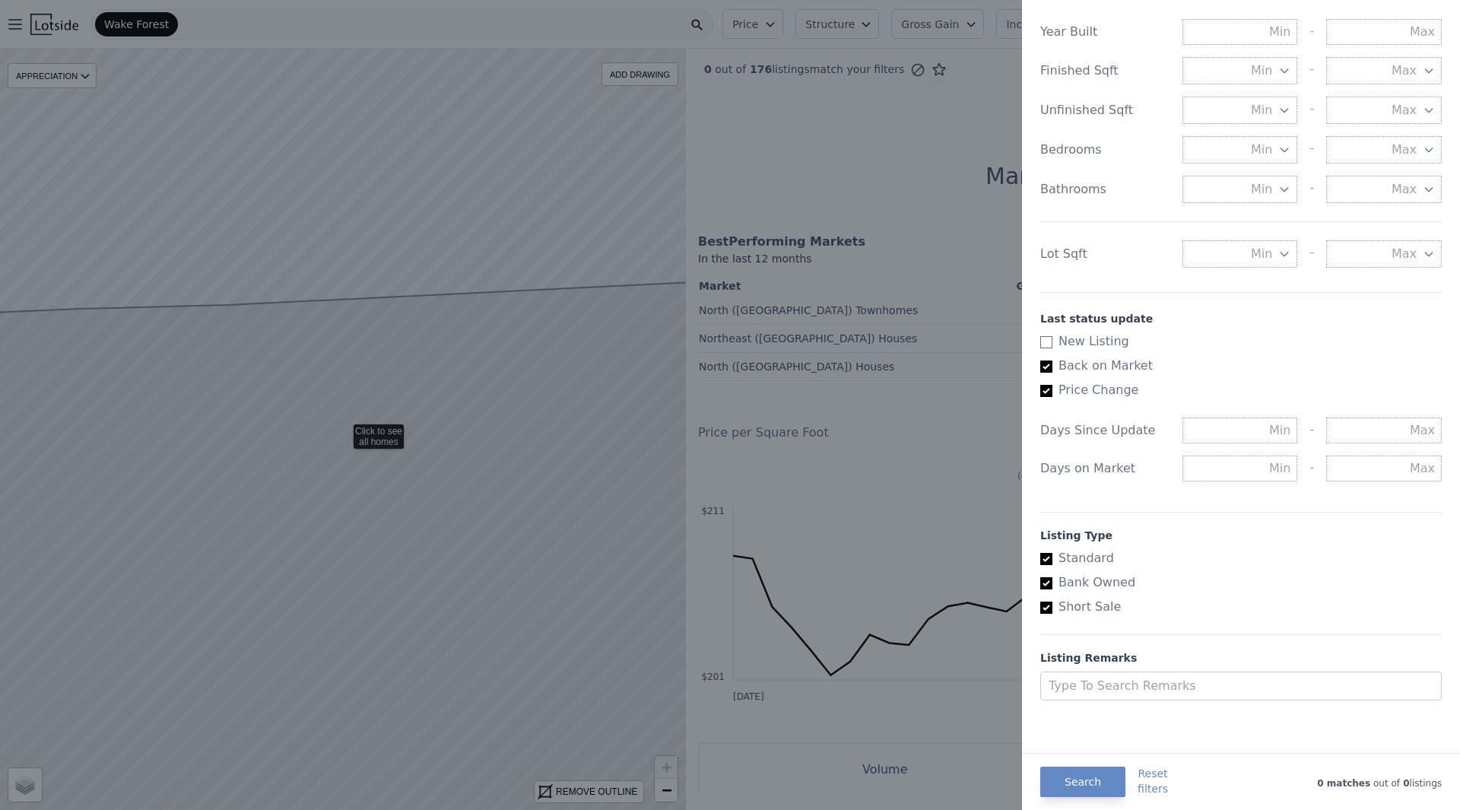
click at [1079, 372] on label "Back on Market" at bounding box center [1234, 366] width 389 height 18
click at [1052, 372] on input "Back on Market" at bounding box center [1046, 366] width 12 height 12
checkbox input "false"
click at [1077, 394] on label "Price Change" at bounding box center [1234, 390] width 389 height 18
click at [1052, 394] on input "Price Change" at bounding box center [1046, 391] width 12 height 12
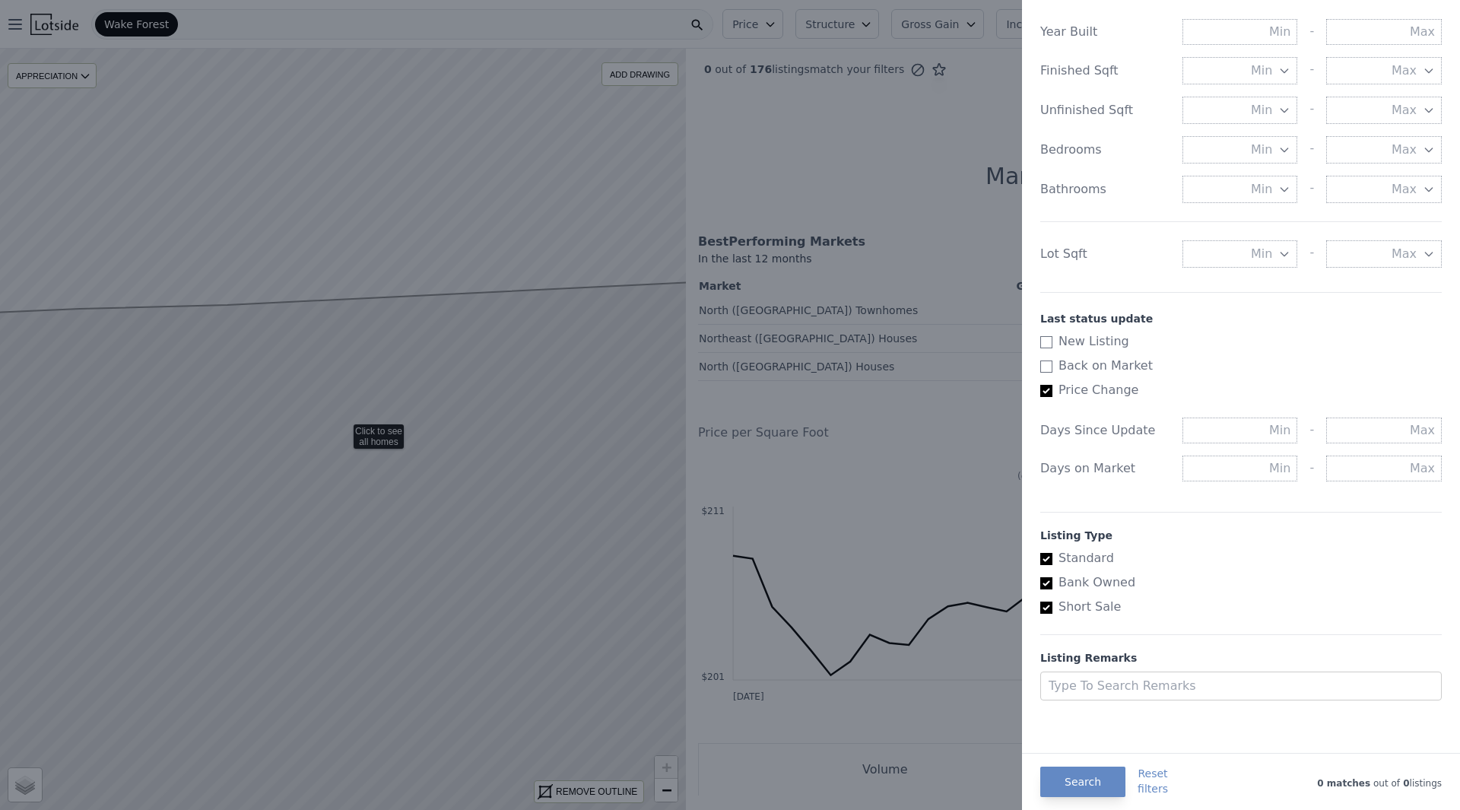
checkbox input "false"
checkbox input "true"
click at [1091, 779] on button "Search" at bounding box center [1082, 782] width 85 height 30
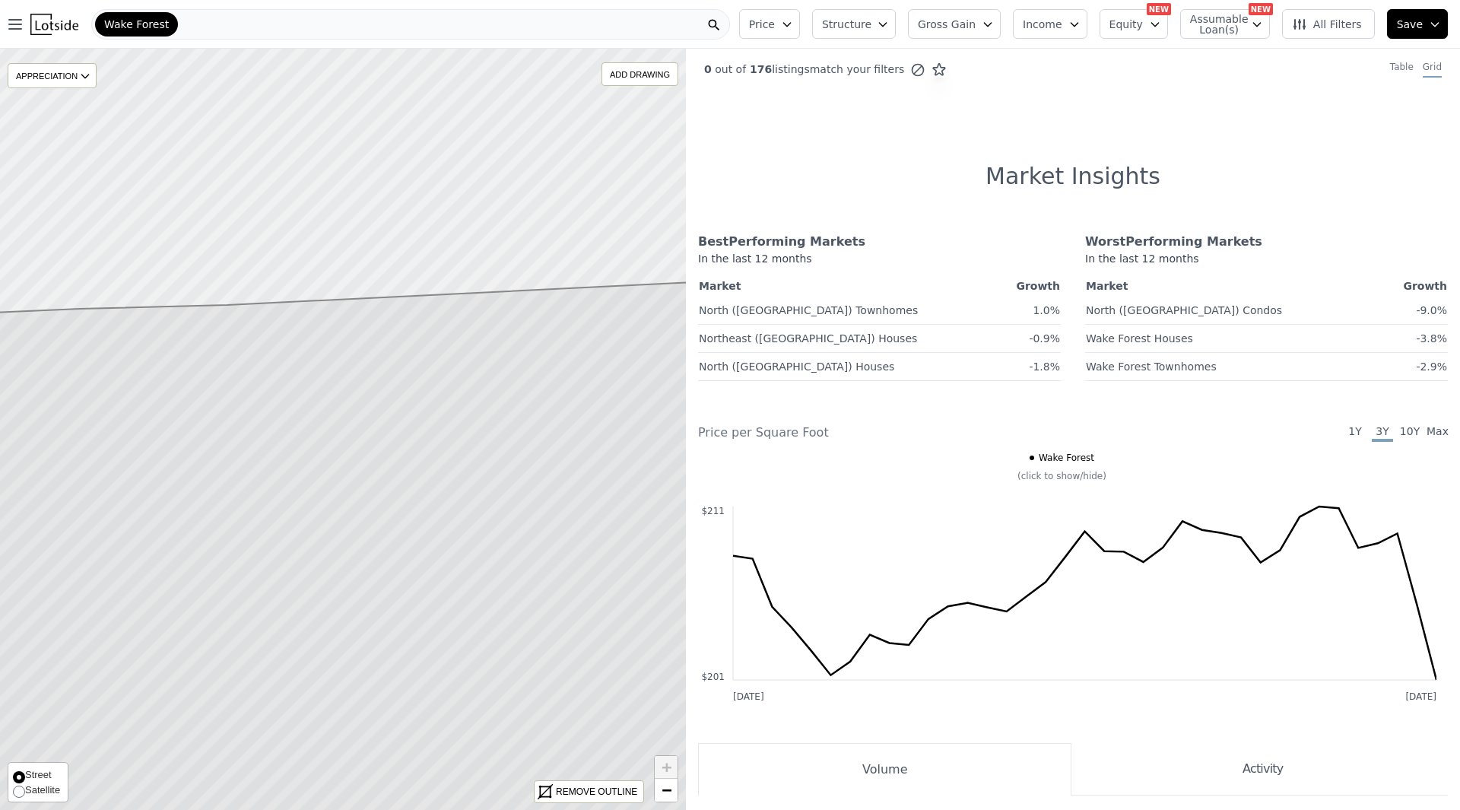
click at [23, 797] on label "Satellite" at bounding box center [36, 789] width 47 height 15
click at [23, 797] on input "Satellite" at bounding box center [19, 791] width 12 height 12
radio input "true"
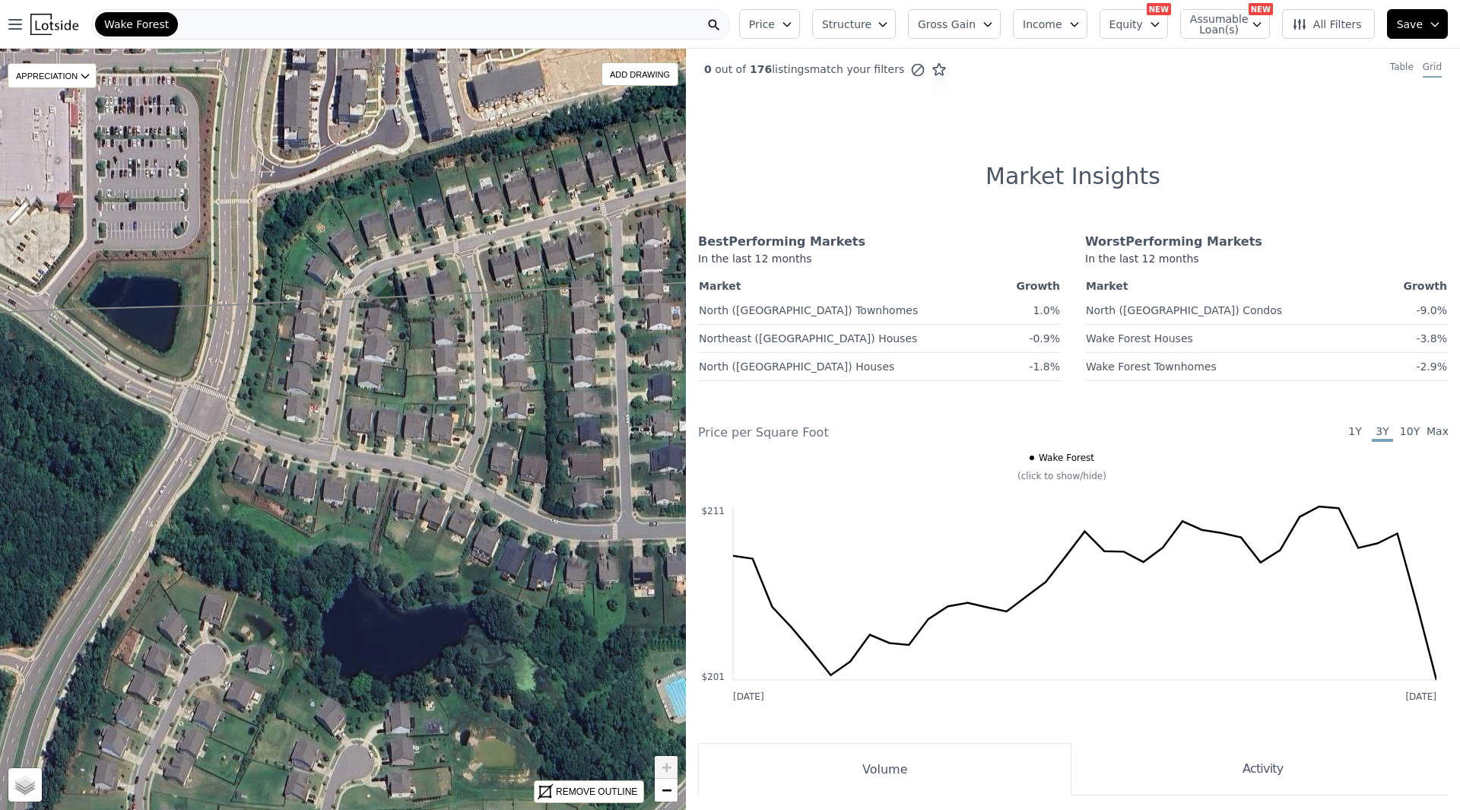
drag, startPoint x: 459, startPoint y: 450, endPoint x: 444, endPoint y: 425, distance: 29.3
click at [455, 443] on icon at bounding box center [343, 429] width 826 height 916
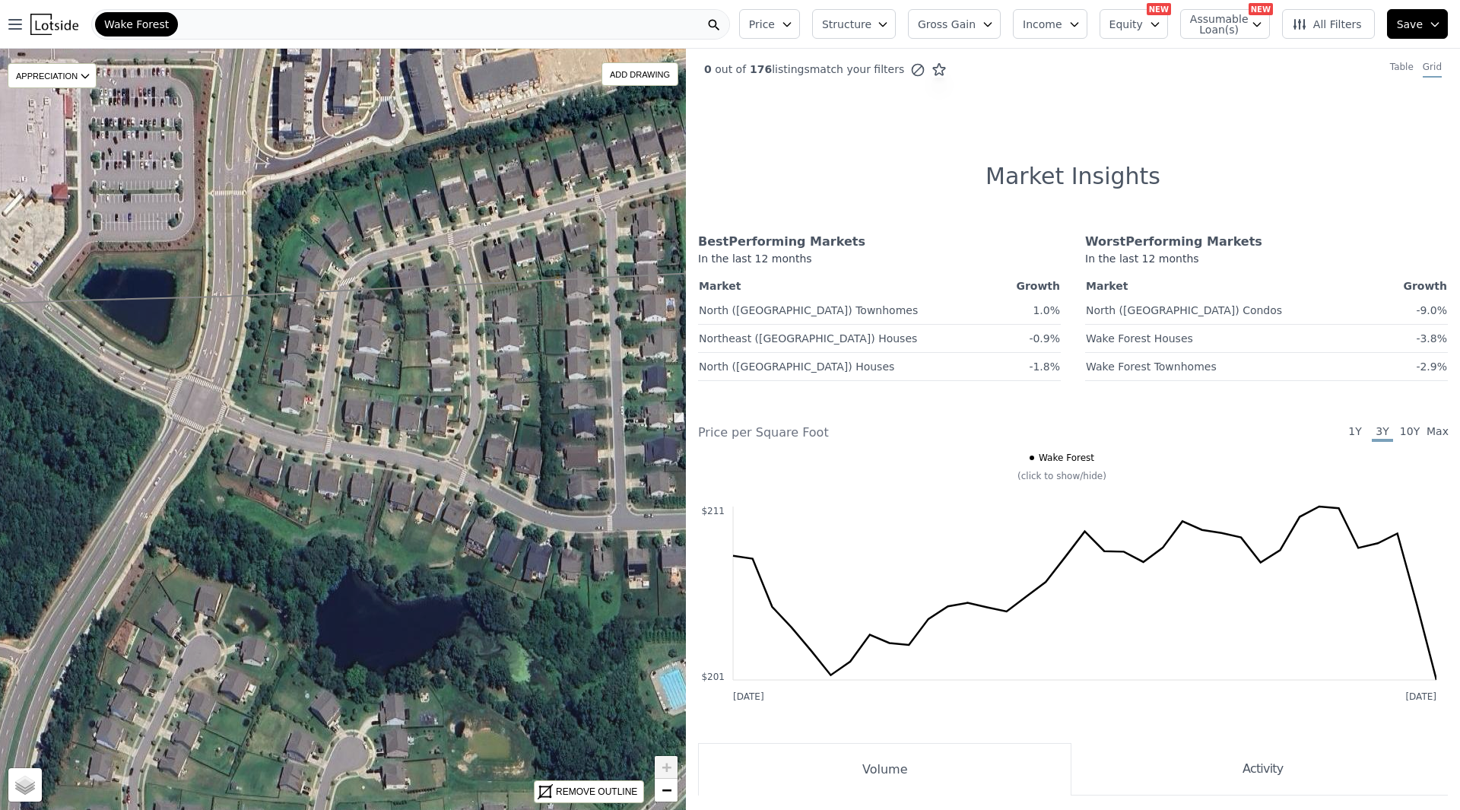
click at [435, 411] on icon at bounding box center [343, 429] width 826 height 916
click at [82, 77] on icon at bounding box center [85, 76] width 12 height 12
click at [800, 11] on button "Price" at bounding box center [769, 24] width 61 height 30
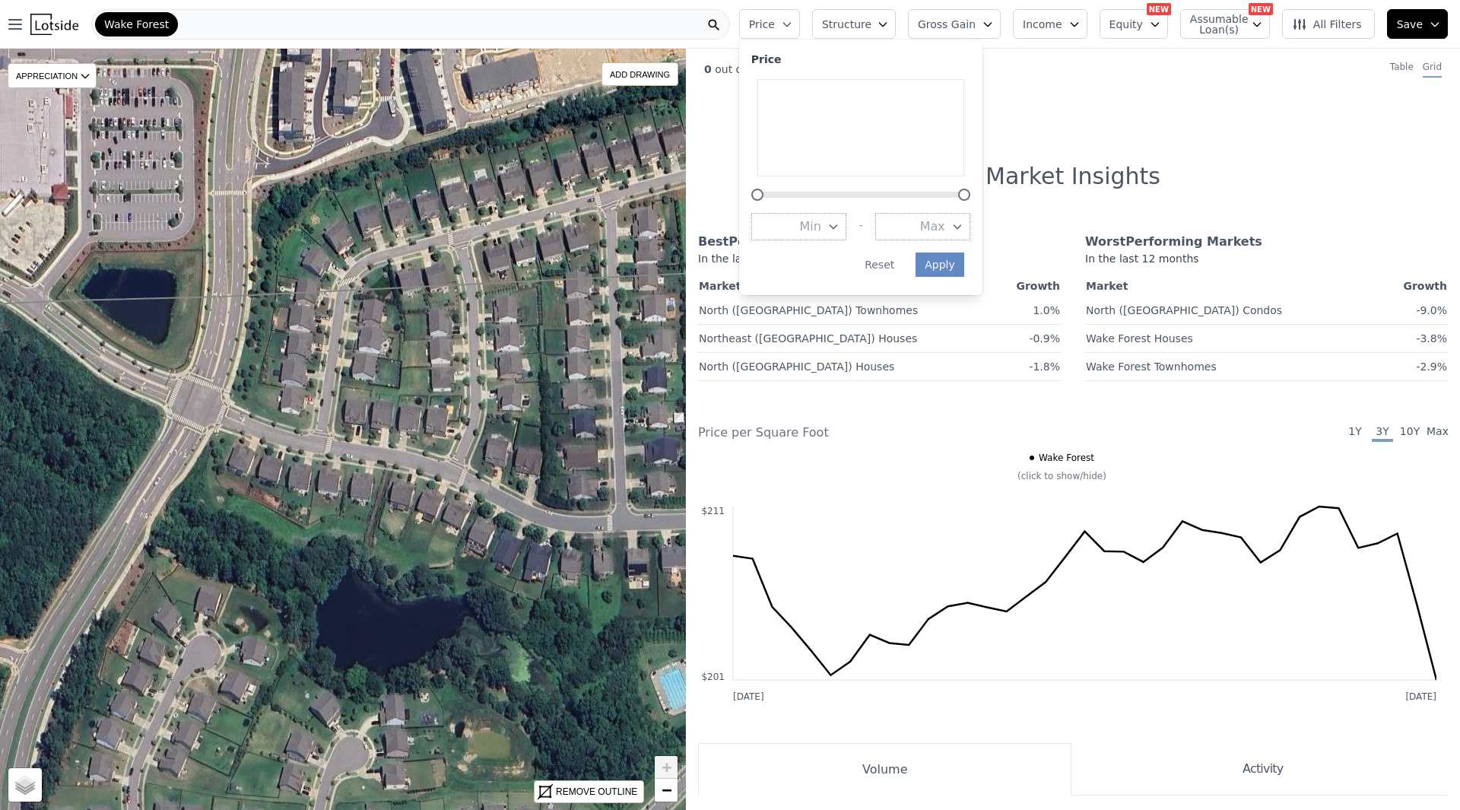
click at [800, 11] on button "Price" at bounding box center [769, 24] width 61 height 30
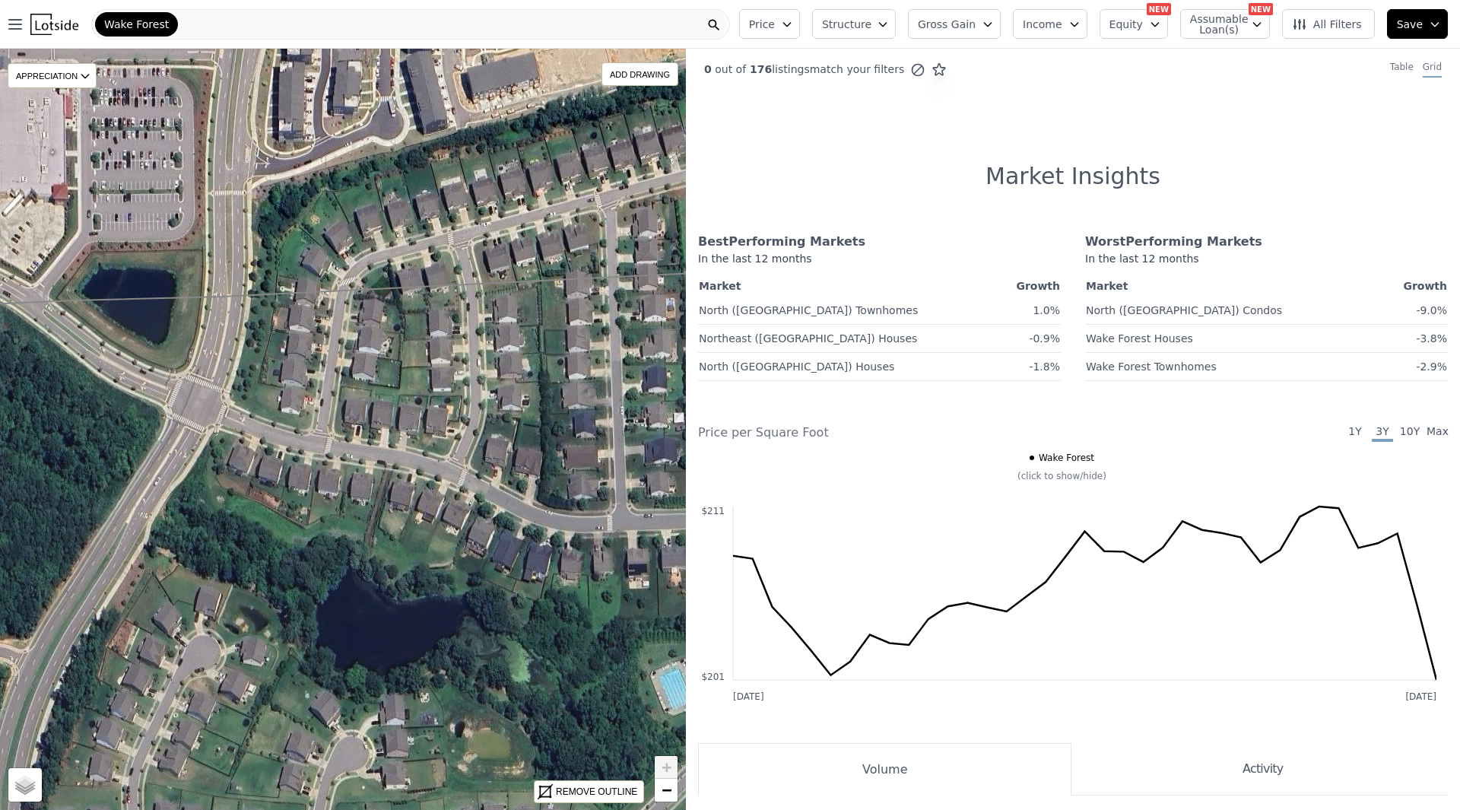
click at [871, 19] on span "Structure" at bounding box center [846, 24] width 49 height 15
click at [896, 24] on button "Structure" at bounding box center [854, 24] width 84 height 30
click at [963, 19] on span "Gross Gain" at bounding box center [947, 24] width 58 height 15
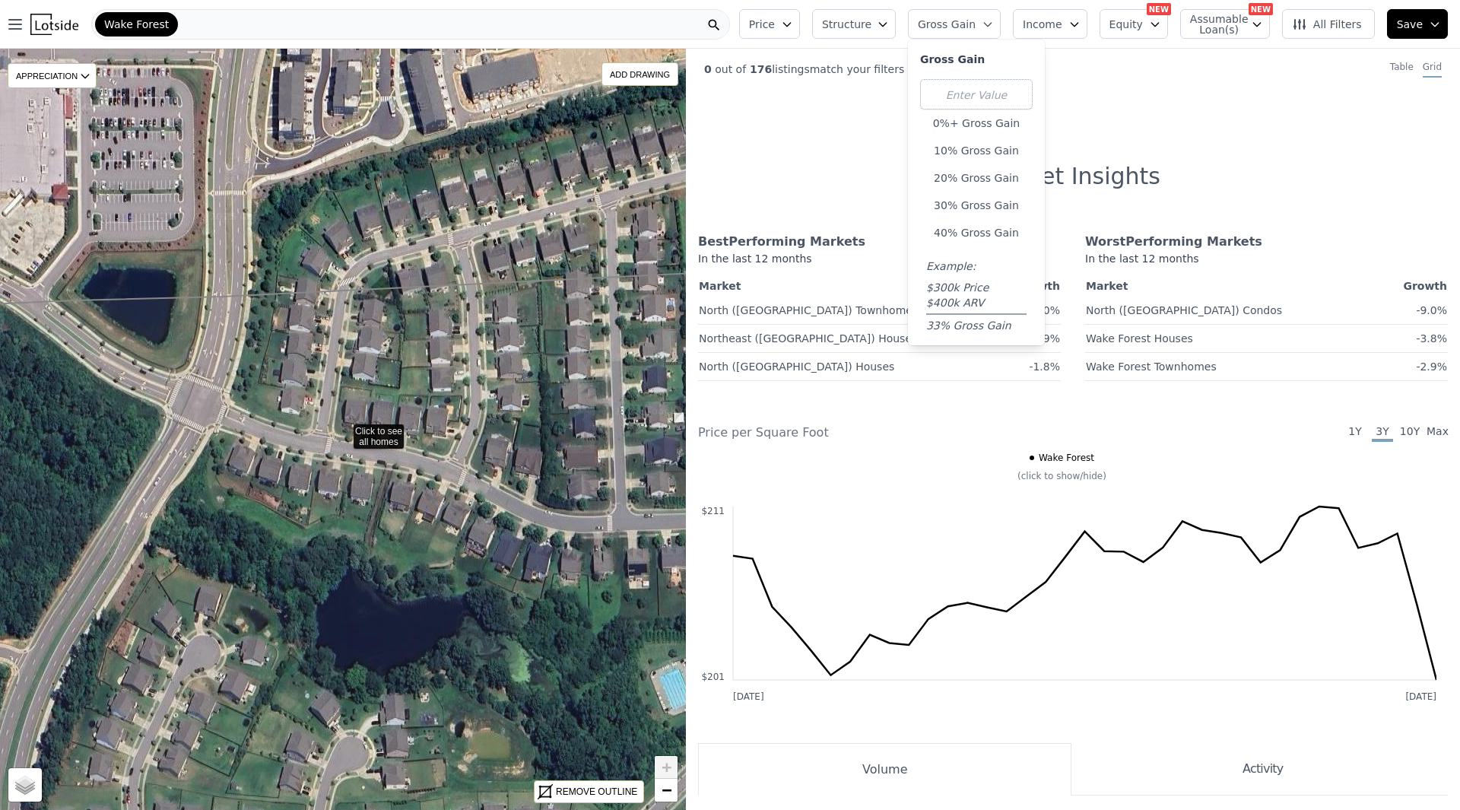
click at [1079, 24] on icon "button" at bounding box center [1074, 24] width 12 height 12
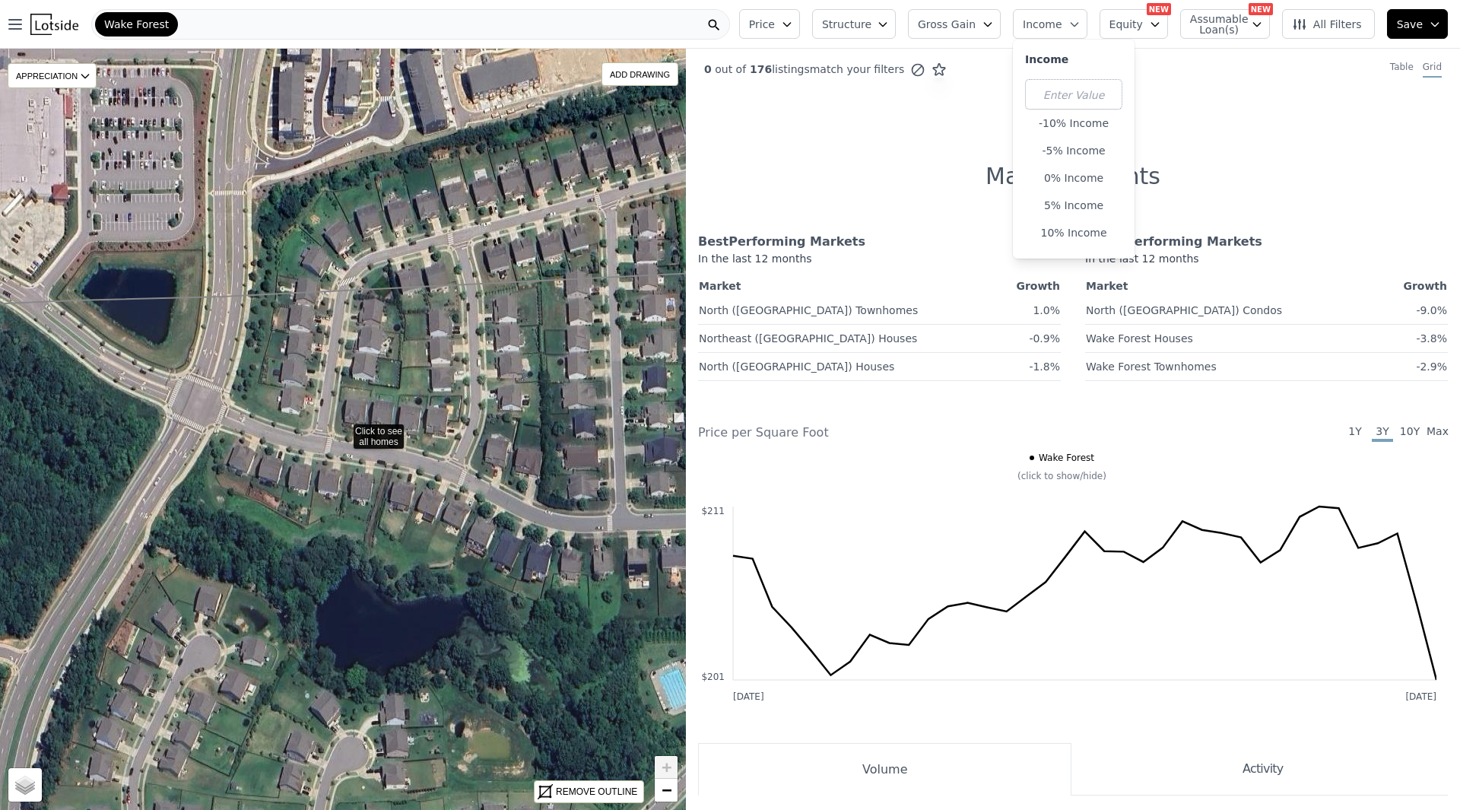
drag, startPoint x: 1423, startPoint y: 24, endPoint x: 1417, endPoint y: 66, distance: 42.3
click at [1418, 66] on div "Open main menu Wake Forest Price Structure Gross Gain Income Income -10% Income…" at bounding box center [730, 405] width 1460 height 810
click at [1396, 69] on div "Table" at bounding box center [1402, 69] width 24 height 17
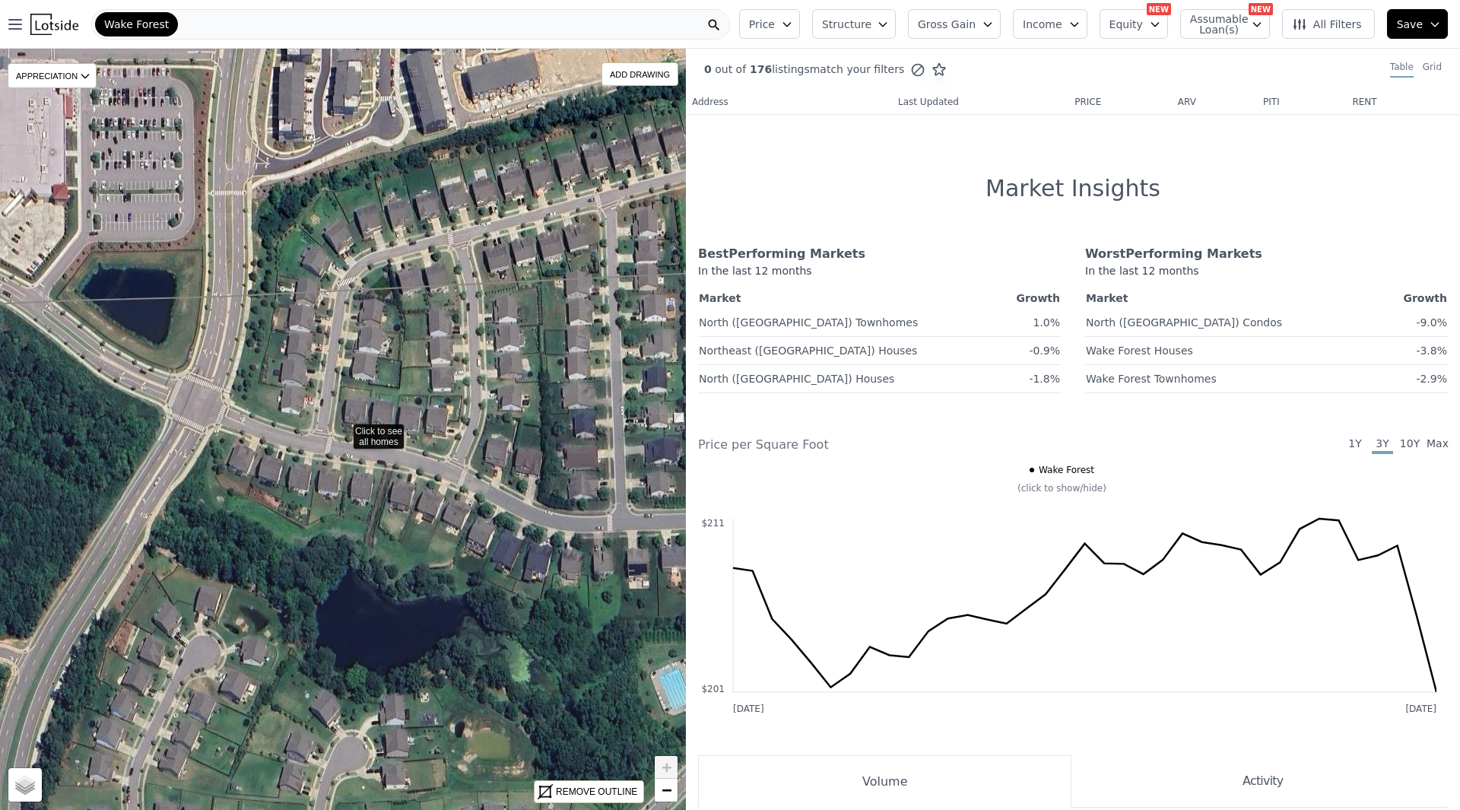
click at [912, 113] on th "Last Updated" at bounding box center [928, 102] width 208 height 24
click at [912, 109] on th "Last Updated" at bounding box center [928, 102] width 208 height 24
click at [900, 101] on th "Last Updated" at bounding box center [928, 102] width 208 height 24
click at [688, 109] on th "Address" at bounding box center [755, 102] width 138 height 24
click at [707, 103] on th "Address" at bounding box center [755, 102] width 138 height 24
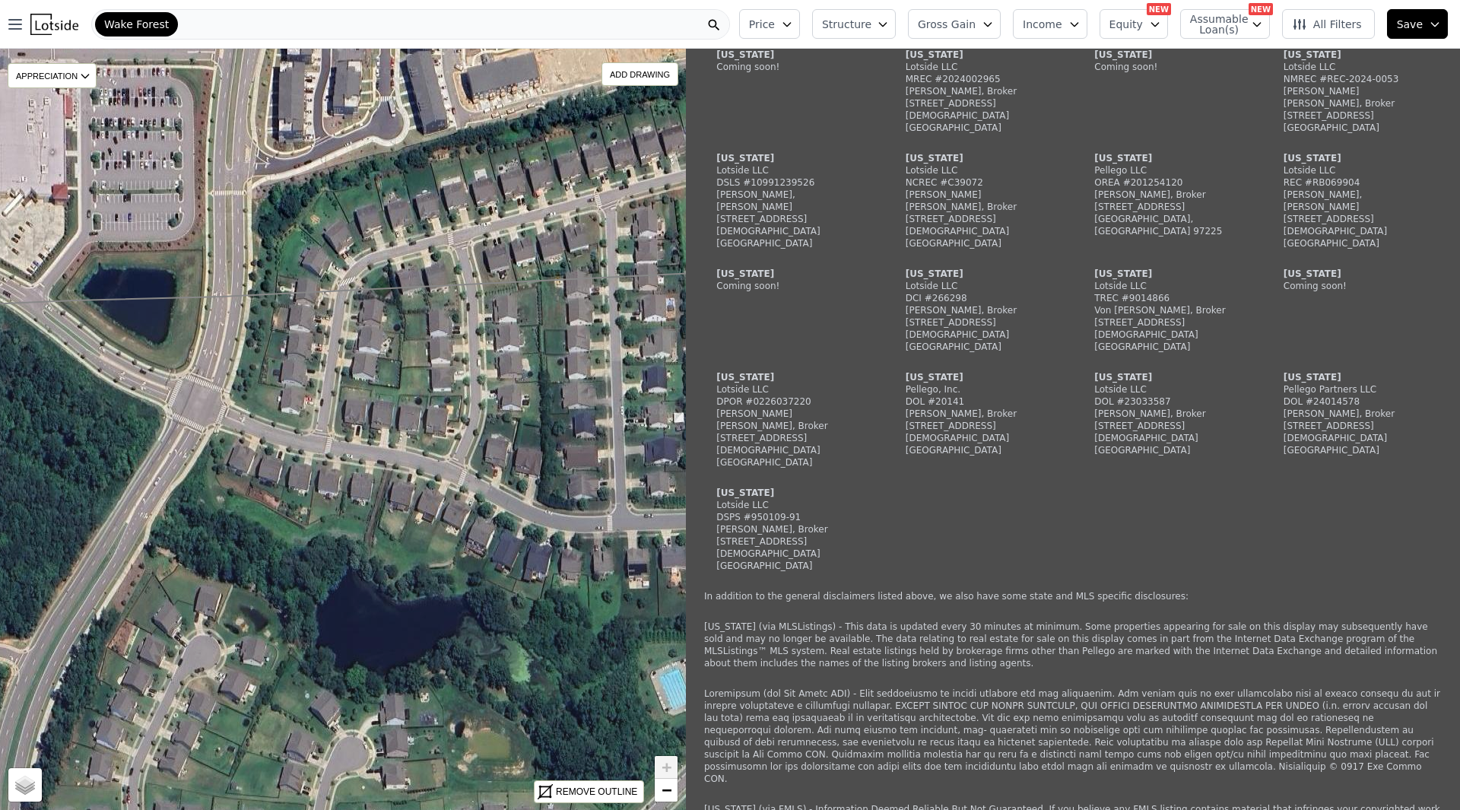
scroll to position [2197, 0]
